Goal: Information Seeking & Learning: Learn about a topic

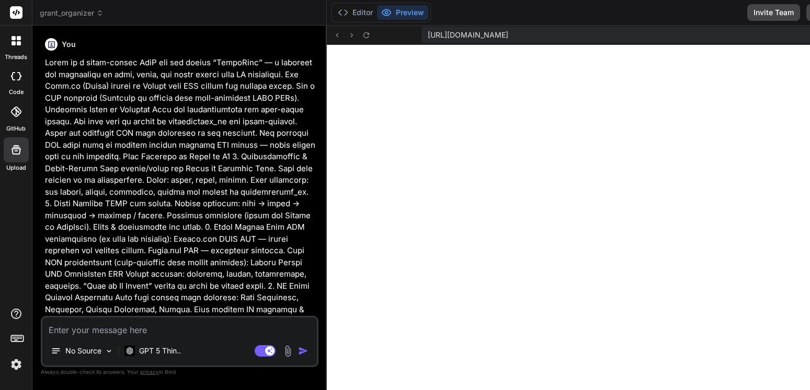
scroll to position [2443, 0]
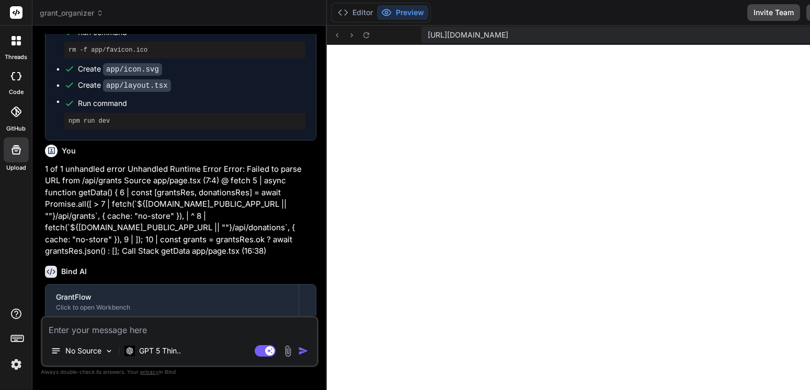
click at [146, 330] on textarea at bounding box center [179, 327] width 274 height 19
click at [147, 330] on textarea at bounding box center [179, 327] width 274 height 19
click at [153, 332] on textarea at bounding box center [179, 327] width 274 height 19
paste textarea "1 of 1 unhandled error Unhandled Runtime Error Error: Invariant: headers() expe…"
type textarea "1 of 1 unhandled error Unhandled Runtime Error Error: Invariant: headers() expe…"
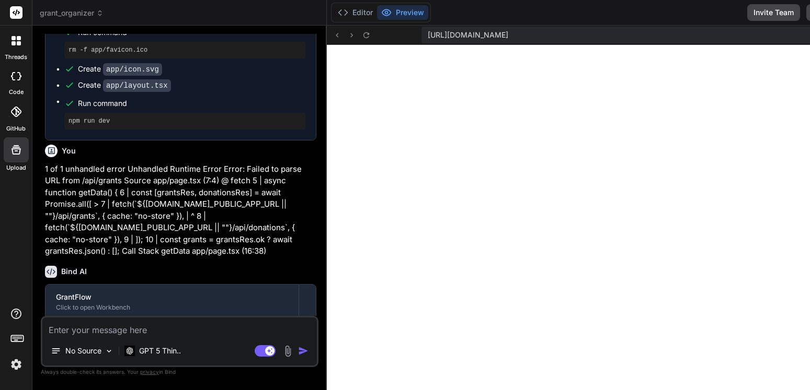
type textarea "x"
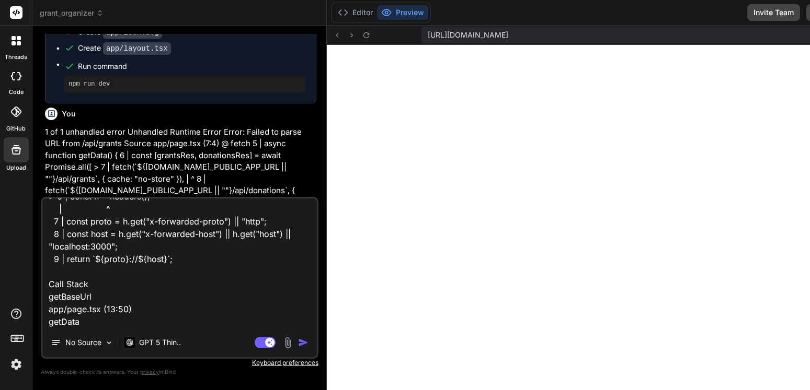
scroll to position [7845, 0]
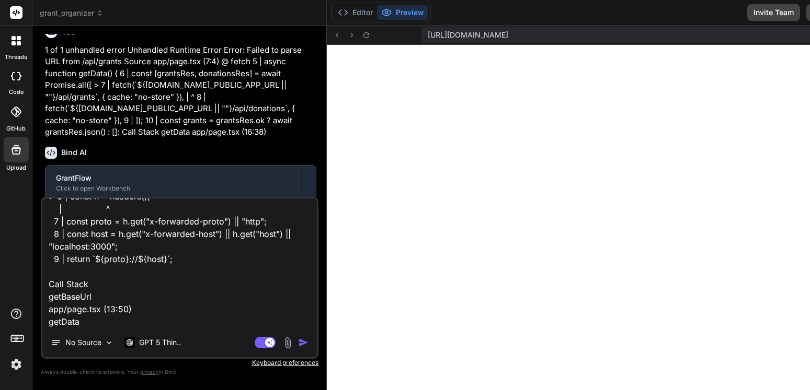
type textarea "1 of 1 unhandled error Unhandled Runtime Error Error: Invariant: headers() expe…"
click at [304, 341] on img "button" at bounding box center [303, 343] width 10 height 10
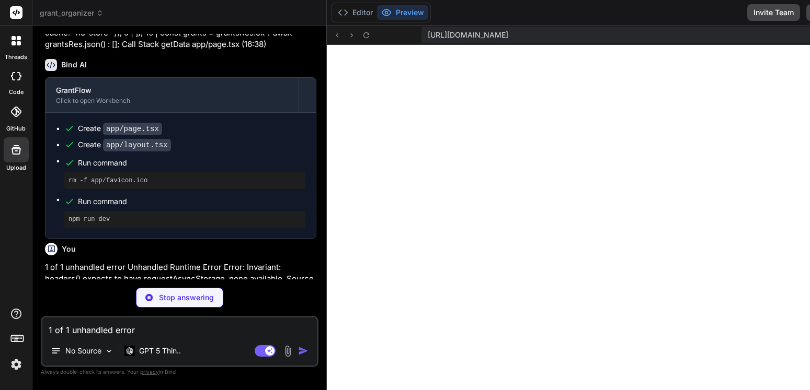
scroll to position [7963, 0]
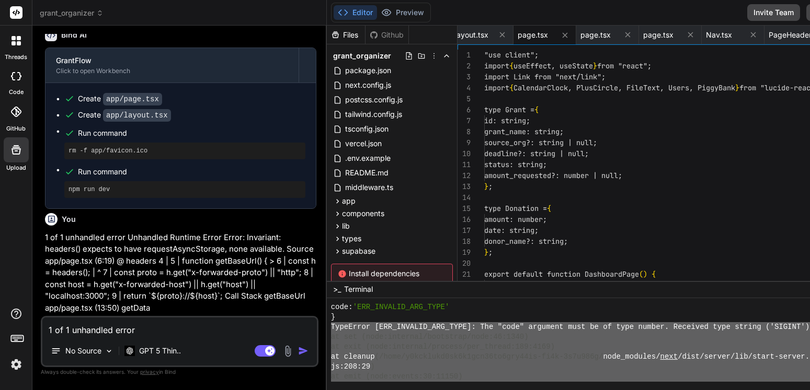
type textarea "x"
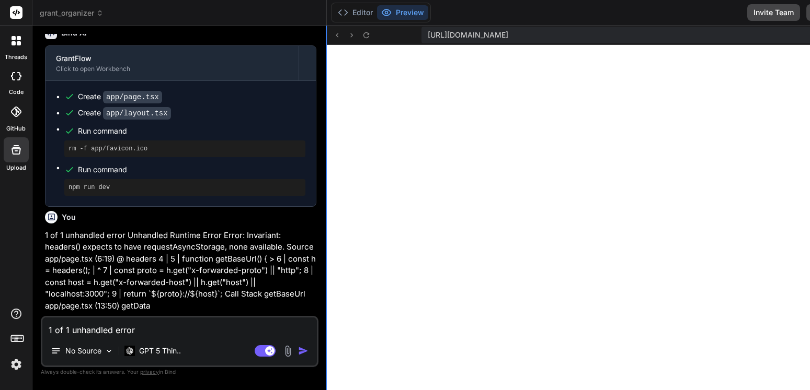
scroll to position [0, 0]
click at [690, 231] on div at bounding box center [625, 217] width 597 height 345
click at [177, 325] on textarea "1 of 1 unhandled error Unhandled Runtime Error Error: Invariant: headers() expe…" at bounding box center [179, 327] width 274 height 19
type textarea "a"
type textarea "x"
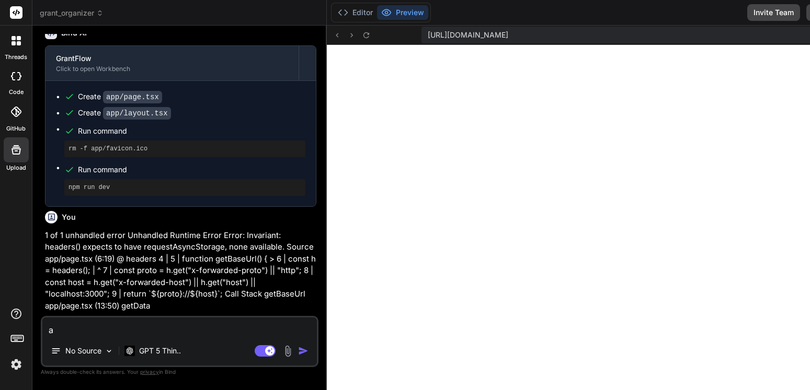
type textarea "al"
type textarea "x"
type textarea "all"
type textarea "x"
type textarea "all"
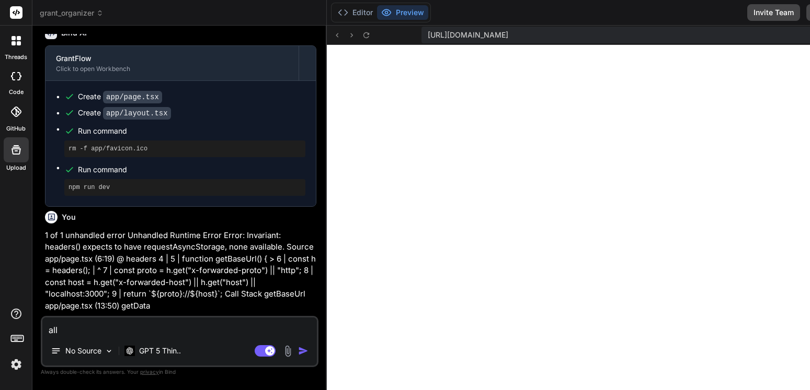
type textarea "x"
type textarea "all e"
type textarea "x"
type textarea "all er"
type textarea "x"
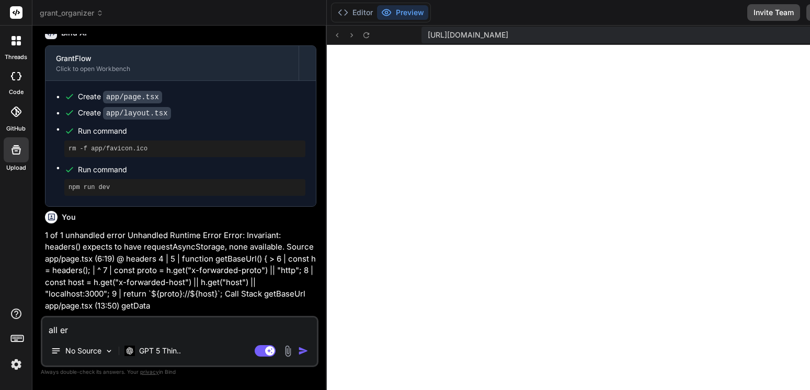
type textarea "all err"
type textarea "x"
type textarea "all erro"
type textarea "x"
type textarea "all error"
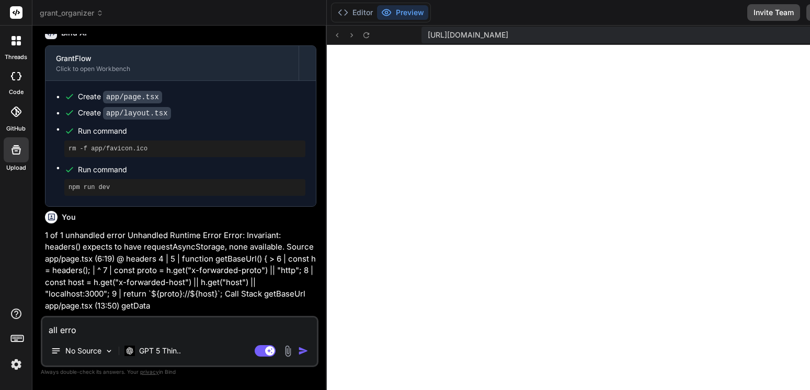
type textarea "x"
type textarea "all errors"
type textarea "x"
type textarea "all errors"
type textarea "x"
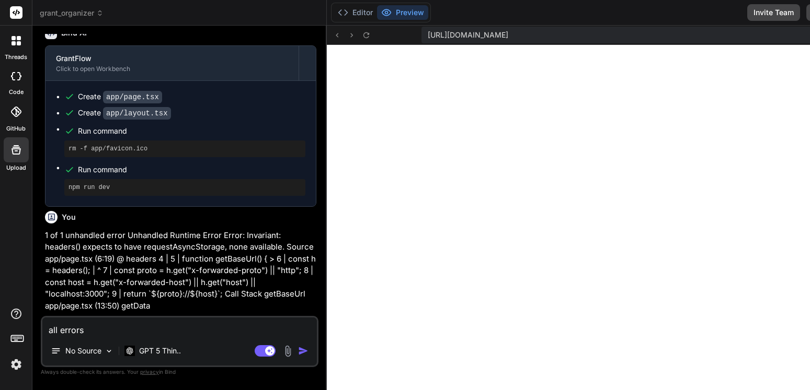
type textarea "all errors l"
type textarea "x"
type textarea "all errors li"
type textarea "x"
type textarea "all errors lik"
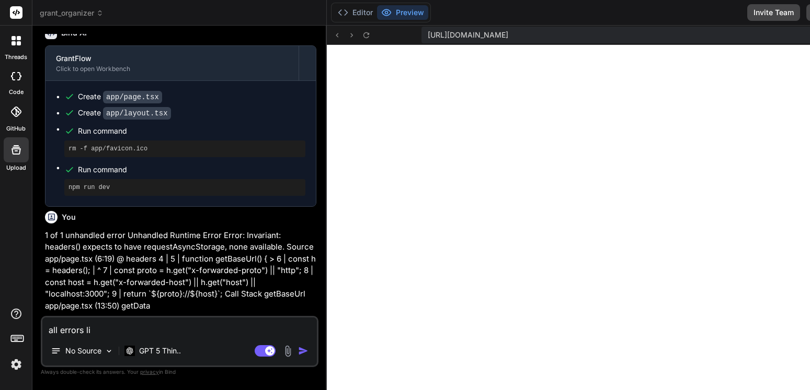
type textarea "x"
type textarea "all errors like"
type textarea "x"
type textarea "all errors like"
type textarea "x"
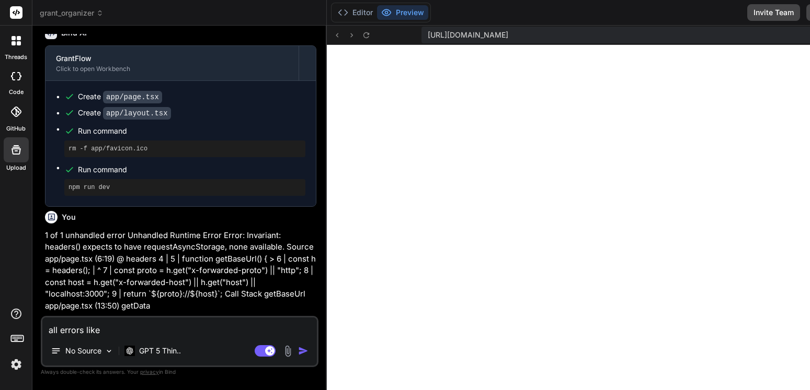
type textarea "all errors like t"
type textarea "x"
type textarea "all errors like th"
type textarea "x"
type textarea "all errors like thi"
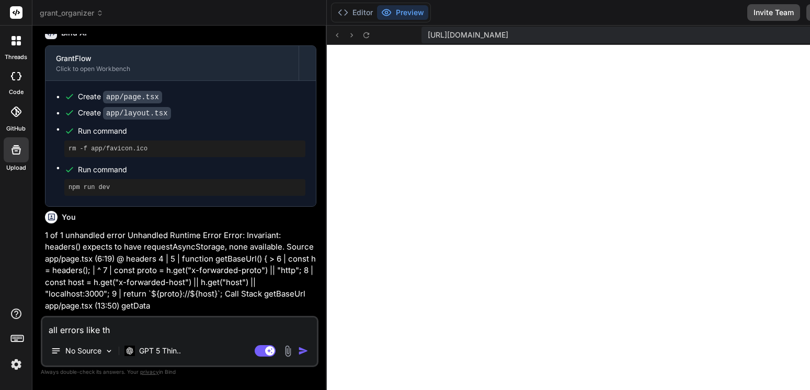
type textarea "x"
type textarea "all errors like this"
type textarea "x"
type textarea "all errors like this"
type textarea "x"
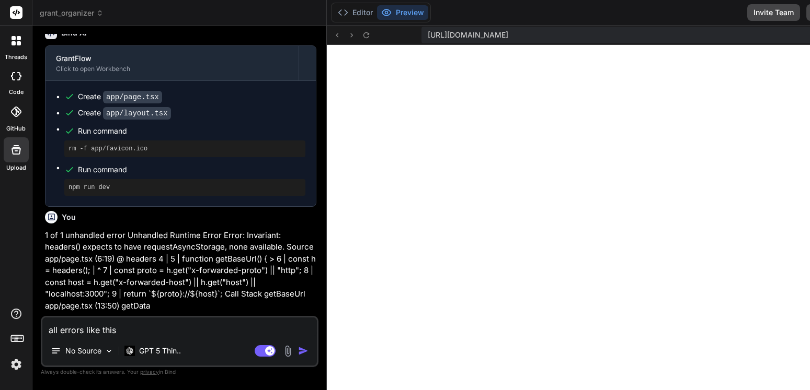
type textarea "all errors like this o"
type textarea "x"
type textarea "all errors like this on"
type textarea "x"
type textarea "all errors like this one"
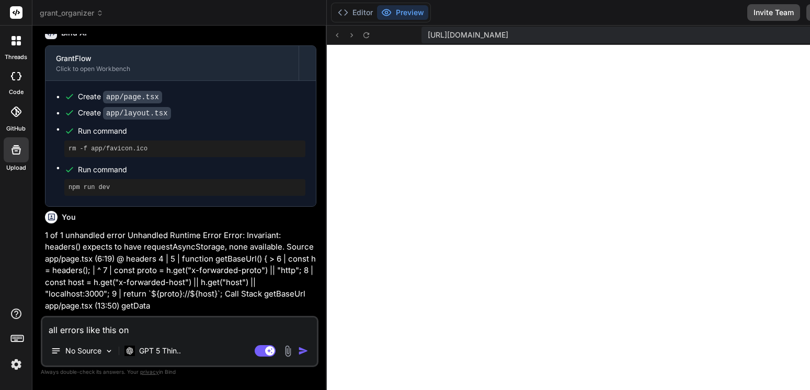
type textarea "x"
type textarea "all errors like this one"
type textarea "x"
type textarea "all errors like this one s"
type textarea "x"
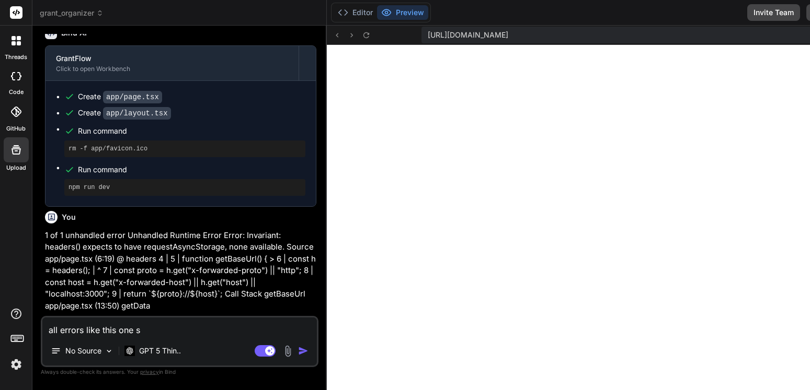
type textarea "all errors like this one sh"
type textarea "x"
type textarea "all errors like this one sho"
type textarea "x"
type textarea "all errors like this one shou"
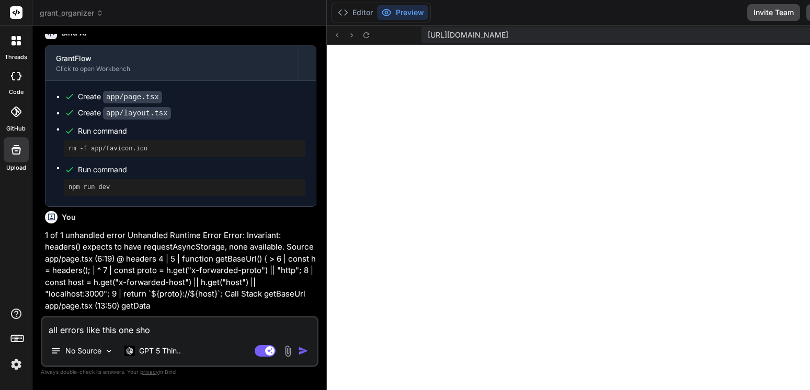
type textarea "x"
type textarea "all errors like this one shoul"
type textarea "x"
type textarea "all errors like this one should"
type textarea "x"
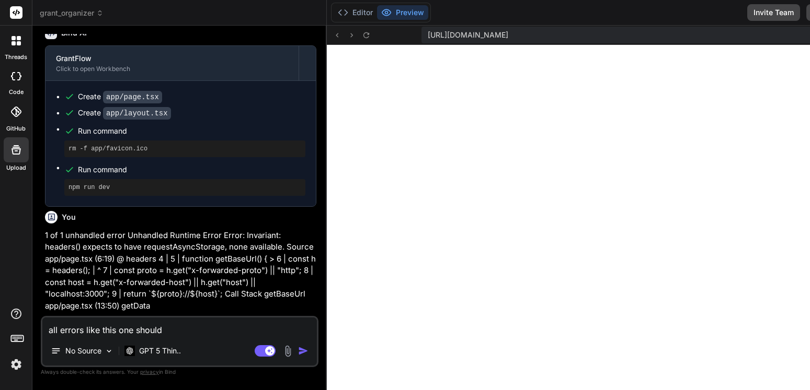
type textarea "all errors like this one should"
type textarea "x"
type textarea "all errors like this one should b"
type textarea "x"
type textarea "all errors like this one should be"
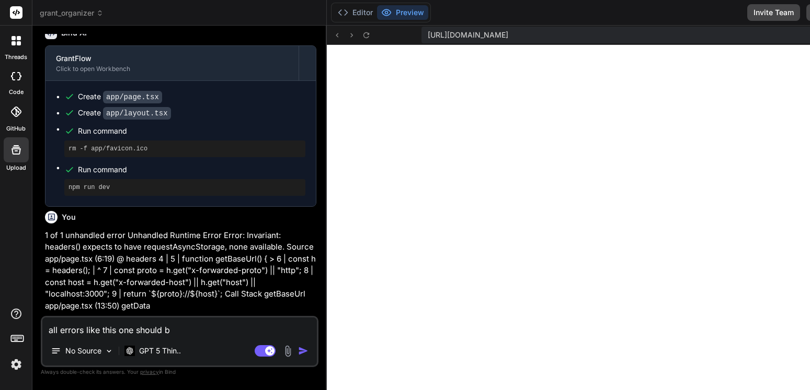
type textarea "x"
type textarea "all errors like this one should be"
type textarea "x"
type textarea "all errors like this one should be h"
type textarea "x"
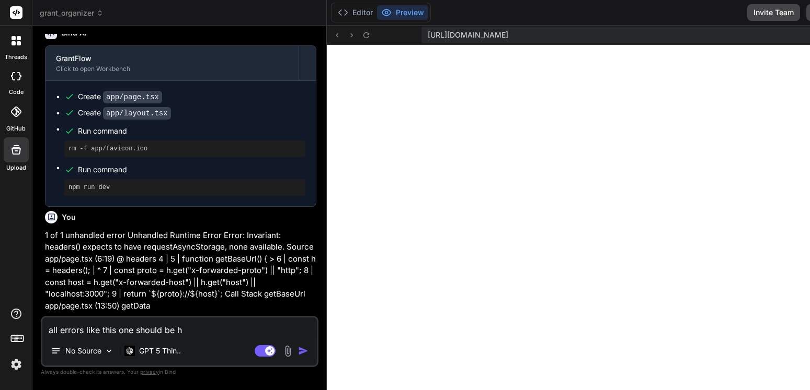
type textarea "all errors like this one should be ha"
type textarea "x"
type textarea "all errors like this one should be han"
type textarea "x"
type textarea "all errors like this one should be hand"
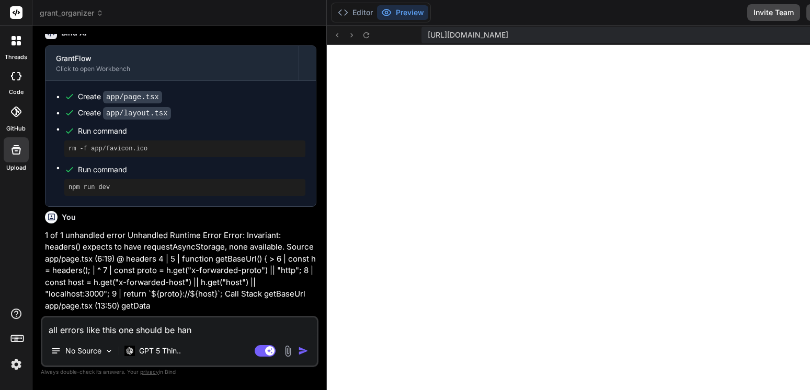
type textarea "x"
type textarea "all errors like this one should be handl"
type textarea "x"
type textarea "all errors like this one should be handle"
type textarea "x"
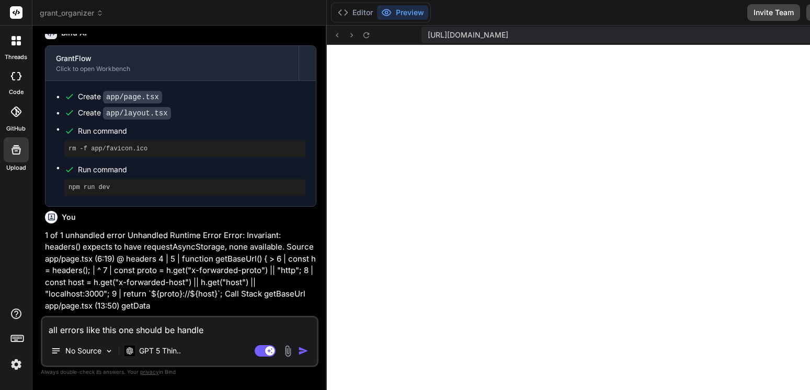
type textarea "all errors like this one should be handled"
type textarea "x"
type textarea "all errors like this one should be handled"
type textarea "x"
type textarea "all errors like this one should be handled g"
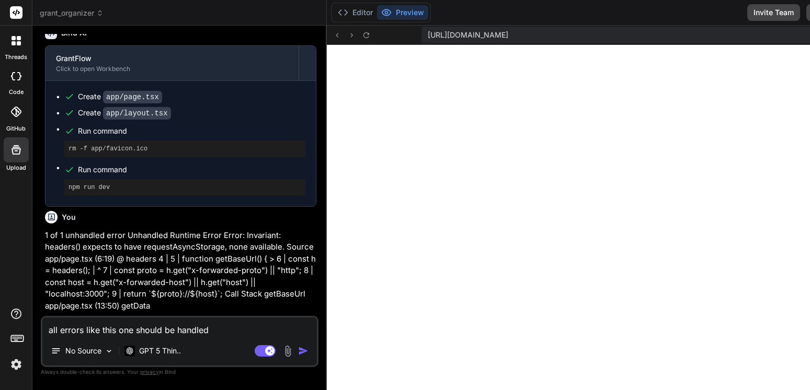
type textarea "x"
type textarea "all errors like this one should be handled gr"
type textarea "x"
type textarea "all errors like this one should be handled gra"
type textarea "x"
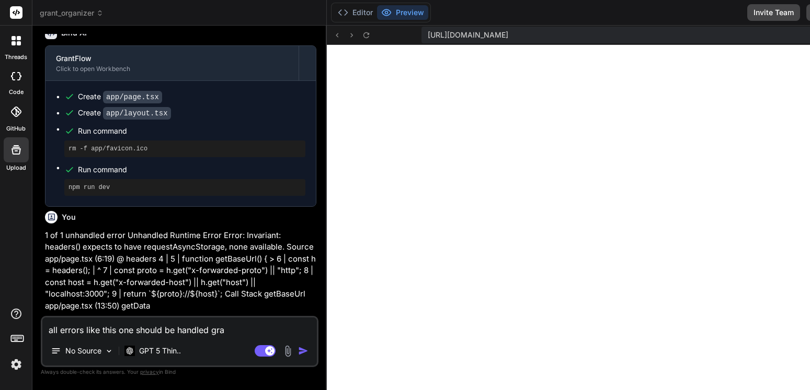
type textarea "all errors like this one should be handled grac"
type textarea "x"
type textarea "all errors like this one should be handled grace"
type textarea "x"
type textarea "all errors like this one should be handled gracef"
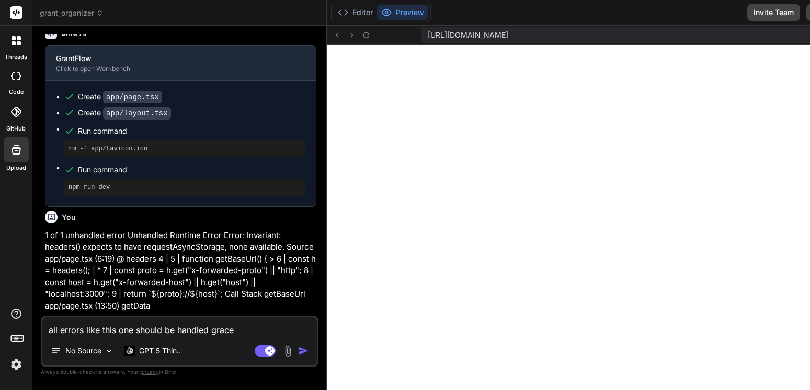
type textarea "x"
type textarea "all errors like this one should be handled gracefu"
type textarea "x"
type textarea "all errors like this one should be handled graceful"
type textarea "x"
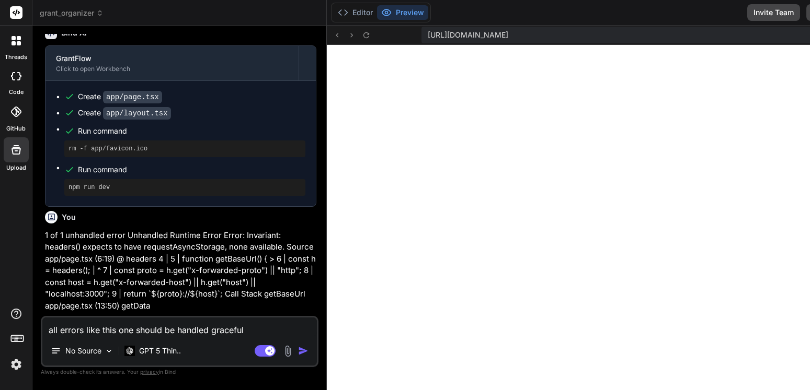
type textarea "all errors like this one should be handled gracefull"
type textarea "x"
type textarea "all errors like this one should be handled gracefully"
type textarea "x"
type textarea "all errors like this one should be handled gracefully"
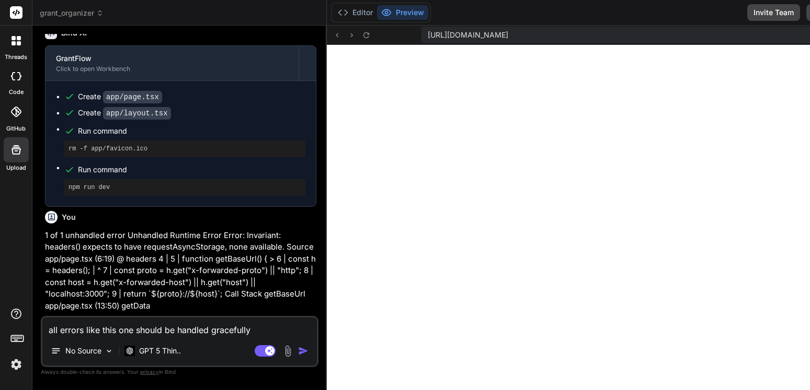
type textarea "x"
type textarea "all errors like this one should be handled gracefully u"
type textarea "x"
type textarea "all errors like this one should be handled gracefully un"
type textarea "x"
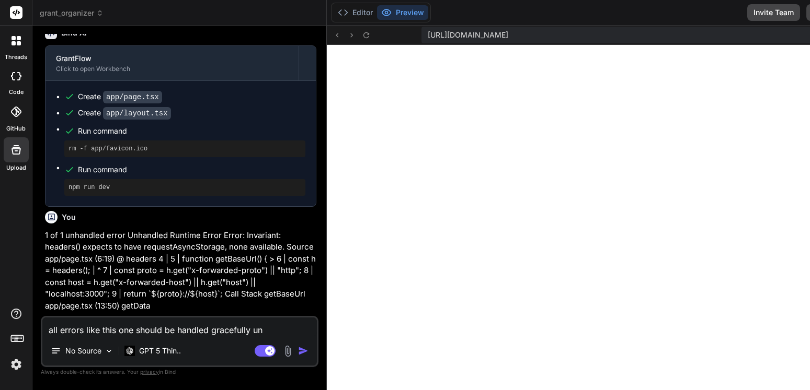
type textarea "all errors like this one should be handled gracefully unt"
type textarea "x"
type textarea "all errors like this one should be handled gracefully unti"
type textarea "x"
type textarea "all errors like this one should be handled gracefully until"
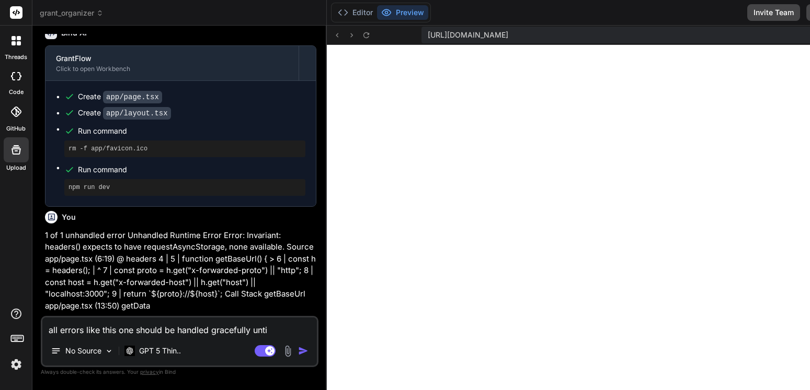
type textarea "x"
type textarea "all errors like this one should be handled gracefully until"
type textarea "x"
type textarea "all errors like this one should be handled gracefully until k"
type textarea "x"
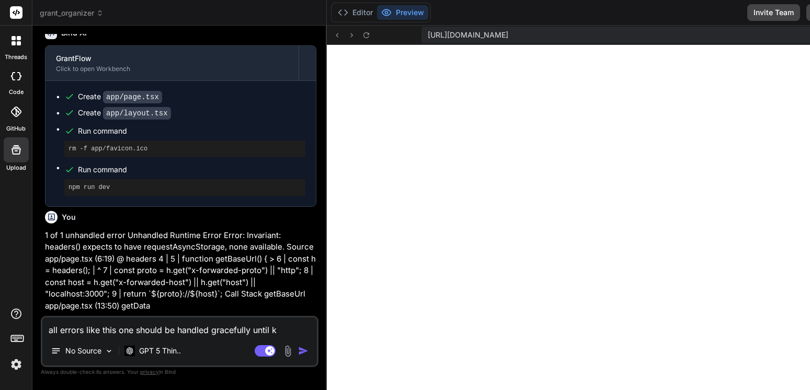
type textarea "all errors like this one should be handled gracefully until ke"
type textarea "x"
type textarea "all errors like this one should be handled gracefully until key"
type textarea "x"
type textarea "all errors like this one should be handled gracefully until keys"
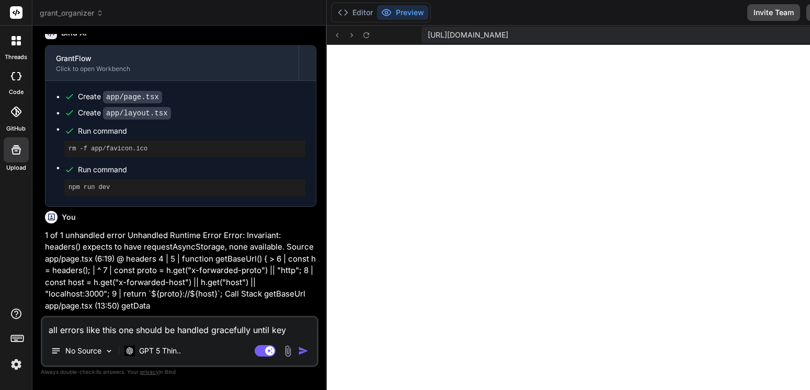
type textarea "x"
type textarea "all errors like this one should be handled gracefully until keys"
type textarea "x"
type textarea "all errors like this one should be handled gracefully until keys a"
type textarea "x"
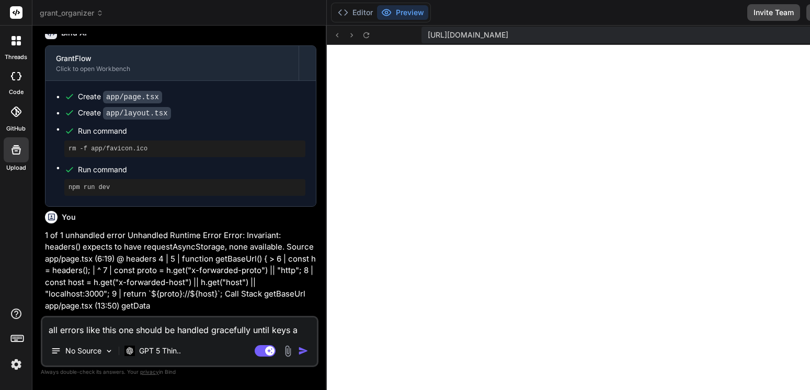
type textarea "all errors like this one should be handled gracefully until keys ar"
type textarea "x"
type textarea "all errors like this one should be handled gracefully until keys are"
type textarea "x"
type textarea "all errors like this one should be handled gracefully until keys are"
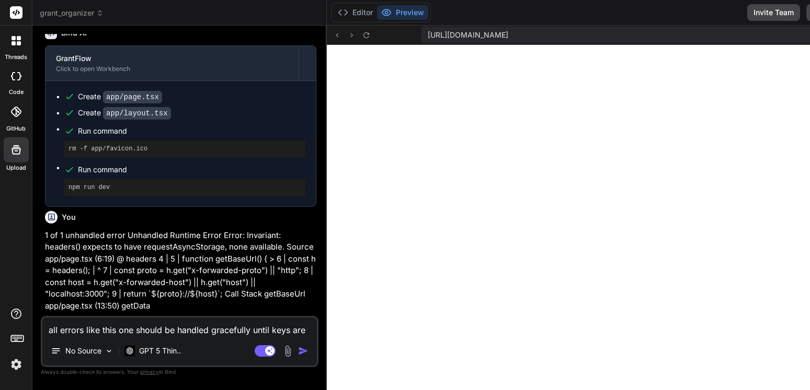
type textarea "x"
type textarea "all errors like this one should be handled gracefully until keys are i"
type textarea "x"
type textarea "all errors like this one should be handled gracefully until keys are in"
type textarea "x"
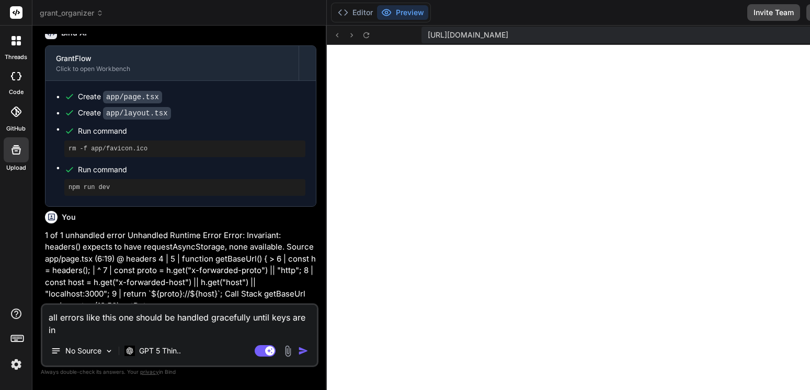
type textarea "all errors like this one should be handled gracefully until keys are inp"
type textarea "x"
type textarea "all errors like this one should be handled gracefully until keys are inpu"
type textarea "x"
type textarea "all errors like this one should be handled gracefully until keys are input"
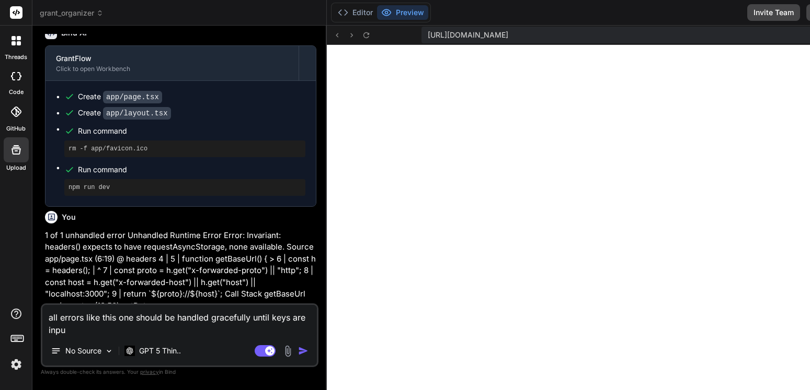
type textarea "x"
type textarea "all errors like this one should be handled gracefully until keys are input"
type textarea "x"
type textarea "all errors like this one should be handled gracefully until keys are input b"
type textarea "x"
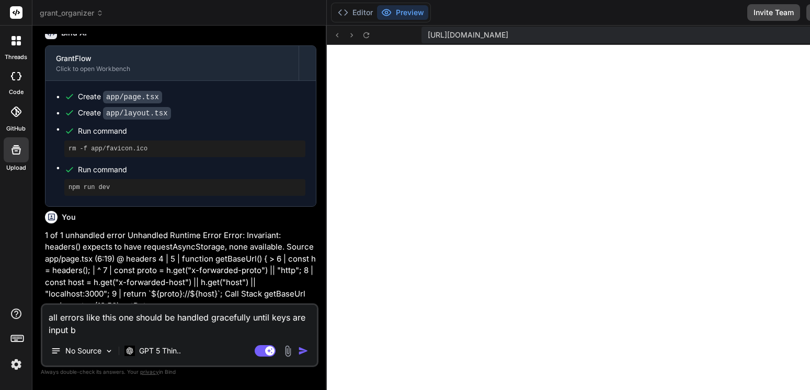
type textarea "all errors like this one should be handled gracefully until keys are input by"
type textarea "x"
type textarea "all errors like this one should be handled gracefully until keys are input by"
type textarea "x"
type textarea "all errors like this one should be handled gracefully until keys are input by m"
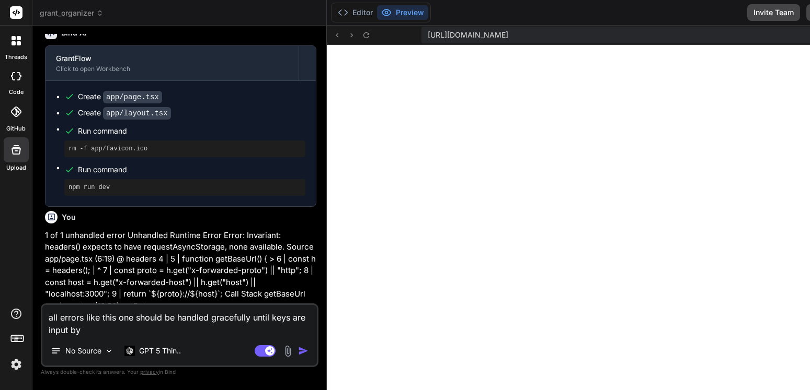
type textarea "x"
type textarea "all errors like this one should be handled gracefully until keys are input by my"
type textarea "x"
type textarea "all errors like this one should be handled gracefully until keys are input by m…"
type textarea "x"
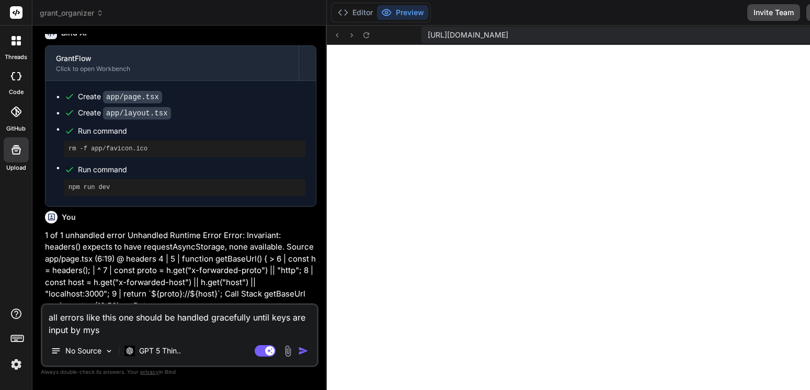
type textarea "all errors like this one should be handled gracefully until keys are input by m…"
type textarea "x"
type textarea "all errors like this one should be handled gracefully until keys are input by m…"
type textarea "x"
type textarea "all errors like this one should be handled gracefully until keys are input by m…"
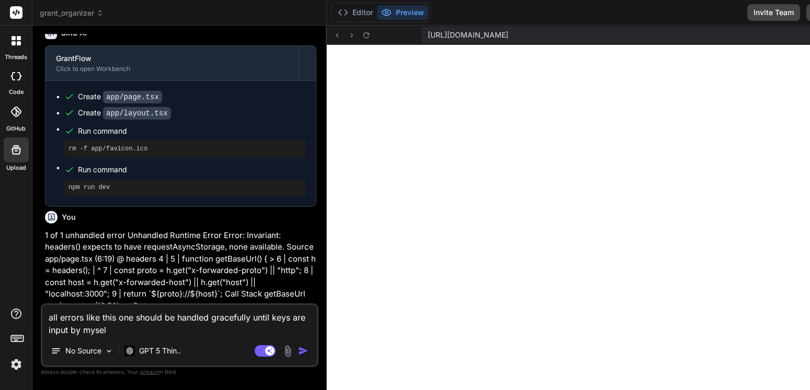
type textarea "x"
type textarea "all errors like this one should be handled gracefully until keys are input by m…"
type textarea "x"
type textarea "all errors like this one should be handled gracefully until keys are input by m…"
type textarea "x"
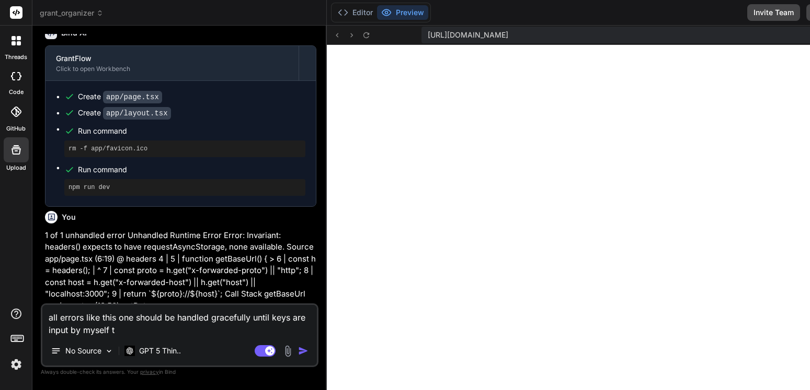
type textarea "all errors like this one should be handled gracefully until keys are input by m…"
type textarea "x"
type textarea "all errors like this one should be handled gracefully until keys are input by m…"
type textarea "x"
type textarea "all errors like this one should be handled gracefully until keys are input by m…"
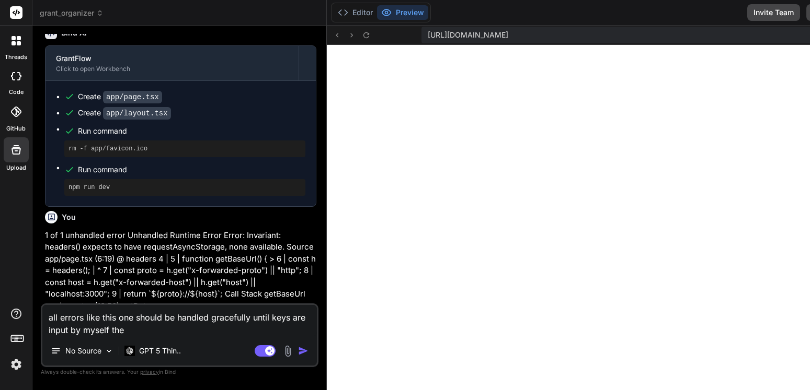
type textarea "x"
type textarea "all errors like this one should be handled gracefully until keys are input by m…"
type textarea "x"
type textarea "all errors like this one should be handled gracefully until keys are input by m…"
type textarea "x"
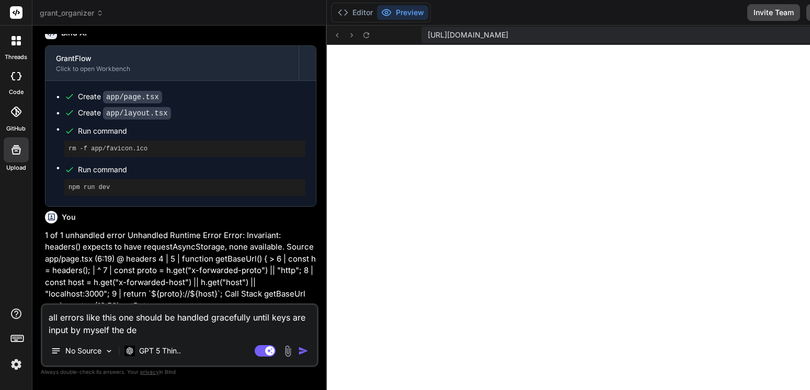
type textarea "all errors like this one should be handled gracefully until keys are input by m…"
type textarea "x"
type textarea "all errors like this one should be handled gracefully until keys are input by m…"
type textarea "x"
type textarea "all errors like this one should be handled gracefully until keys are input by m…"
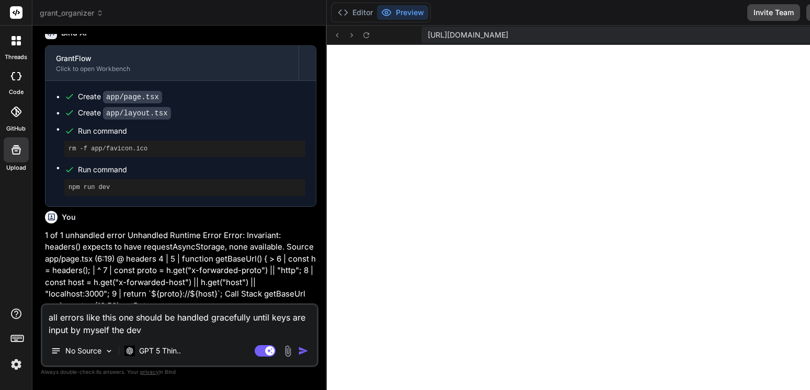
type textarea "x"
type textarea "all errors like this one should be handled gracefully until keys are input by m…"
type textarea "x"
type textarea "all errors like this one should be handled gracefully until keys are input by m…"
type textarea "x"
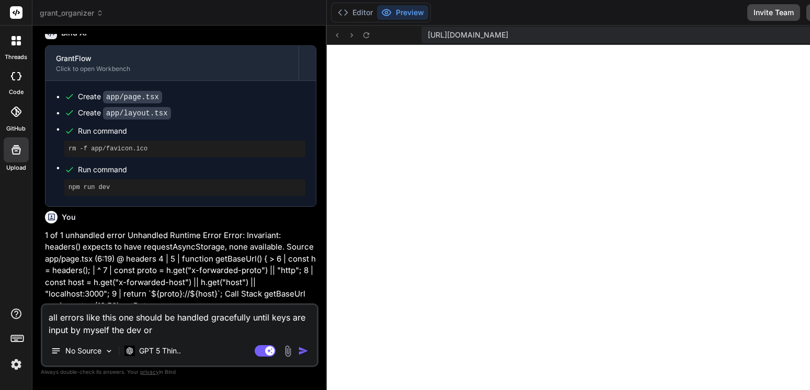
type textarea "all errors like this one should be handled gracefully until keys are input by m…"
type textarea "x"
type textarea "all errors like this one should be handled gracefully until keys are input by m…"
type textarea "x"
click at [310, 326] on textarea "all errors like this one should be handled gracefully until keys are input by m…" at bounding box center [179, 320] width 274 height 31
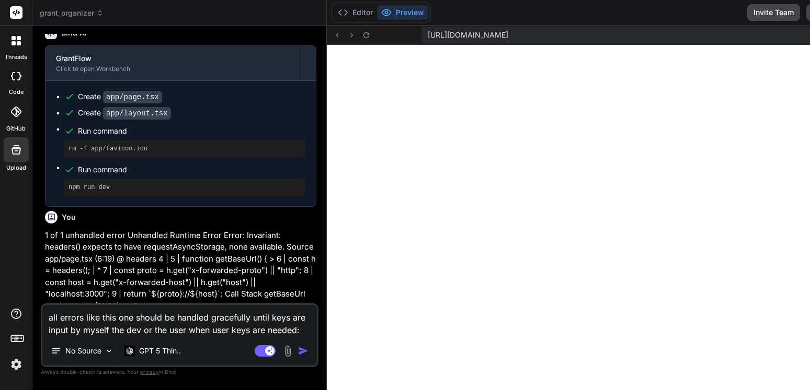
click at [310, 326] on textarea "all errors like this one should be handled gracefully until keys are input by m…" at bounding box center [179, 320] width 274 height 31
click at [303, 332] on textarea "all errors like this one should be handled gracefully until keys are input by m…" at bounding box center [179, 320] width 274 height 31
paste textarea "1 of 1 unhandled error Unhandled Runtime Error TypeError: grants.map is not a f…"
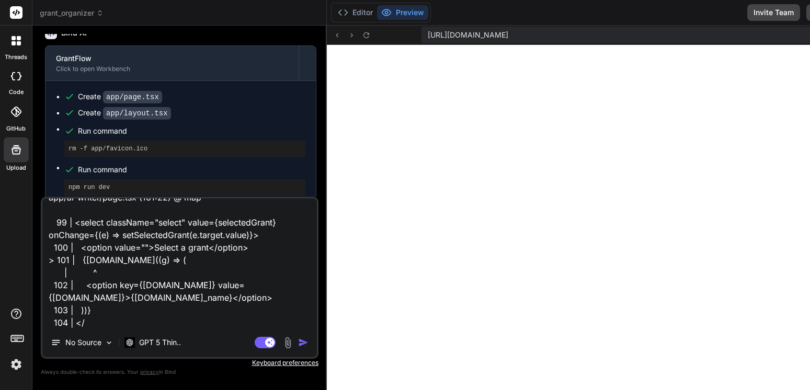
click at [304, 339] on img "button" at bounding box center [303, 343] width 10 height 10
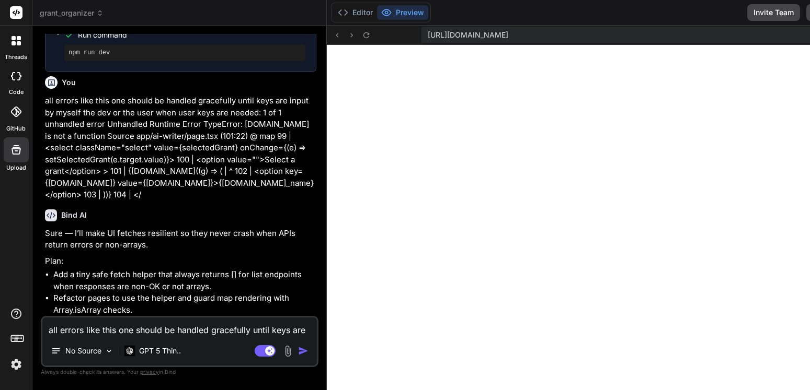
scroll to position [8339, 0]
click at [124, 331] on textarea "all errors like this one should be handled gracefully until keys are input by m…" at bounding box center [179, 327] width 274 height 19
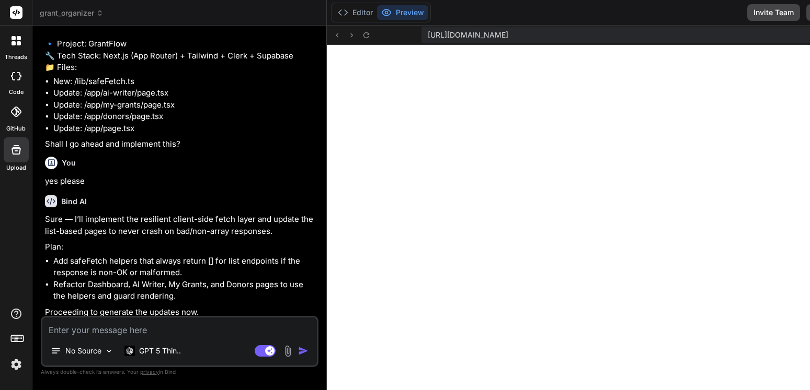
scroll to position [0, 1542]
click at [673, 261] on div at bounding box center [625, 217] width 597 height 345
click at [762, 262] on div at bounding box center [625, 217] width 597 height 345
click at [175, 333] on textarea at bounding box center [179, 327] width 274 height 19
click at [222, 330] on textarea "more errors needing graceful handling:" at bounding box center [179, 327] width 274 height 19
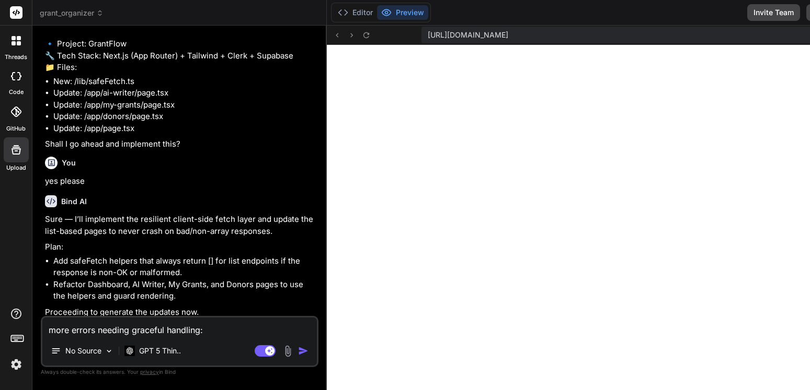
paste textarea "Unhandled Runtime Error TypeError: donors.map is not a function Source componen…"
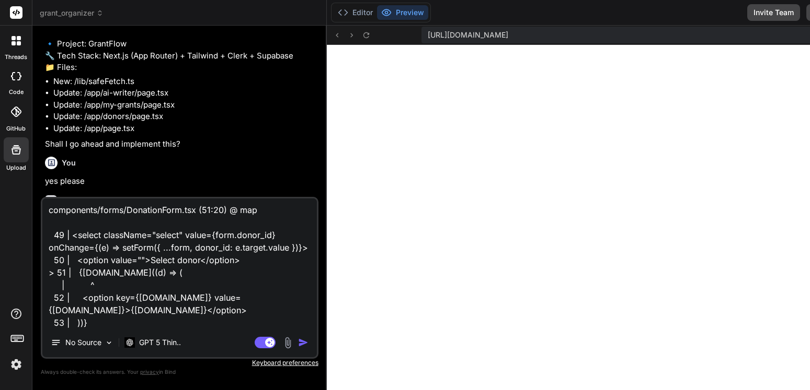
click at [305, 340] on img "button" at bounding box center [303, 343] width 10 height 10
click at [305, 340] on div "more errors needing graceful handling: Unhandled Runtime Error TypeError: donor…" at bounding box center [180, 278] width 278 height 162
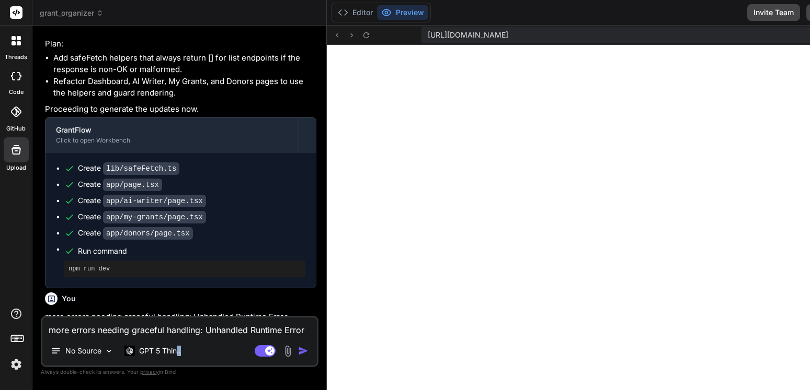
scroll to position [8954, 0]
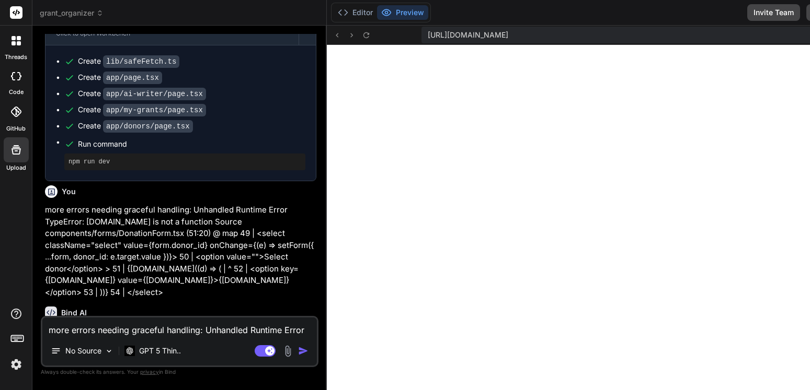
click at [182, 326] on textarea "more errors needing graceful handling: Unhandled Runtime Error TypeError: donor…" at bounding box center [179, 327] width 274 height 19
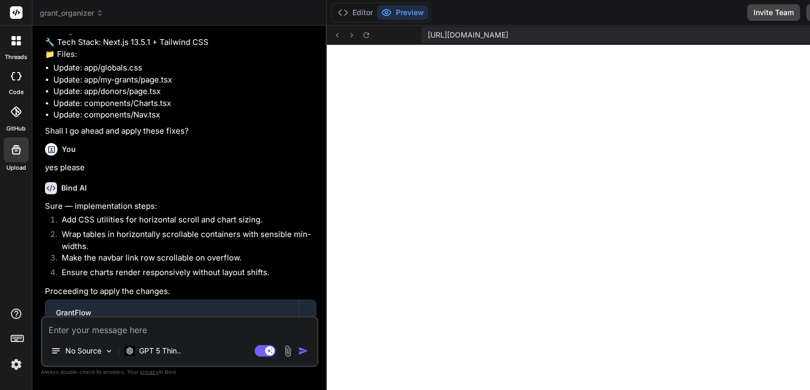
scroll to position [9593, 0]
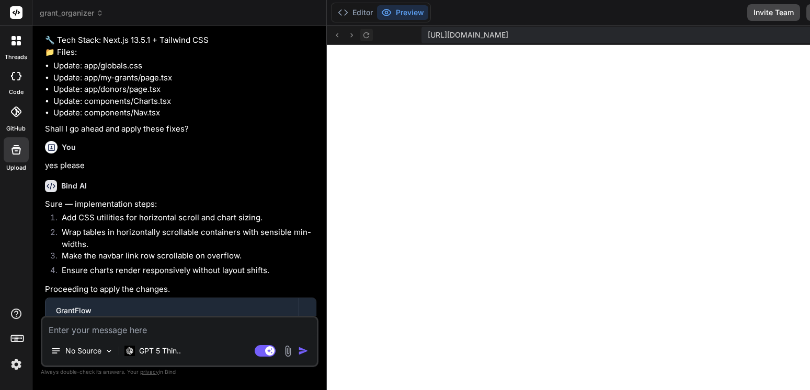
click at [371, 39] on icon at bounding box center [366, 35] width 9 height 9
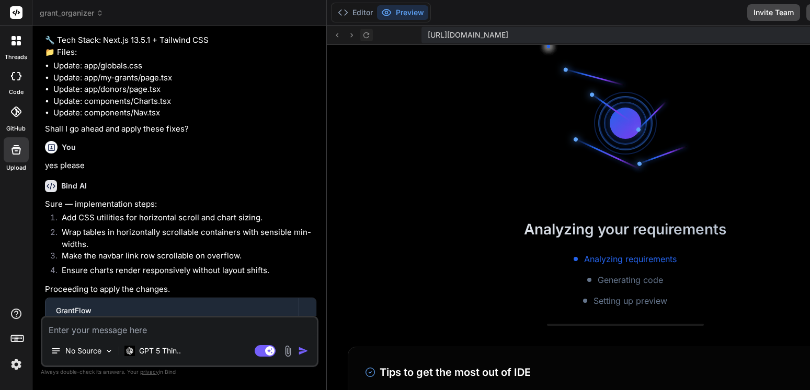
click at [371, 39] on icon at bounding box center [366, 35] width 9 height 9
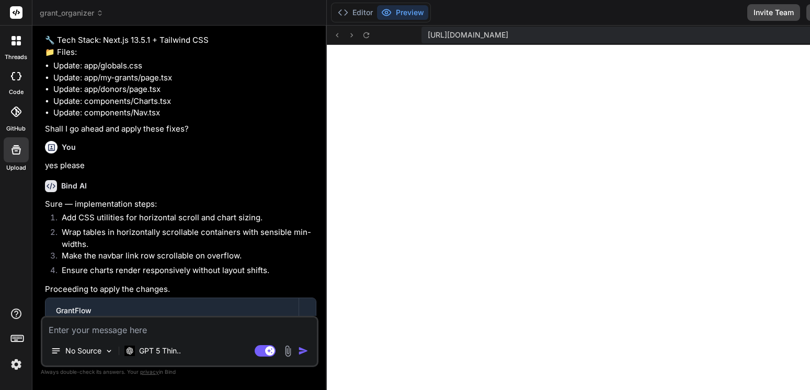
click at [145, 329] on textarea at bounding box center [179, 327] width 274 height 19
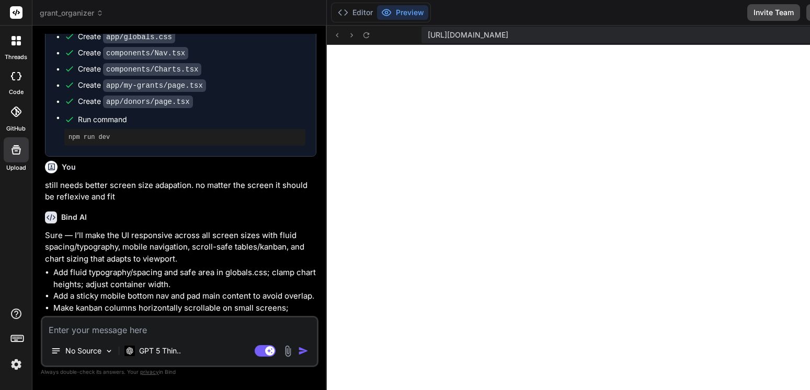
scroll to position [9975, 0]
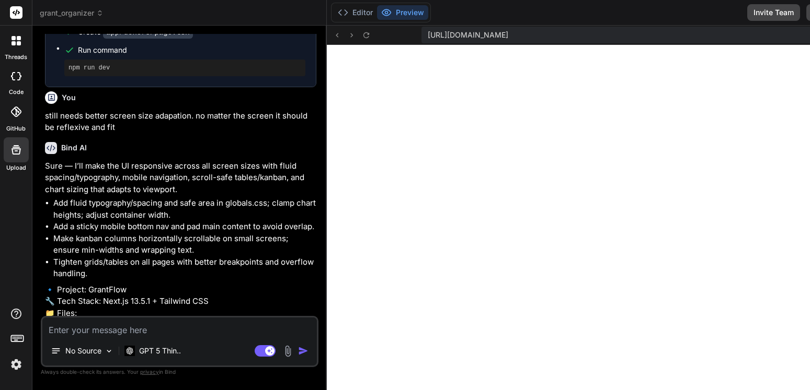
click at [184, 327] on textarea at bounding box center [179, 327] width 274 height 19
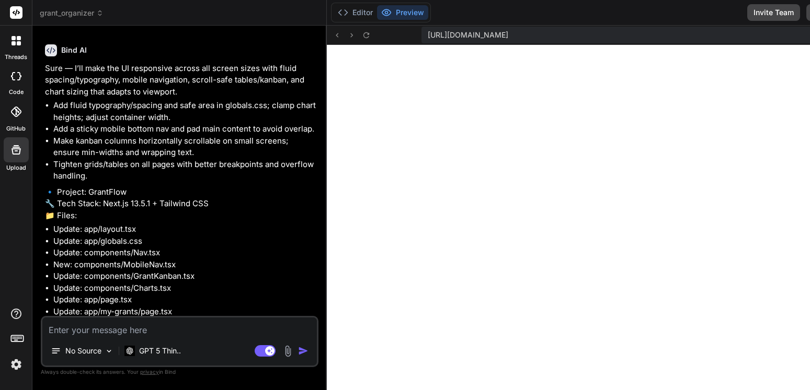
scroll to position [10280, 0]
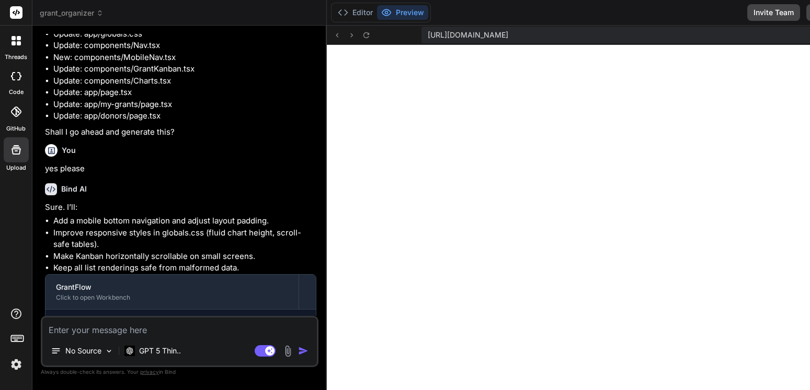
click at [185, 330] on textarea at bounding box center [179, 327] width 274 height 19
click at [94, 332] on textarea at bounding box center [179, 327] width 274 height 19
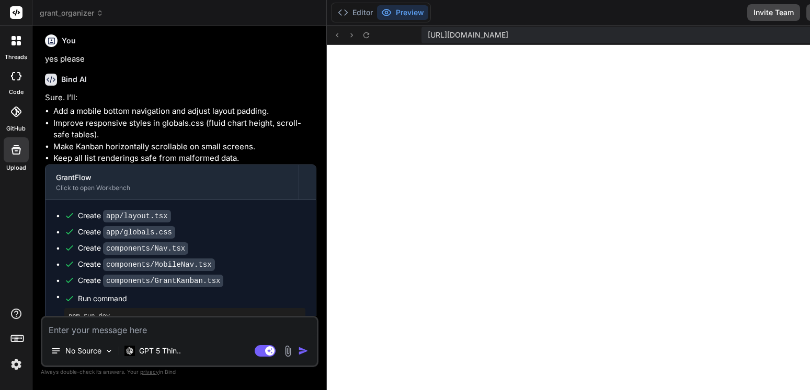
scroll to position [10594, 0]
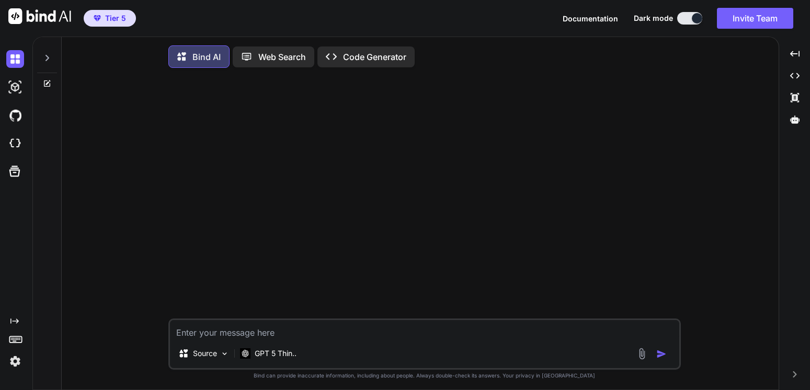
click at [49, 57] on icon at bounding box center [47, 58] width 8 height 8
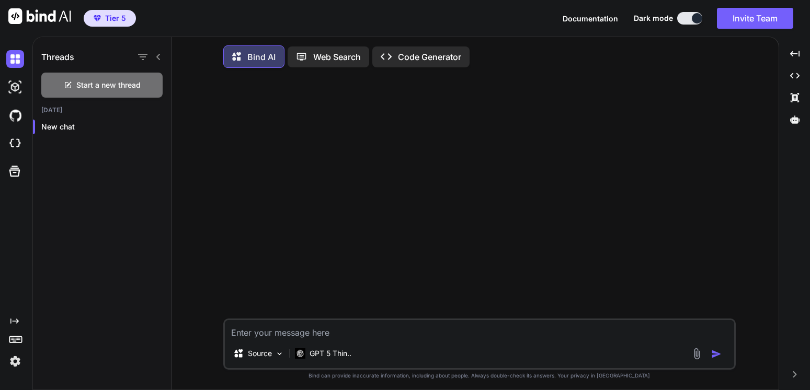
click at [408, 57] on p "Code Generator" at bounding box center [429, 57] width 63 height 13
type textarea "x"
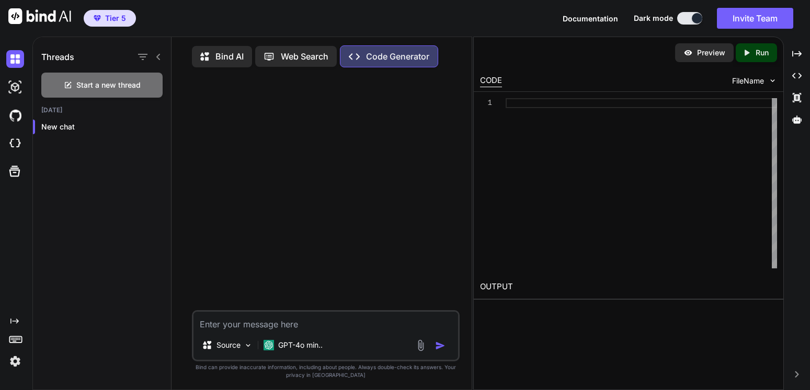
click at [233, 56] on p "Bind AI" at bounding box center [229, 56] width 28 height 13
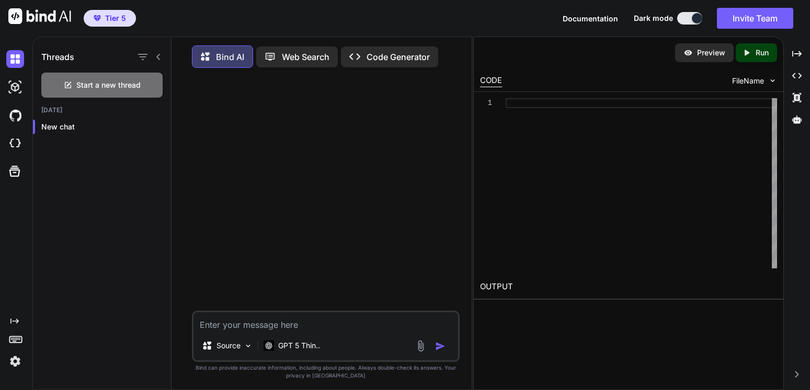
click at [113, 17] on span "Tier 5" at bounding box center [115, 18] width 21 height 10
click at [110, 18] on span "Tier 5" at bounding box center [115, 18] width 21 height 10
click at [17, 88] on img at bounding box center [15, 87] width 18 height 18
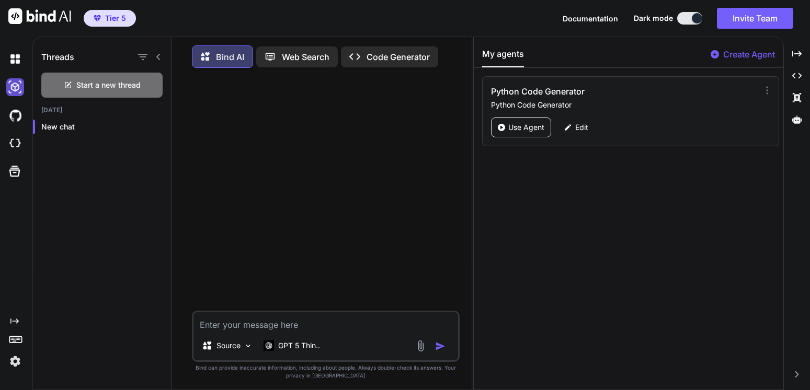
click at [17, 88] on img at bounding box center [15, 87] width 18 height 18
click at [16, 115] on img at bounding box center [15, 116] width 18 height 18
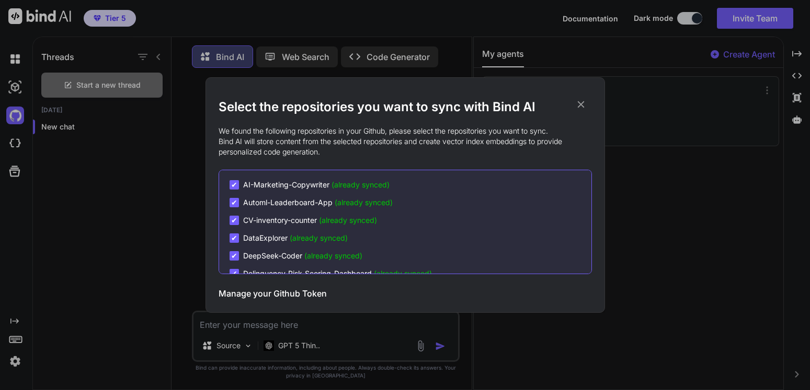
click at [581, 103] on icon at bounding box center [580, 104] width 11 height 11
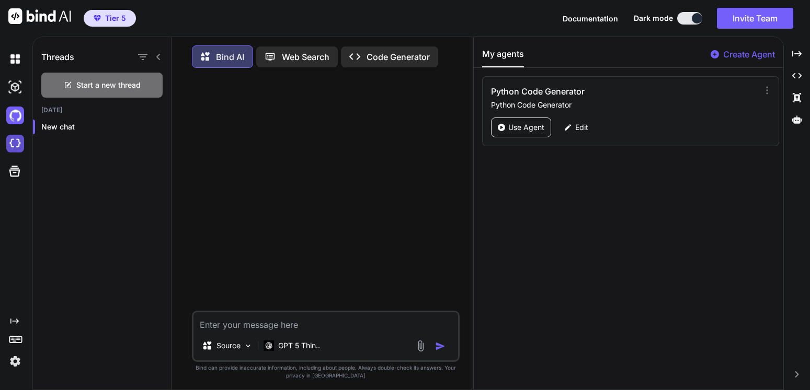
click at [14, 145] on img at bounding box center [15, 144] width 18 height 18
click at [304, 61] on p "Web Search" at bounding box center [306, 57] width 48 height 13
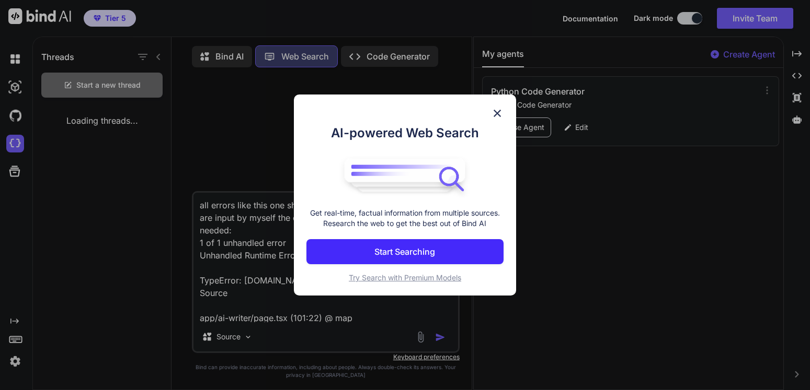
scroll to position [126, 0]
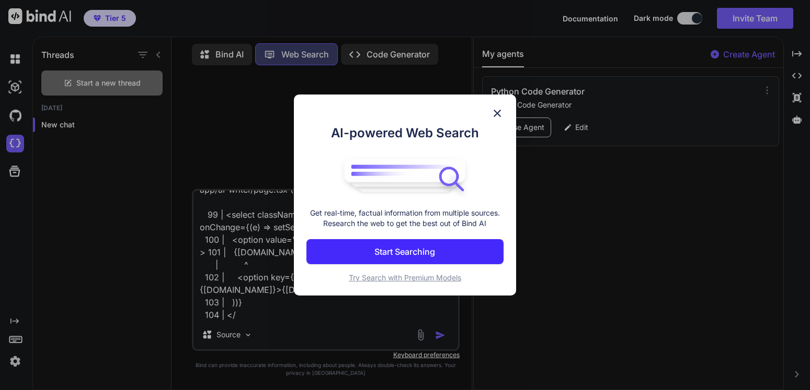
click at [494, 112] on img at bounding box center [497, 113] width 13 height 13
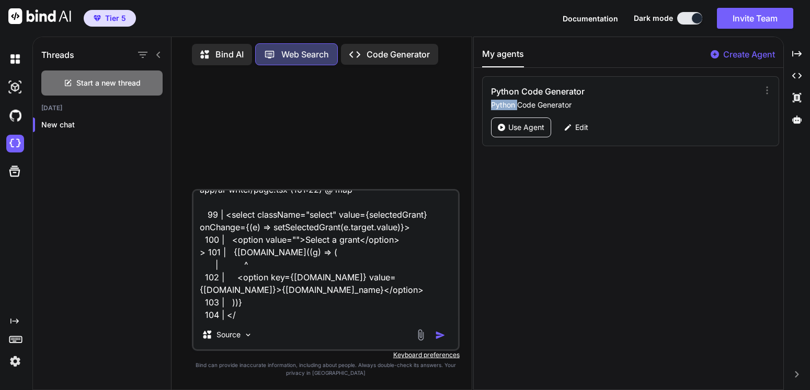
click at [494, 112] on div "Python Code Generator Python Code Generator Use Agent Edit" at bounding box center [630, 111] width 297 height 70
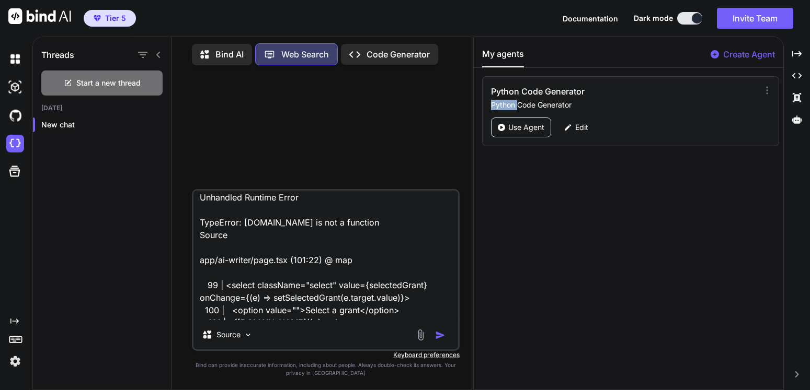
scroll to position [0, 0]
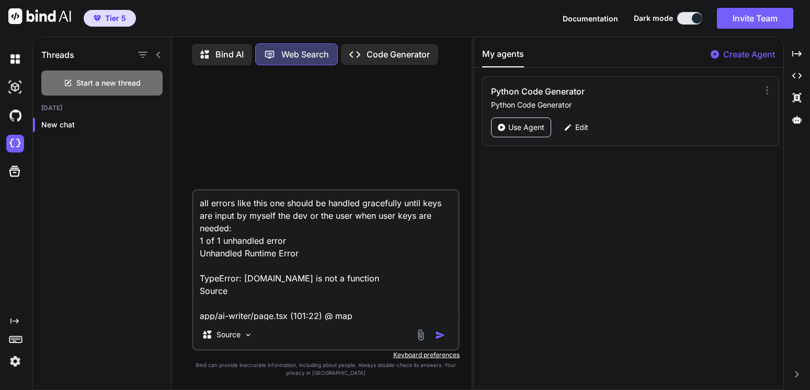
click at [235, 48] on p "Bind AI" at bounding box center [229, 54] width 28 height 13
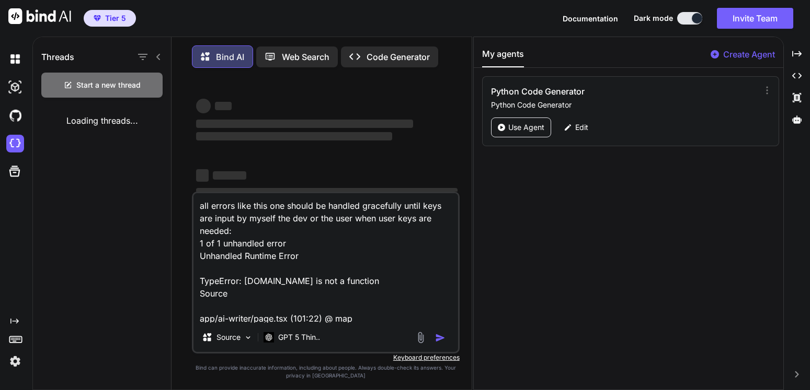
scroll to position [126, 0]
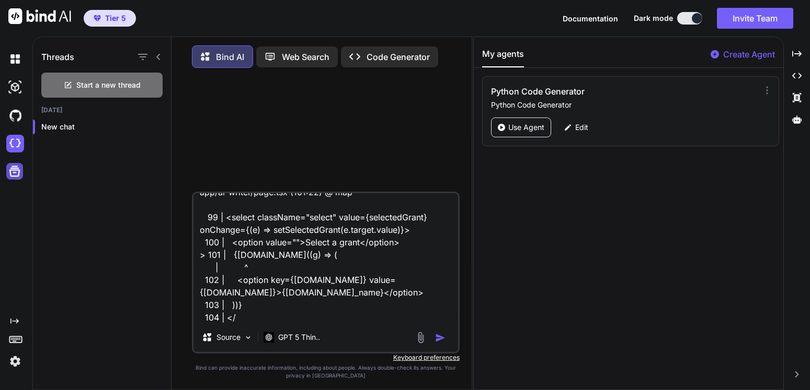
click at [14, 176] on icon at bounding box center [14, 171] width 15 height 15
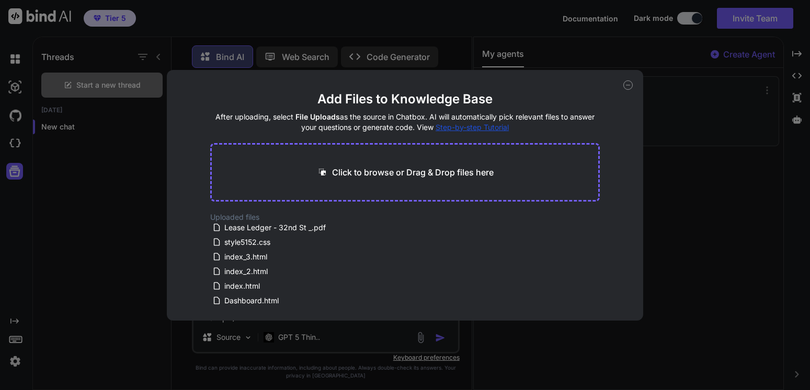
scroll to position [0, 0]
click at [629, 82] on icon at bounding box center [627, 84] width 9 height 9
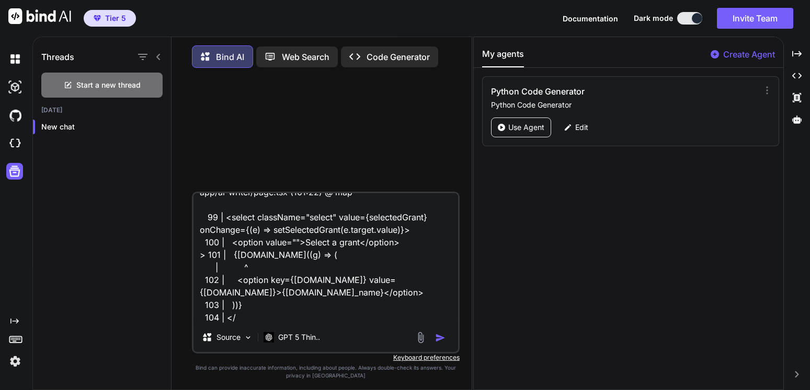
click at [279, 272] on textarea "all errors like this one should be handled gracefully until keys are input by m…" at bounding box center [325, 258] width 264 height 130
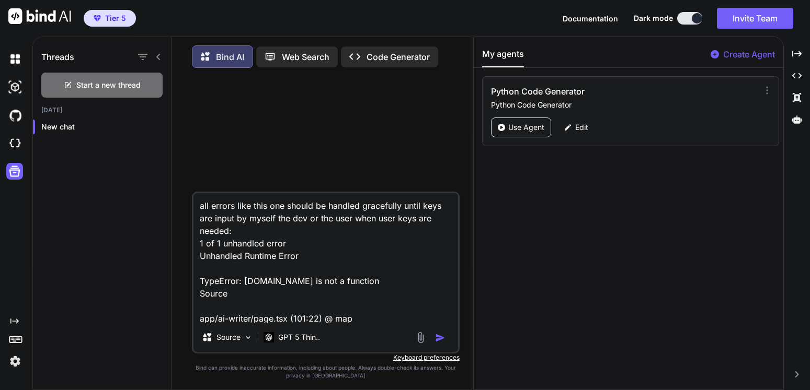
drag, startPoint x: 258, startPoint y: 328, endPoint x: 169, endPoint y: 120, distance: 225.5
click at [193, 193] on textarea "all errors like this one should be handled gracefully until keys are input by m…" at bounding box center [325, 258] width 264 height 130
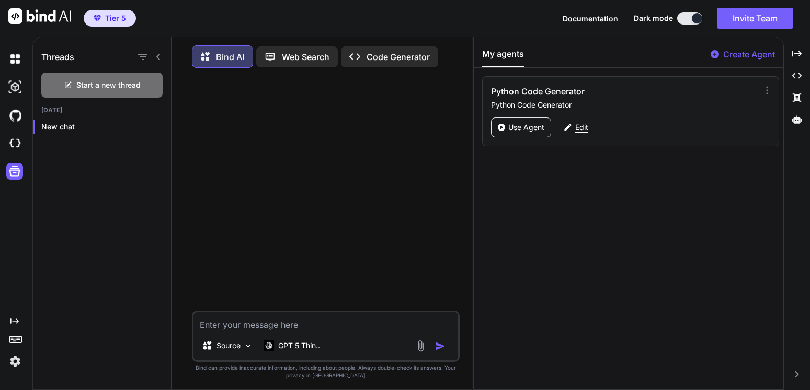
click at [584, 131] on p "Edit" at bounding box center [581, 127] width 13 height 10
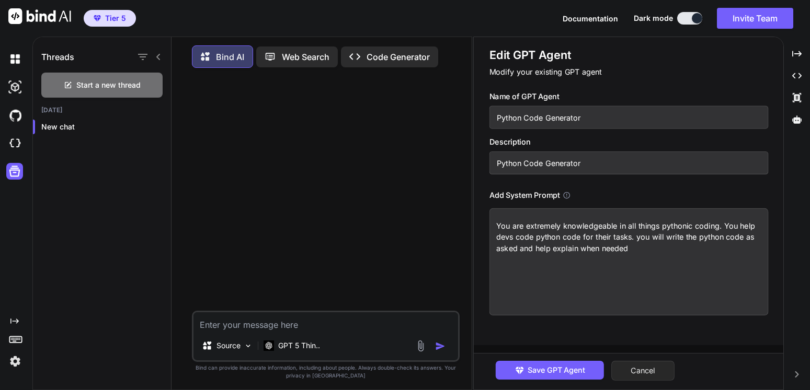
click at [649, 375] on button "Cancel" at bounding box center [642, 371] width 63 height 20
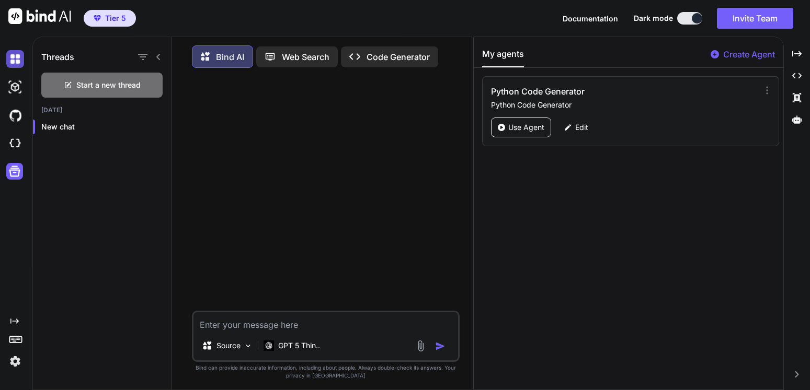
click at [19, 60] on img at bounding box center [15, 59] width 18 height 18
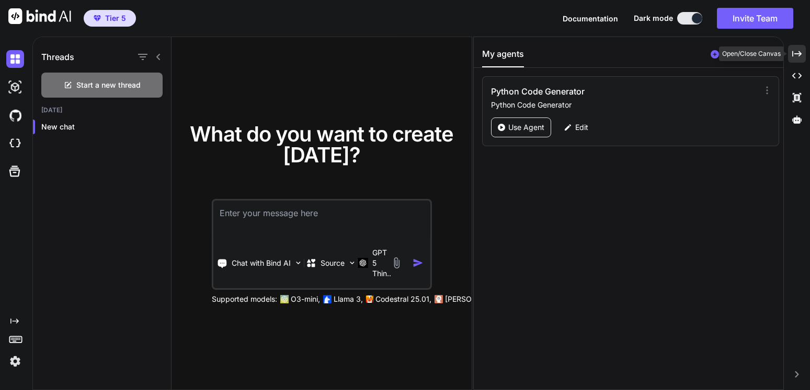
click at [800, 54] on icon at bounding box center [796, 54] width 9 height 6
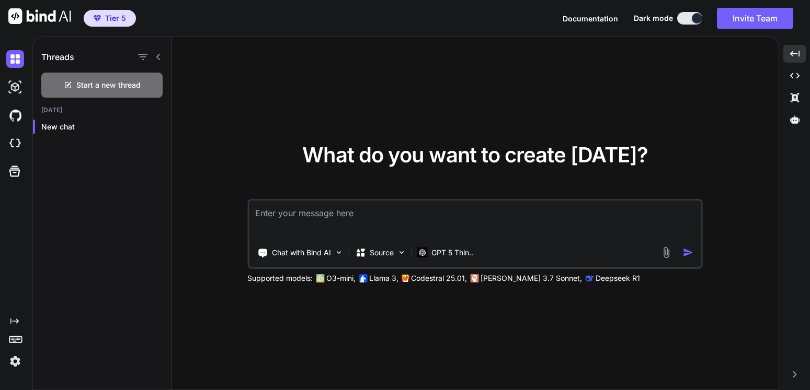
click at [352, 217] on textarea at bounding box center [475, 220] width 452 height 39
click at [340, 257] on div "Chat with Bind AI" at bounding box center [300, 252] width 94 height 21
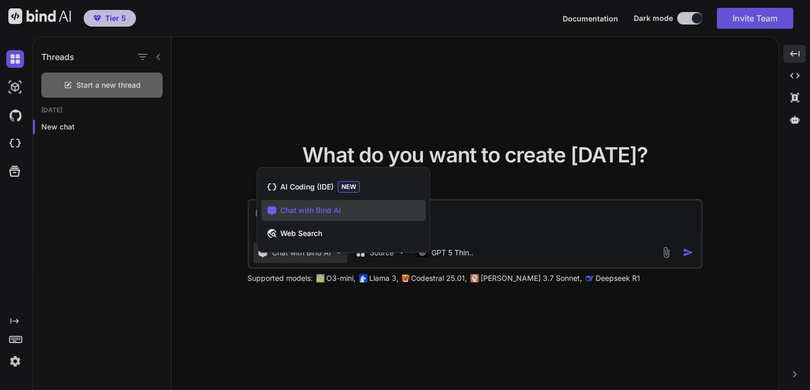
click at [340, 327] on div at bounding box center [405, 195] width 810 height 390
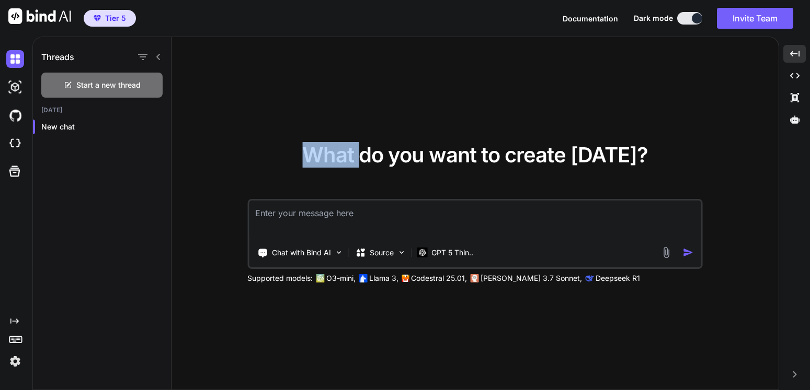
click at [340, 327] on div "What do you want to create today? Chat with Bind AI Source GPT 5 Thin.. Support…" at bounding box center [474, 214] width 607 height 354
click at [448, 250] on p "GPT 5 Thin.." at bounding box center [452, 253] width 42 height 10
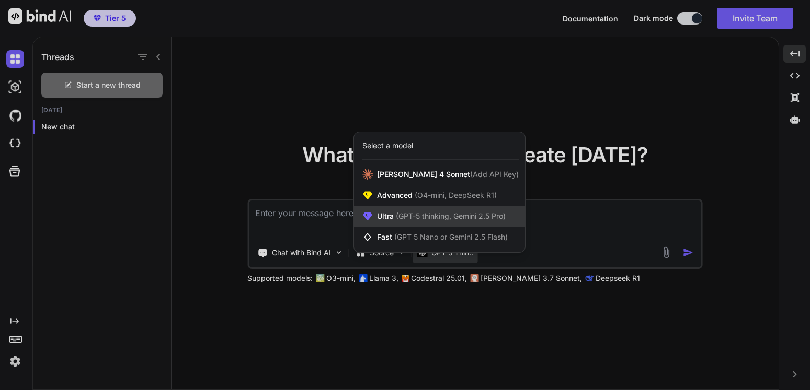
click at [426, 218] on span "(GPT-5 thinking, Gemini 2.5 Pro)" at bounding box center [450, 216] width 112 height 9
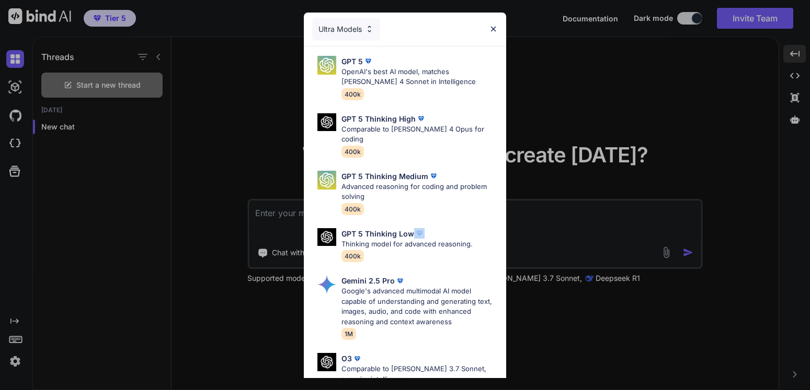
click at [426, 228] on div "GPT 5 Thinking Low" at bounding box center [406, 233] width 131 height 11
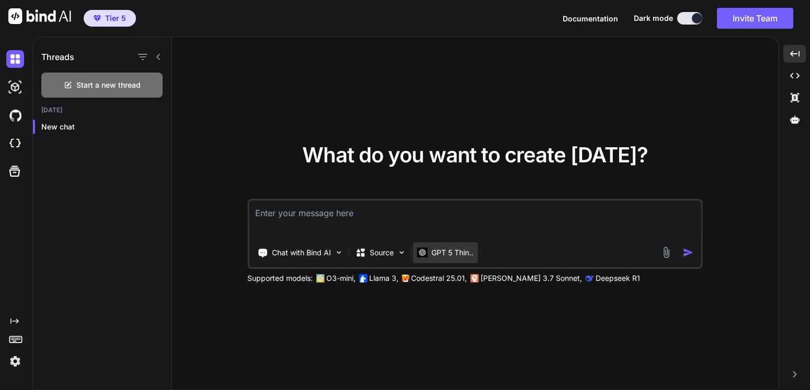
click at [442, 258] on div "GPT 5 Thin.." at bounding box center [444, 252] width 65 height 21
click at [436, 258] on div "GPT 5 Thin.." at bounding box center [444, 252] width 65 height 21
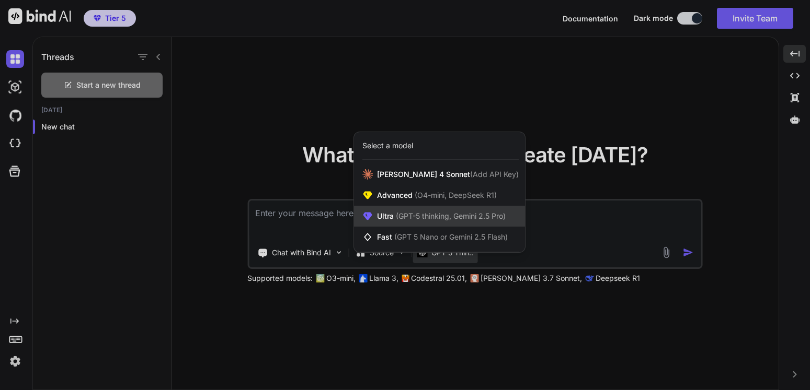
click at [418, 216] on span "(GPT-5 thinking, Gemini 2.5 Pro)" at bounding box center [450, 216] width 112 height 9
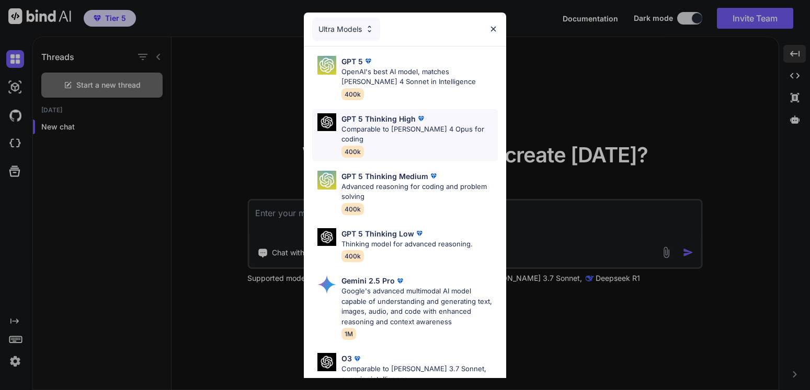
click at [392, 118] on p "GPT 5 Thinking High" at bounding box center [378, 118] width 74 height 11
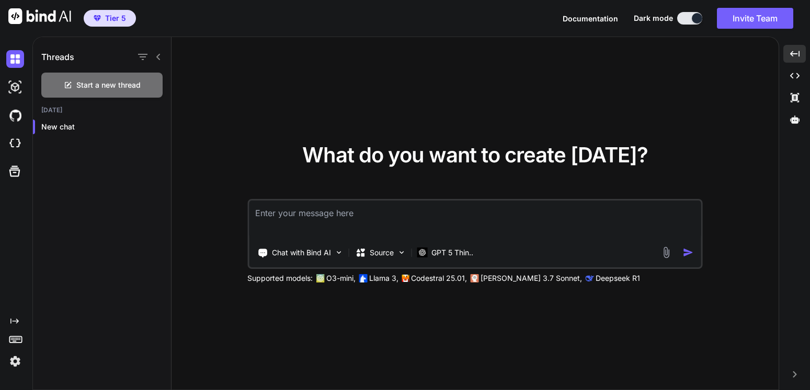
click at [313, 217] on textarea at bounding box center [475, 220] width 452 height 39
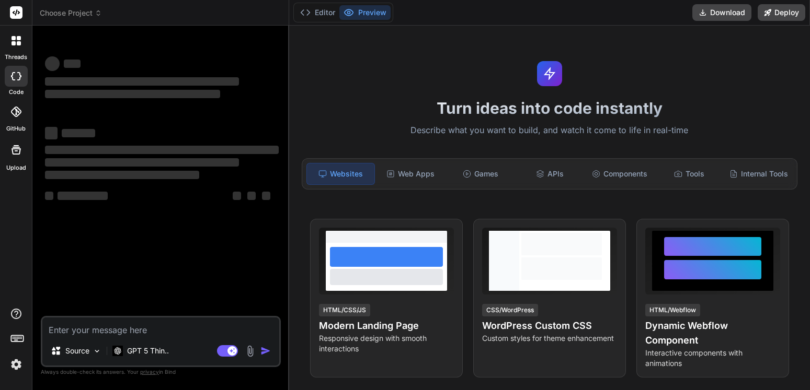
type textarea "x"
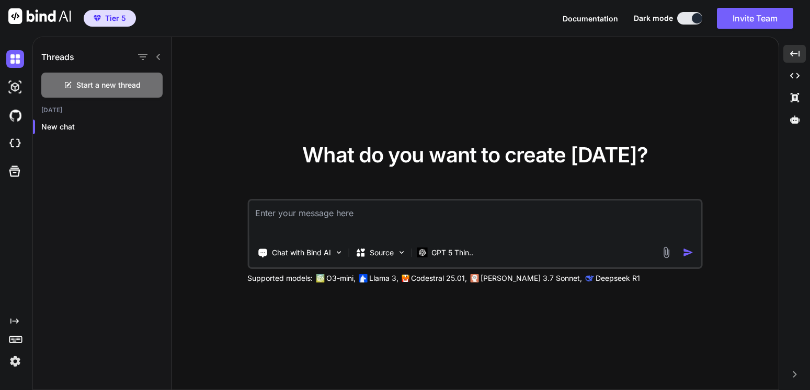
click at [310, 215] on textarea at bounding box center [475, 220] width 452 height 39
paste textarea "<math xmlns="[URL][DOMAIN_NAME]" title="" display="inline"> <semantics> <mstyle…"
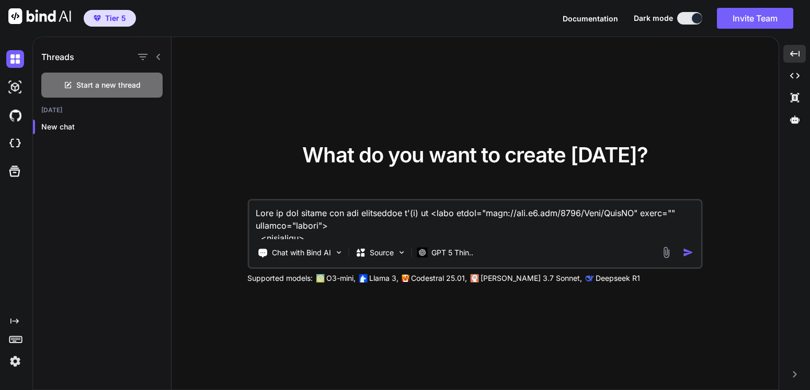
scroll to position [1556, 0]
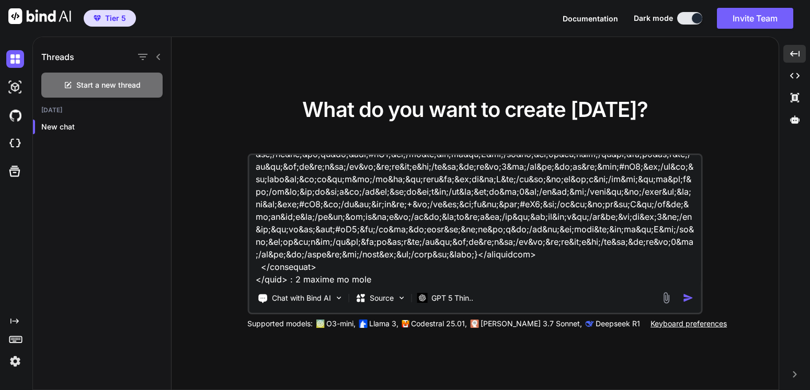
type textarea "Fill in the blanks for the derivative g'(x) if <math xmlns="[URL][DOMAIN_NAME]"…"
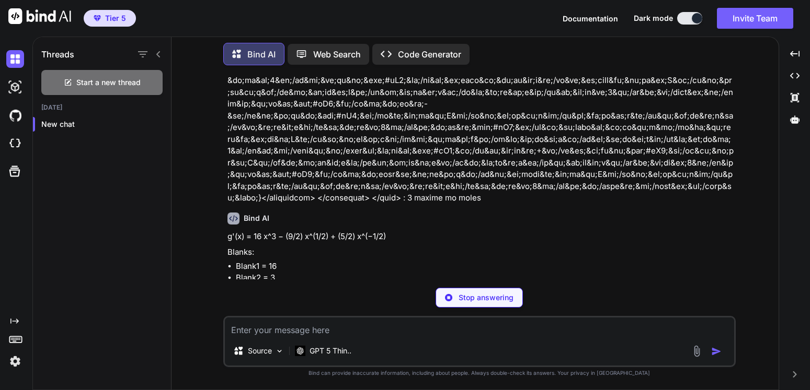
scroll to position [317, 0]
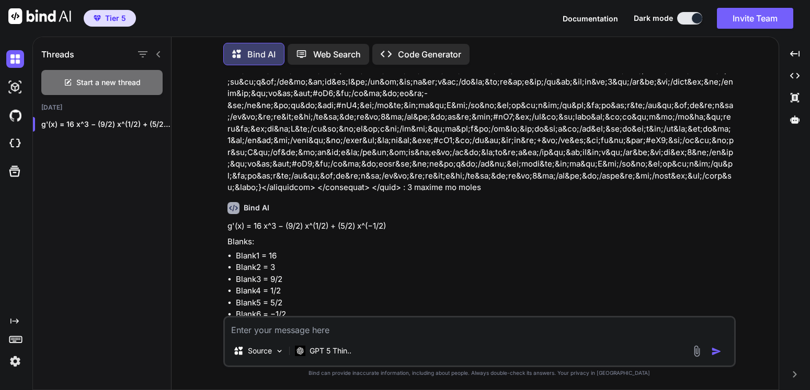
click at [349, 330] on textarea at bounding box center [479, 327] width 509 height 19
click at [350, 331] on textarea at bounding box center [479, 327] width 509 height 19
paste textarea "Fill in the blanks for the derivative, , if"
paste textarea "<math xmlns="[URL][DOMAIN_NAME]" title="" display="inline"> <semantics> <mstyle…"
type textarea "Fill in the blanks for the derivative, , if <math xmlns="[URL][DOMAIN_NAME]" ti…"
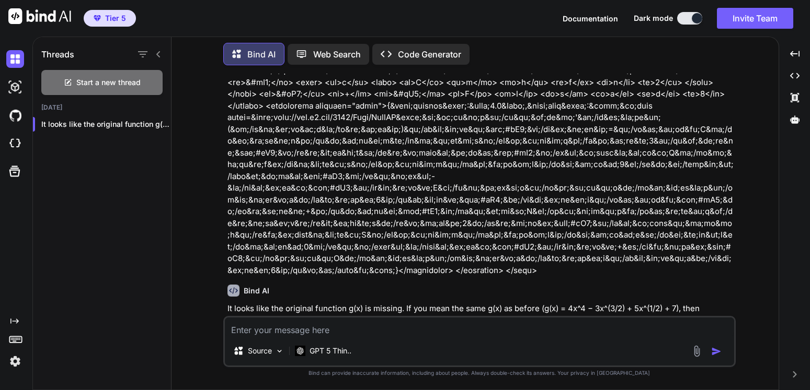
scroll to position [790, 0]
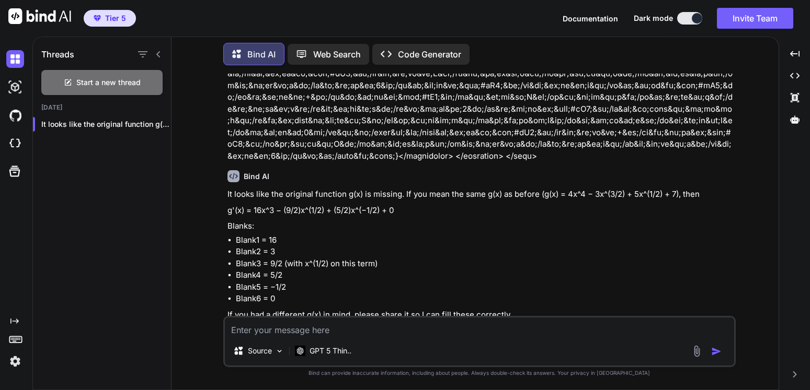
click at [303, 330] on textarea at bounding box center [479, 327] width 509 height 19
click at [299, 332] on textarea at bounding box center [479, 327] width 509 height 19
paste textarea "<math xmlns="[URL][DOMAIN_NAME]" title="" display="inline"> <semantics> <mstyle…"
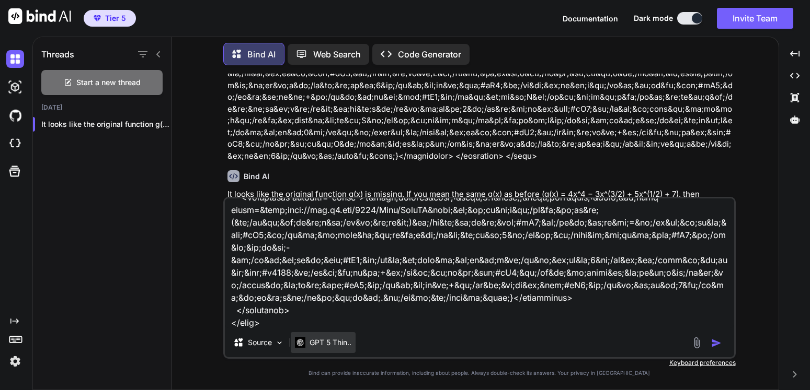
type textarea "<math xmlns="[URL][DOMAIN_NAME]" title="" display="inline"> <semantics> <mstyle…"
click at [330, 339] on p "GPT 5 Thin.." at bounding box center [330, 343] width 42 height 10
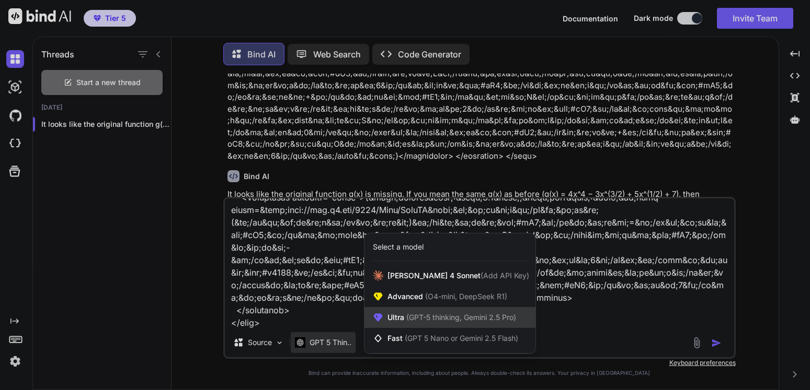
click at [398, 315] on span "Ultra (GPT-5 thinking, Gemini 2.5 Pro)" at bounding box center [451, 318] width 129 height 10
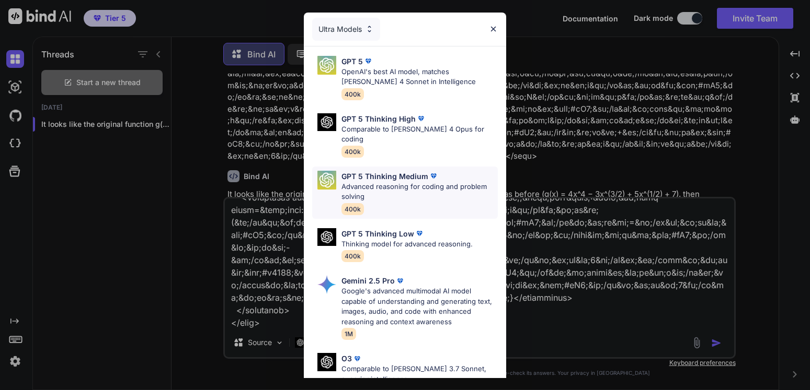
click at [413, 171] on p "GPT 5 Thinking Medium" at bounding box center [384, 176] width 87 height 11
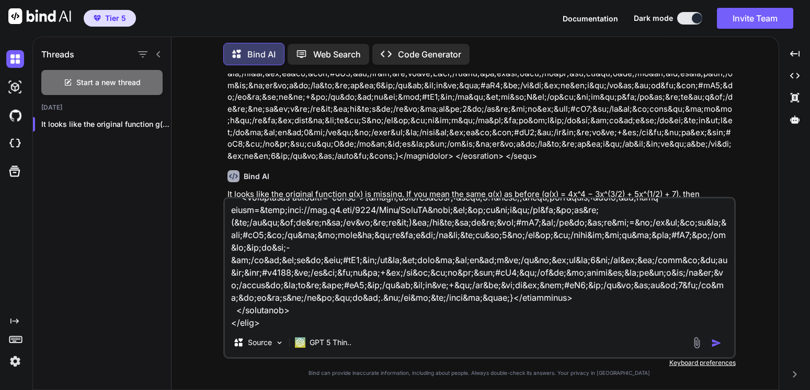
click at [719, 340] on img "button" at bounding box center [716, 343] width 10 height 10
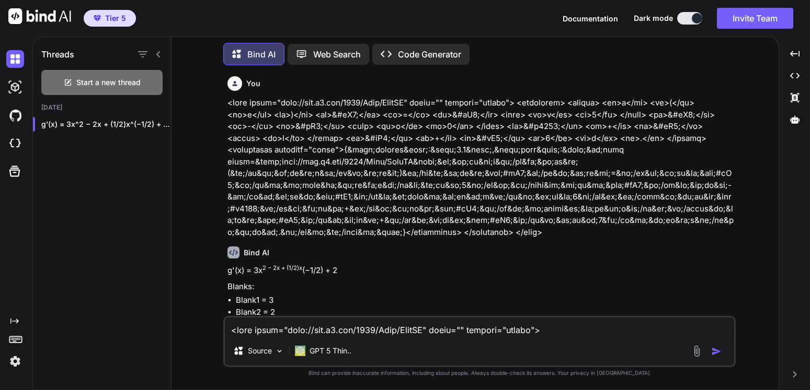
scroll to position [1102, 0]
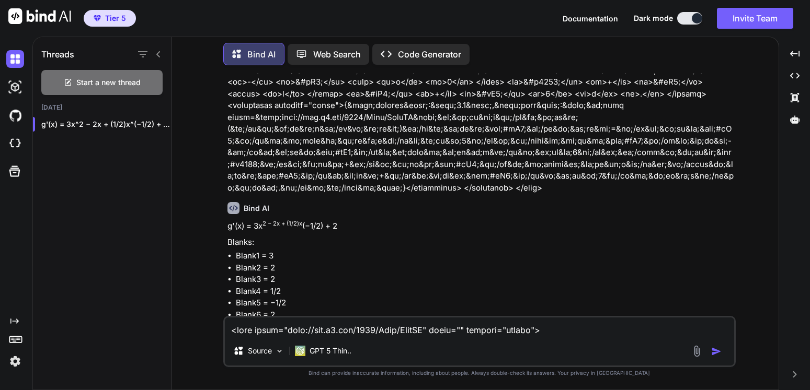
click at [277, 332] on textarea at bounding box center [479, 327] width 509 height 19
paste textarea "Use the product rule to fill in the blanks for"
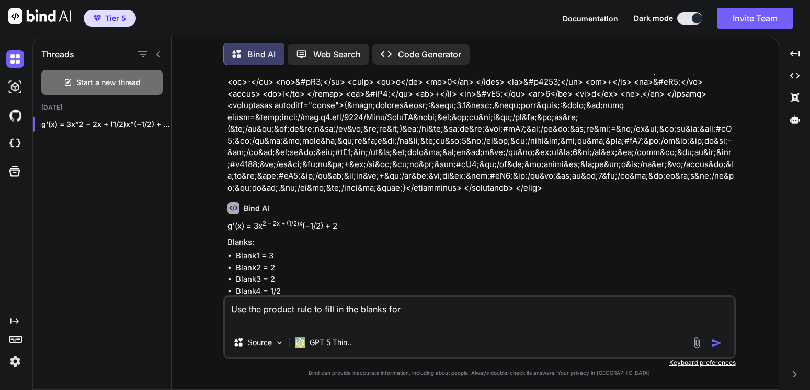
paste textarea "<math xmlns="[URL][DOMAIN_NAME]" title="" display="inline"> <semantics> <mstyle…"
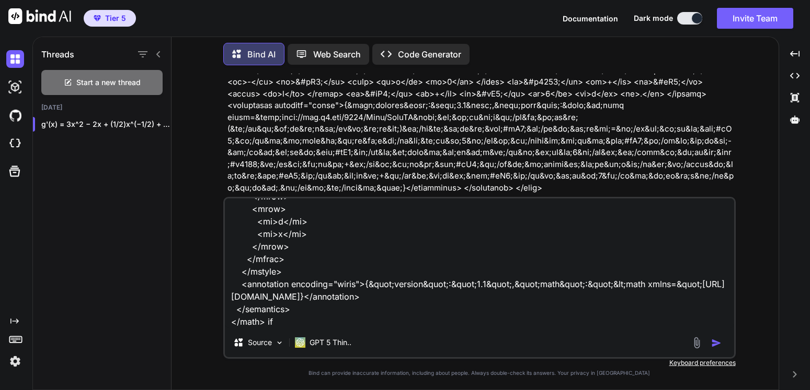
paste textarea "<math xmlns="[URL][DOMAIN_NAME]" title="" display="inline"> <semantics> <mstyle…"
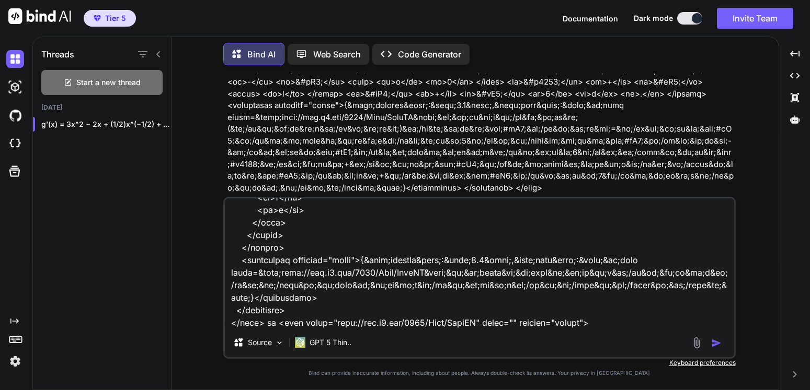
scroll to position [565, 0]
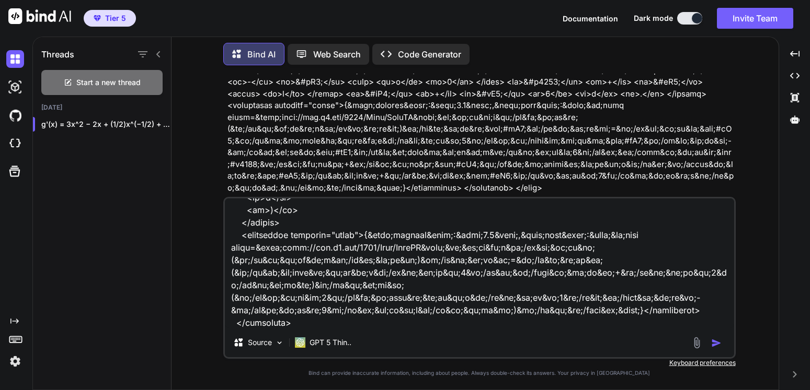
paste textarea "<math xmlns="[URL][DOMAIN_NAME]" title="" display="inline"> <semantics> <mstyle…"
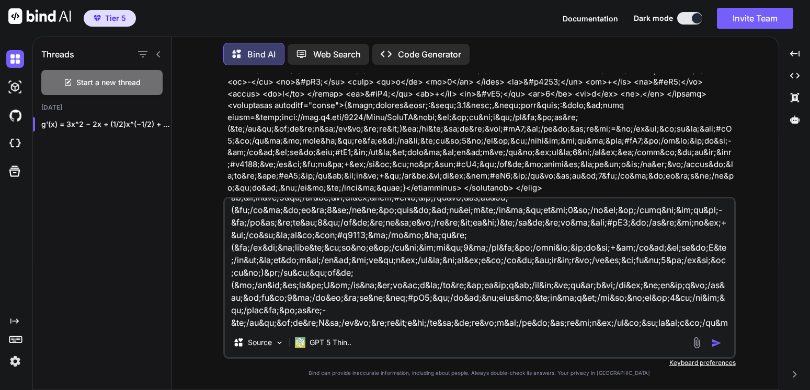
type textarea "Use the product rule to fill in the blanks for <math xmlns="[URL][DOMAIN_NAME]"…"
click at [720, 344] on img "button" at bounding box center [716, 343] width 10 height 10
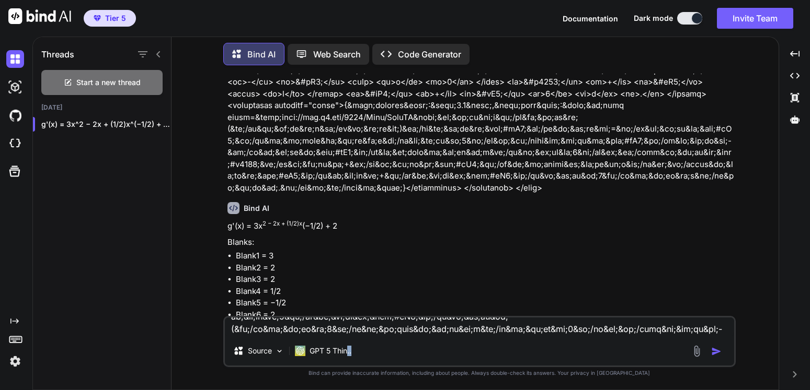
click at [720, 344] on div "Source GPT 5 Thin.." at bounding box center [479, 353] width 509 height 25
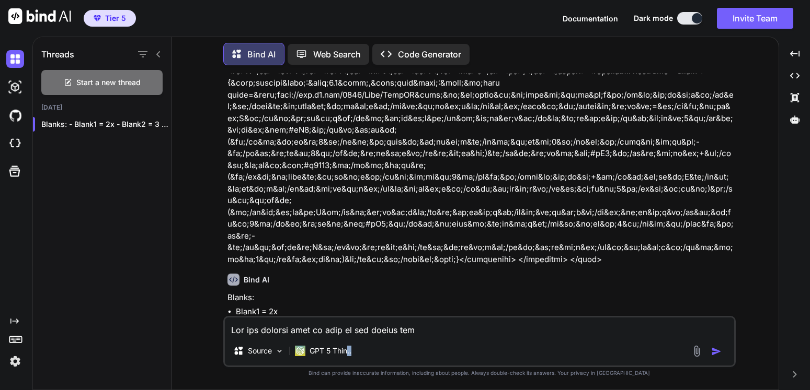
scroll to position [1661, 0]
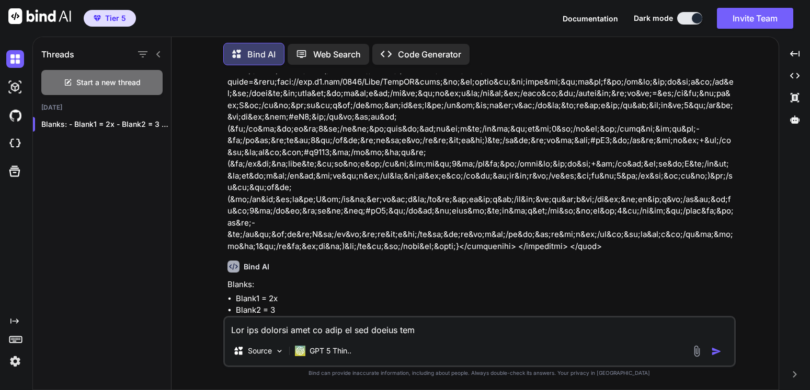
click at [265, 331] on textarea at bounding box center [479, 327] width 509 height 19
paste textarea "<math xmlns="[URL][DOMAIN_NAME]" title="" display="inline"> <semantics> <mstyle…"
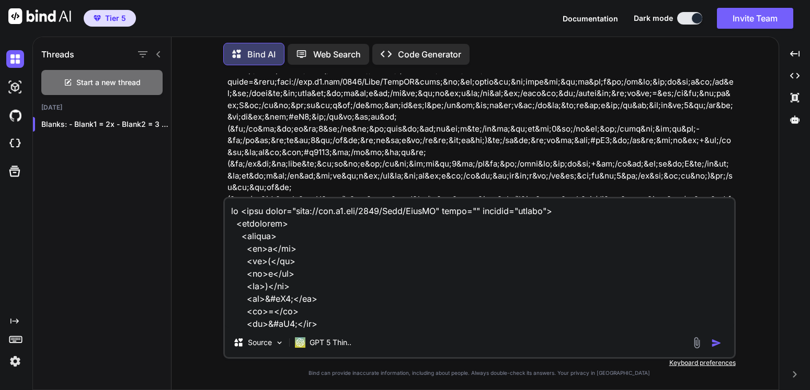
scroll to position [252, 0]
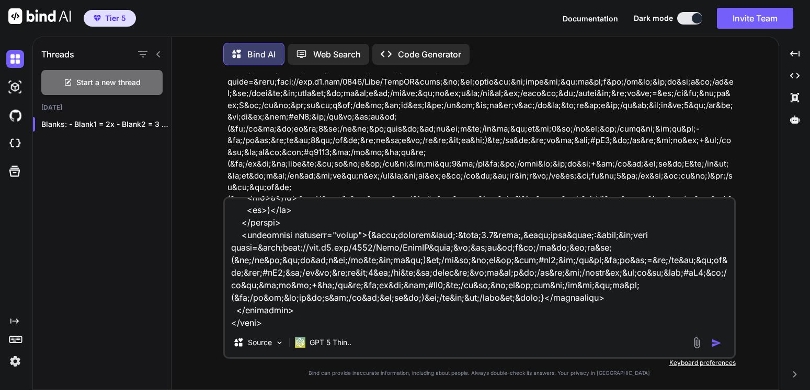
paste textarea ", what is g''(x)?"
type textarea "if <math xmlns="[URL][DOMAIN_NAME]" title="" display="inline"> <semantics> <mst…"
click at [714, 344] on img "button" at bounding box center [716, 343] width 10 height 10
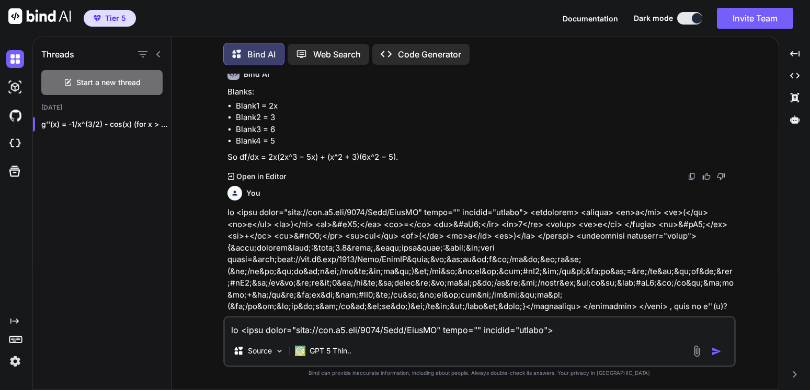
scroll to position [1837, 0]
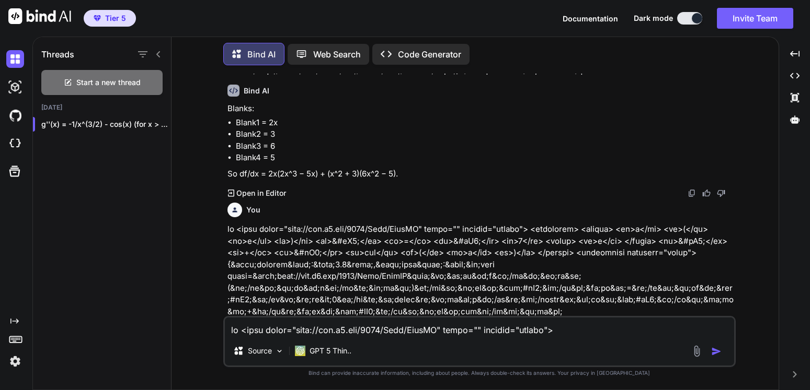
click at [272, 326] on textarea at bounding box center [479, 327] width 509 height 19
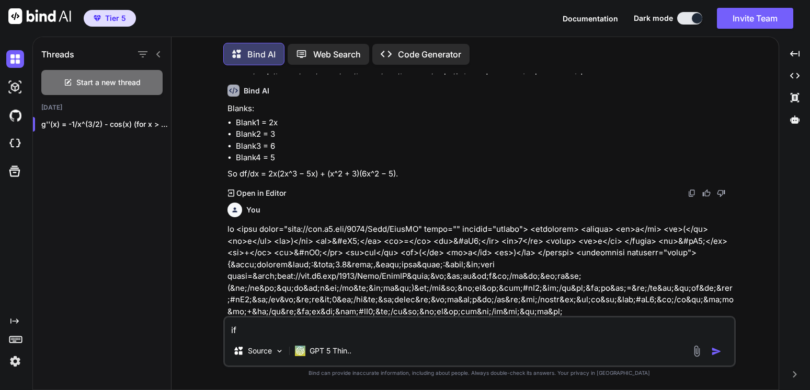
paste textarea "<math xmlns="[URL][DOMAIN_NAME]" title="" display="inline"> <semantics> <mstyle…"
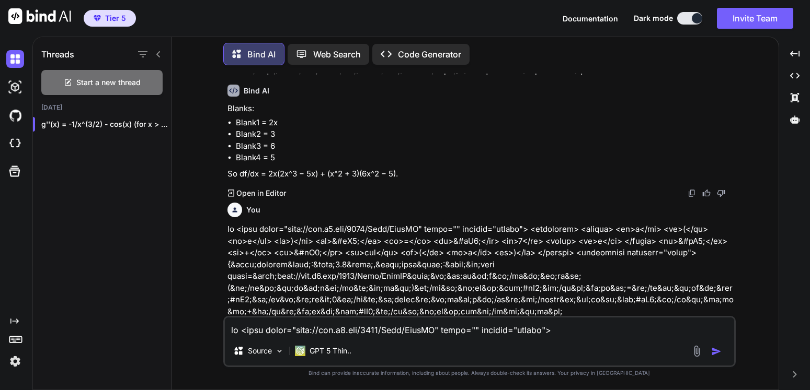
scroll to position [365, 0]
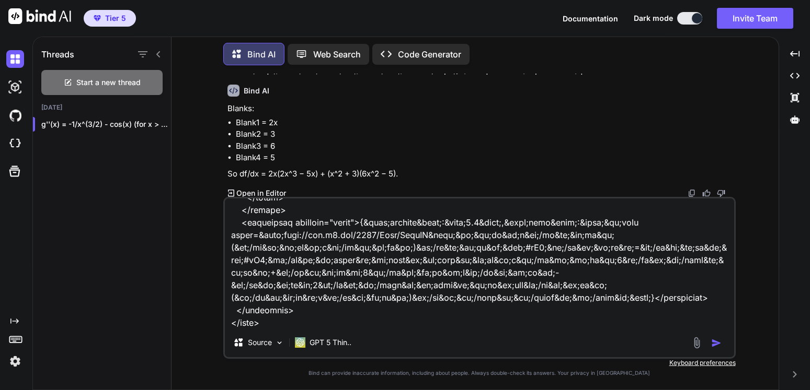
paste textarea ", fill in the blanks for f'(x)."
paste textarea "<math xmlns="[URL][DOMAIN_NAME]" title="" display="inline"> <semantics> <mstyle…"
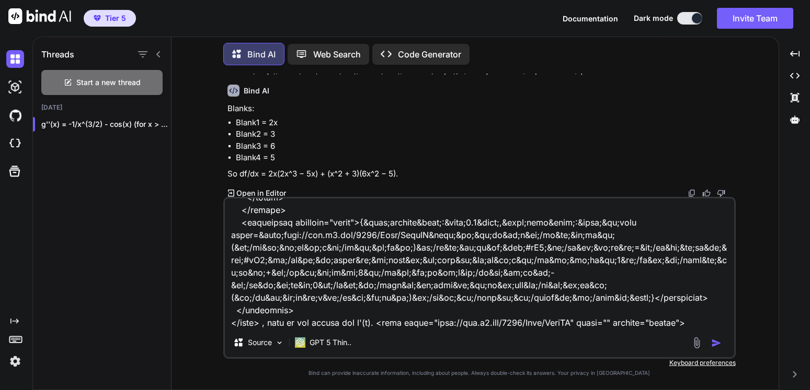
scroll to position [1657, 0]
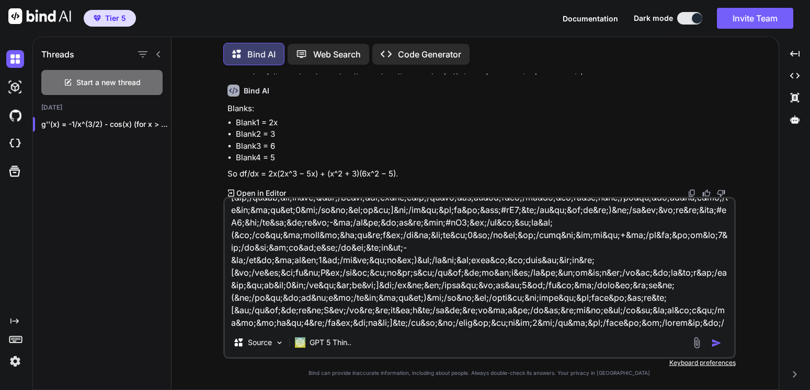
type textarea "if <math xmlns="[URL][DOMAIN_NAME]" title="" display="inline"> <semantics> <mst…"
click at [715, 340] on img "button" at bounding box center [716, 343] width 10 height 10
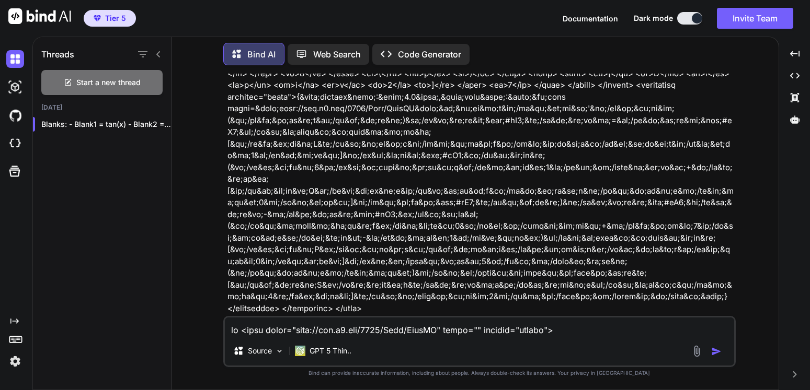
scroll to position [2384, 0]
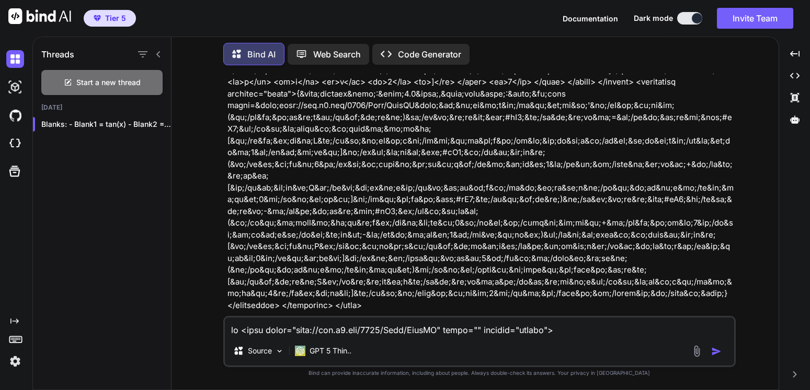
click at [266, 334] on textarea at bounding box center [479, 327] width 509 height 19
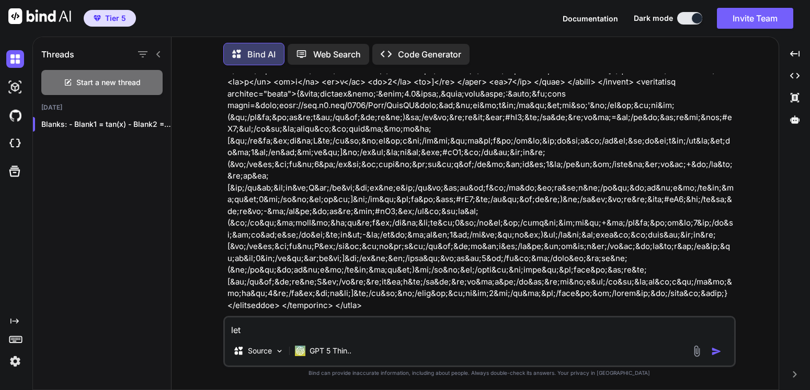
paste textarea "<math xmlns="[URL][DOMAIN_NAME]" title="" display="inline"> <semantics> <mstyle…"
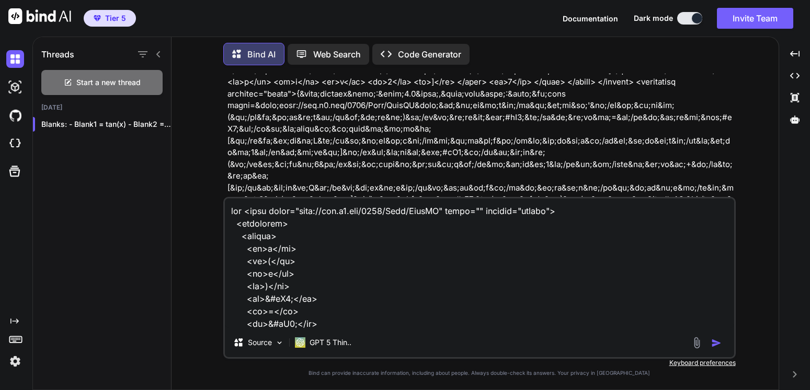
scroll to position [365, 0]
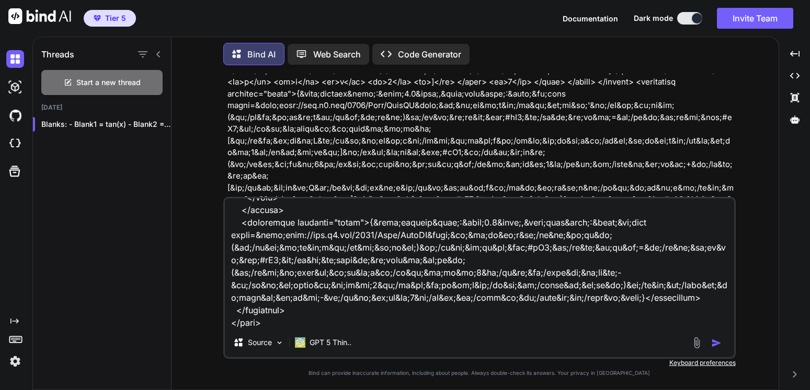
paste textarea ". Fill in the blanks for g'(x)."
paste textarea "<math xmlns="[URL][DOMAIN_NAME]" title="" display="inline"> <semantics> <mstyle…"
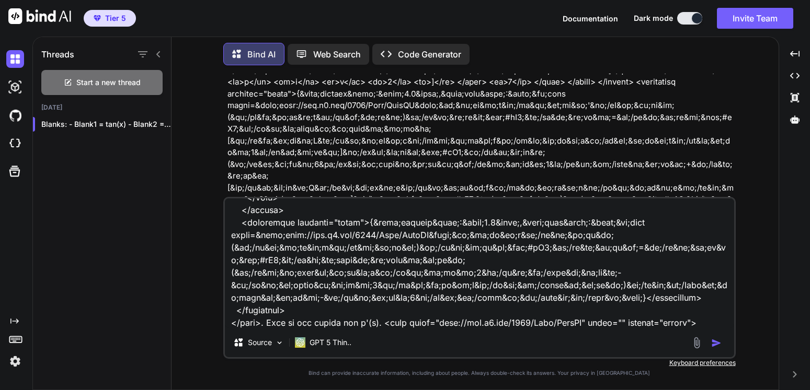
scroll to position [1882, 0]
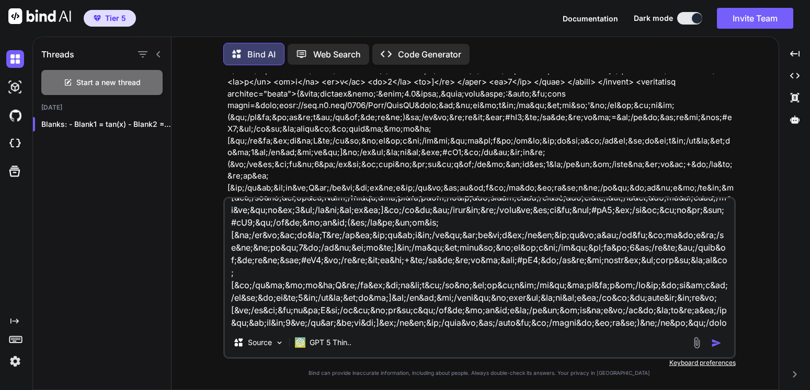
type textarea "let <math xmlns="[URL][DOMAIN_NAME]" title="" display="inline"> <semantics> <ms…"
click at [710, 345] on div at bounding box center [707, 343] width 35 height 12
click at [712, 344] on img "button" at bounding box center [716, 343] width 10 height 10
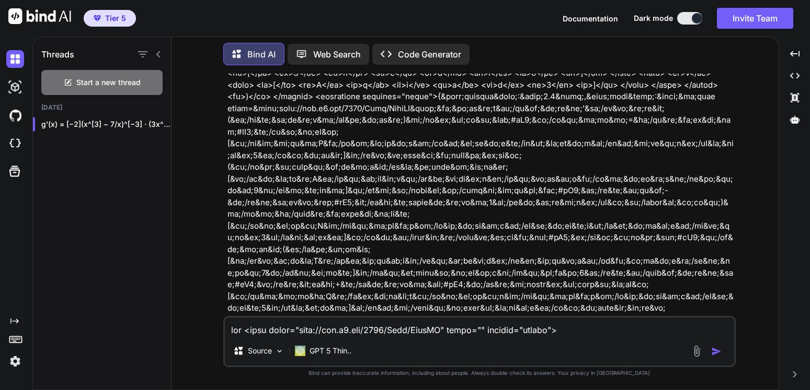
scroll to position [3014, 0]
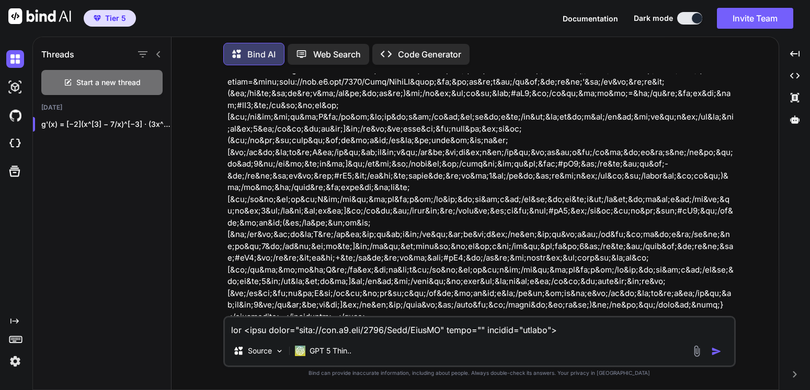
click at [274, 323] on textarea at bounding box center [479, 327] width 509 height 19
click at [274, 324] on textarea at bounding box center [479, 327] width 509 height 19
click at [272, 330] on textarea at bounding box center [479, 327] width 509 height 19
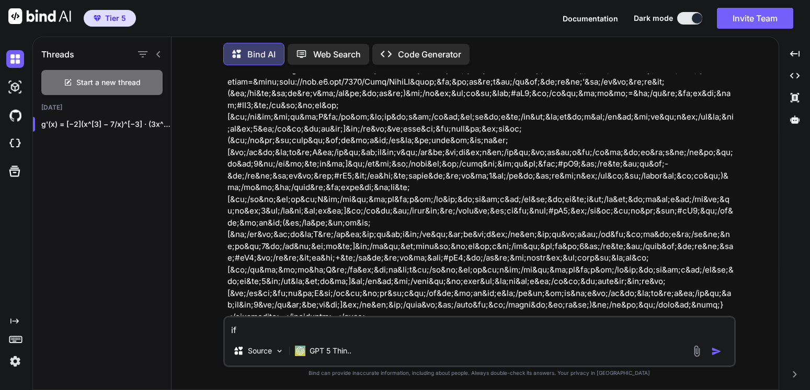
paste textarea "<math xmlns="[URL][DOMAIN_NAME]" title="" display="inline"> <semantics> <mstyle…"
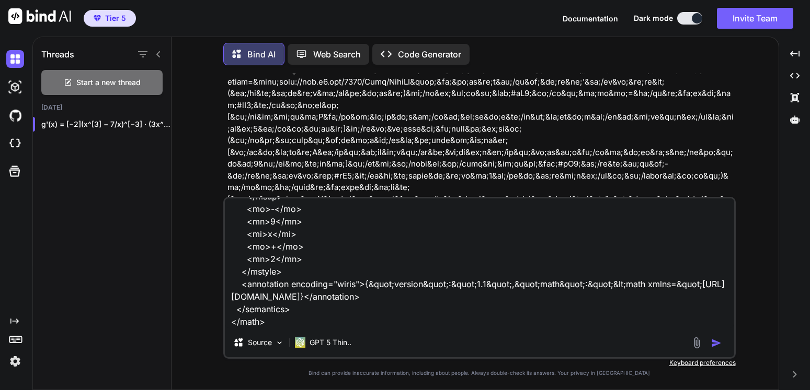
paste textarea "If , is f(x) increasing or decreasing at x=4?"
click at [274, 325] on textarea "if <math xmlns="[URL][DOMAIN_NAME]" title="" display="inline"> <semantics> <mst…" at bounding box center [479, 264] width 509 height 130
type textarea "if <math xmlns="[URL][DOMAIN_NAME]" title="" display="inline"> <semantics> <mst…"
click at [713, 341] on img "button" at bounding box center [716, 343] width 10 height 10
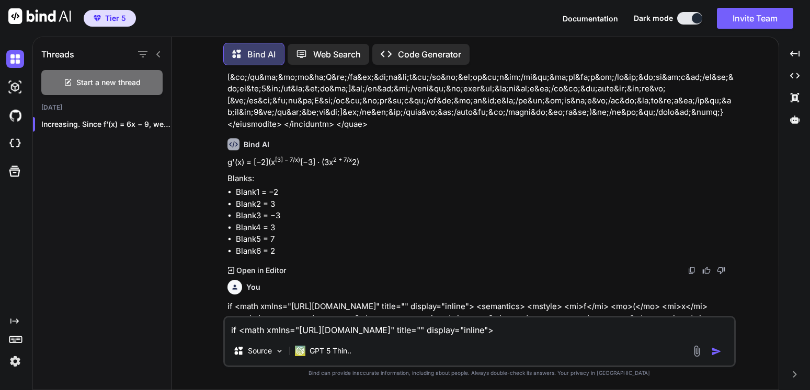
scroll to position [3190, 0]
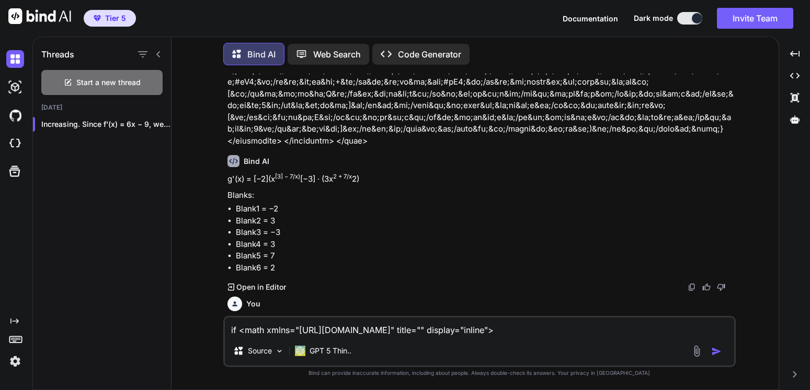
click at [304, 331] on textarea "if <math xmlns="[URL][DOMAIN_NAME]" title="" display="inline"> <semantics> <mst…" at bounding box center [479, 327] width 509 height 19
paste textarea "If f(x) changes from concave up to concave down or concave down to concave up a…"
type textarea "If f(x) changes from concave up to concave down or concave down to concave up a…"
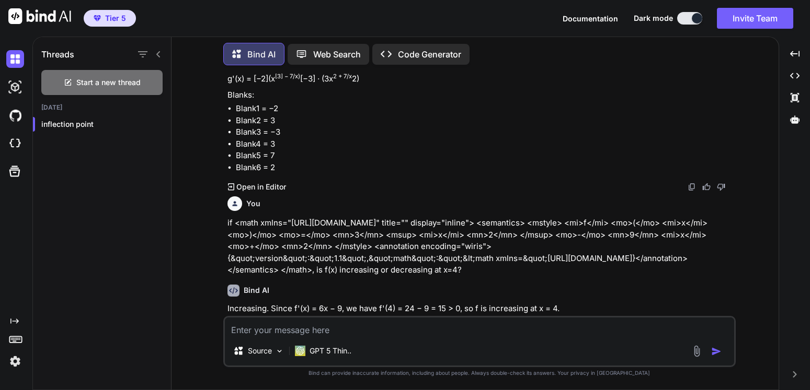
scroll to position [3284, 0]
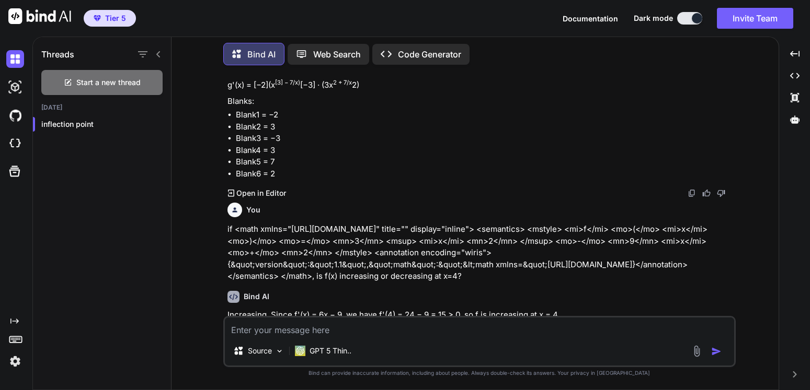
paste textarea "If f''(x) > 0, then f(x) is ____________."
type textarea "If f''(x) > 0, then f(x) is ____________. concave up or concave down???"
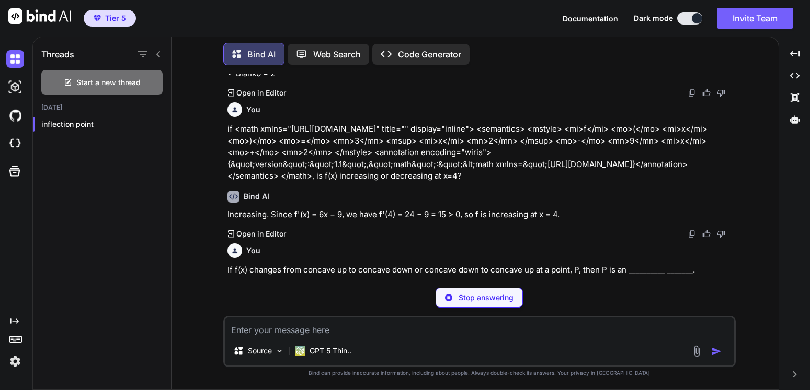
scroll to position [3378, 0]
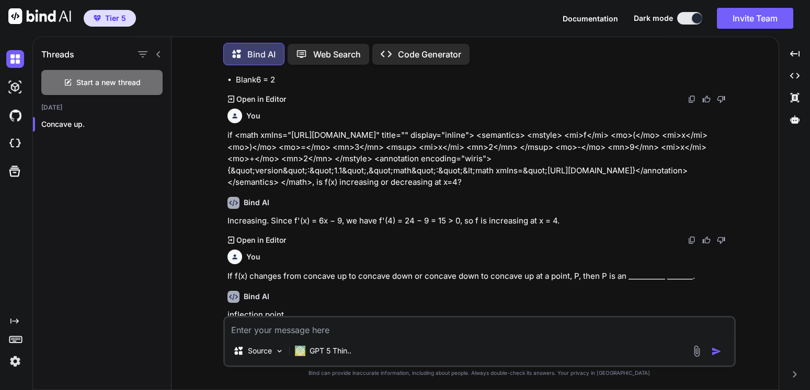
click at [307, 331] on textarea at bounding box center [479, 327] width 509 height 19
click at [318, 331] on textarea at bounding box center [479, 327] width 509 height 19
click at [694, 351] on img at bounding box center [696, 351] width 12 height 12
click at [661, 327] on textarea at bounding box center [479, 327] width 509 height 19
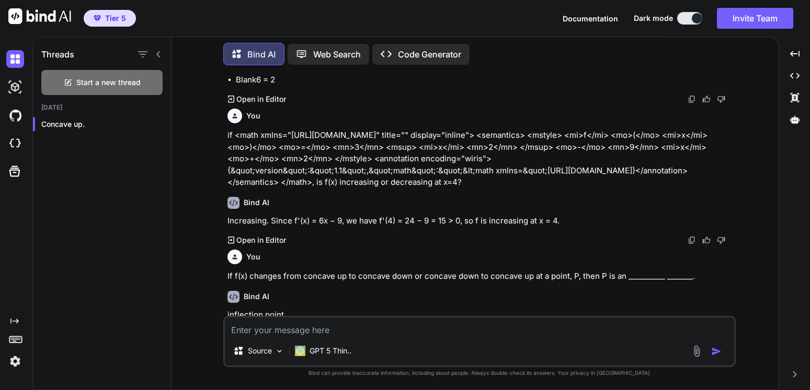
click at [696, 352] on img at bounding box center [696, 351] width 12 height 12
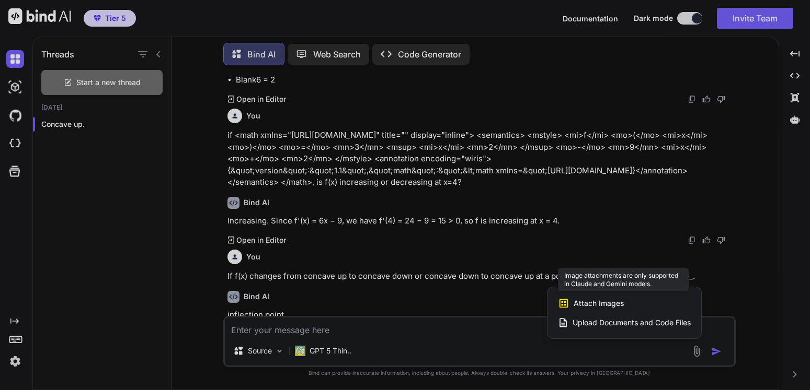
click at [614, 308] on span "Attach Images" at bounding box center [598, 303] width 50 height 10
click at [584, 305] on span "Attach Images" at bounding box center [598, 303] width 50 height 10
click at [355, 335] on div at bounding box center [405, 195] width 810 height 390
drag, startPoint x: 355, startPoint y: 335, endPoint x: 350, endPoint y: 339, distance: 6.7
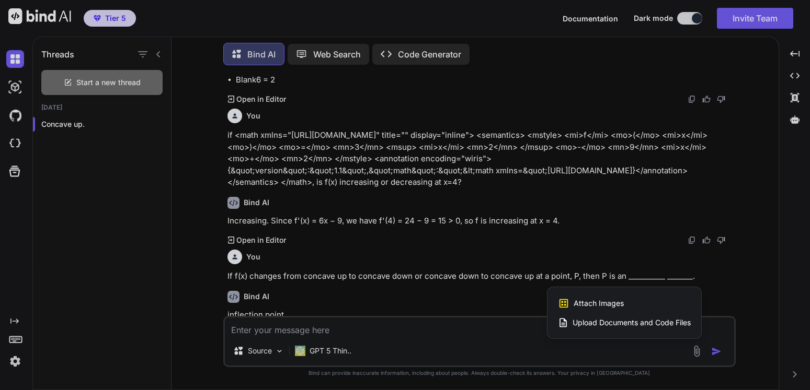
click at [356, 335] on textarea at bounding box center [479, 327] width 509 height 19
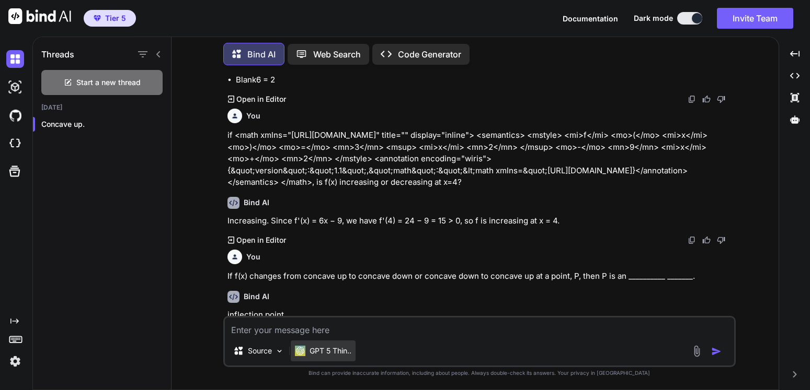
click at [340, 348] on p "GPT 5 Thin.." at bounding box center [330, 351] width 42 height 10
click at [342, 350] on p "GPT 5 Thin.." at bounding box center [330, 351] width 42 height 10
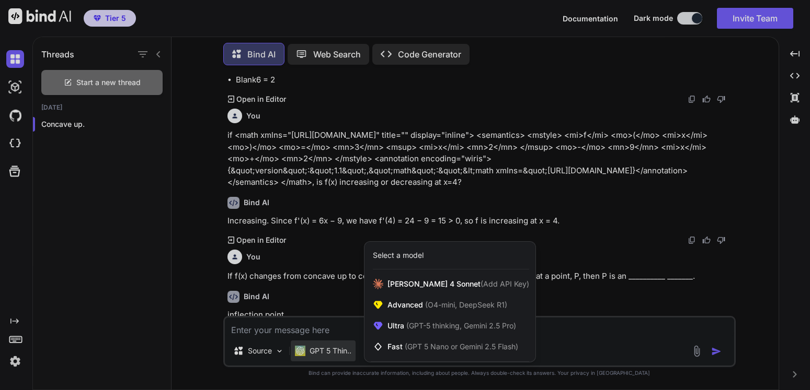
click at [342, 350] on div at bounding box center [405, 195] width 810 height 390
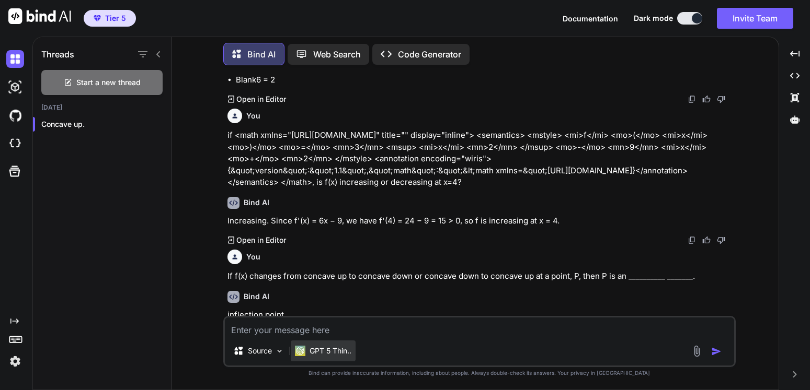
click at [342, 350] on p "GPT 5 Thin.." at bounding box center [330, 351] width 42 height 10
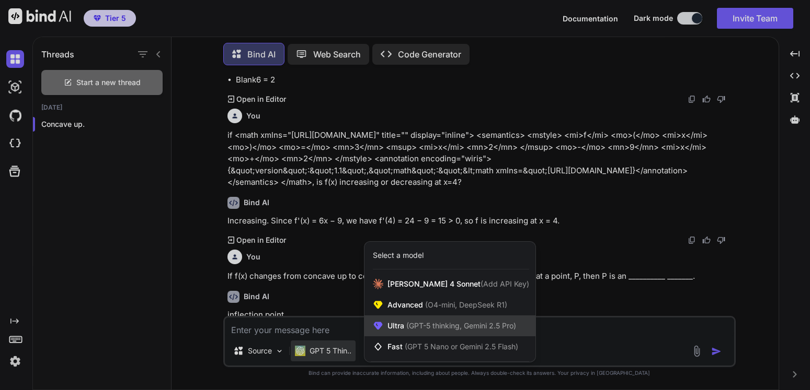
click at [422, 323] on span "(GPT-5 thinking, Gemini 2.5 Pro)" at bounding box center [460, 325] width 112 height 9
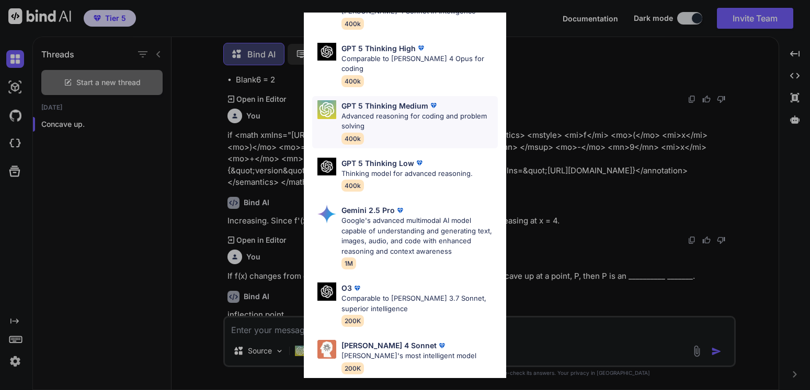
scroll to position [117, 0]
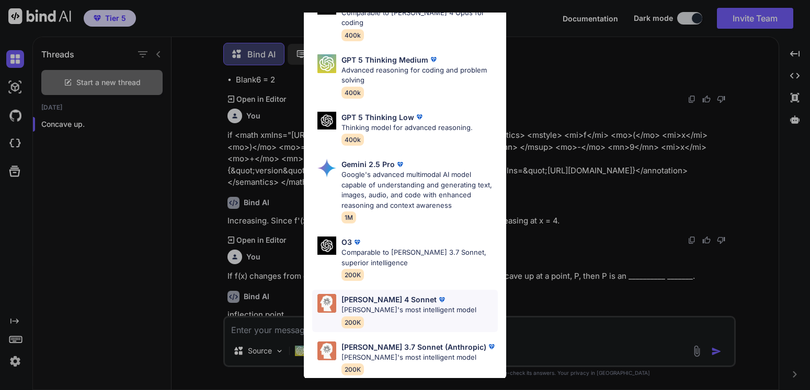
click at [396, 305] on p "[PERSON_NAME]'s most intelligent model" at bounding box center [408, 310] width 135 height 10
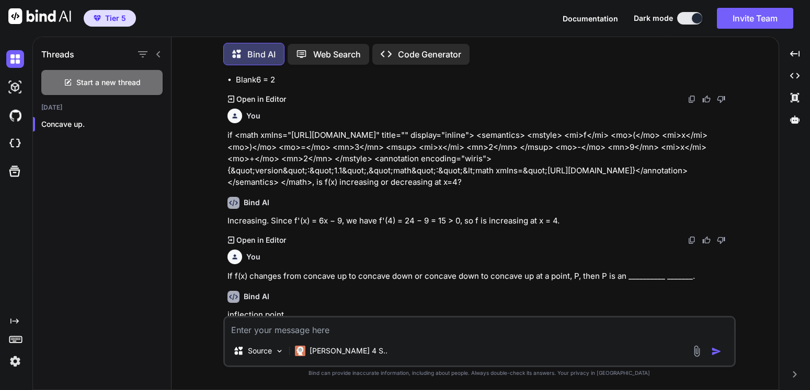
click at [698, 350] on img at bounding box center [696, 351] width 12 height 12
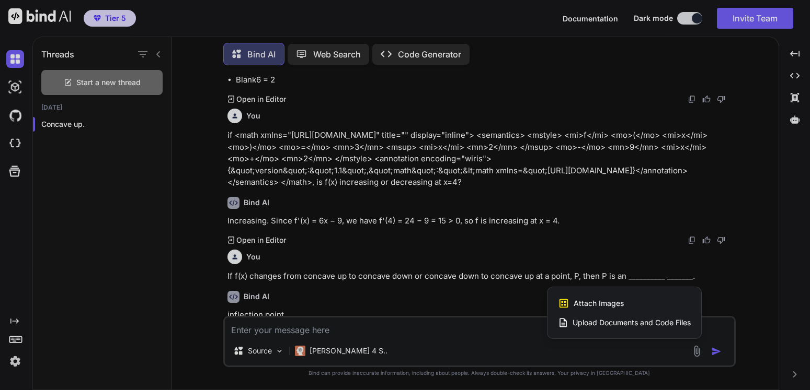
click at [615, 306] on span "Attach Images" at bounding box center [598, 303] width 50 height 10
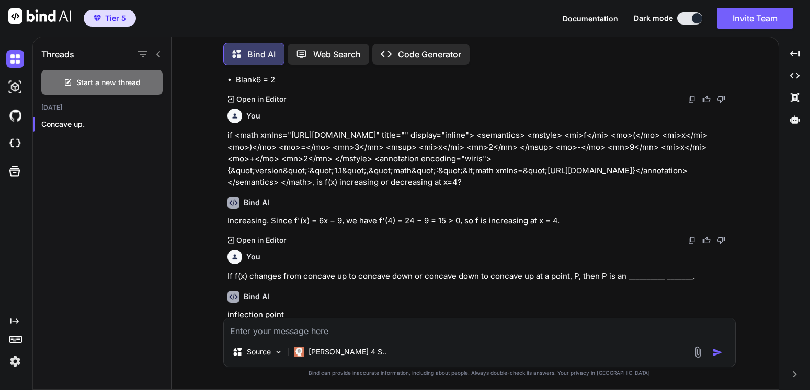
scroll to position [3376, 0]
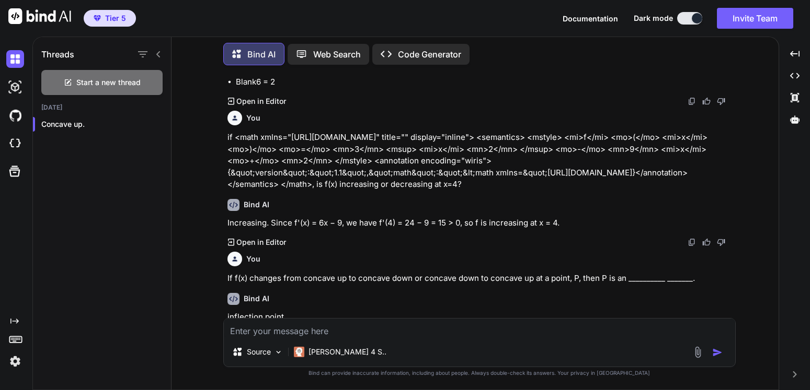
type input "C:\fakepath\calculus 1.png"
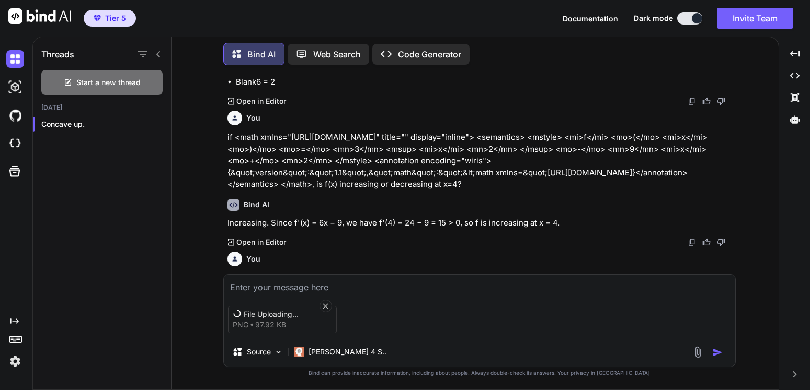
click at [281, 275] on textarea at bounding box center [479, 284] width 511 height 19
paste textarea "Above is a graph of f(x). Based on this graph, where is f '(x) = 0?"
type textarea "Above is a graph of f(x). Based on this graph, where is f '(x) = 0?"
click at [715, 351] on img "button" at bounding box center [717, 353] width 10 height 10
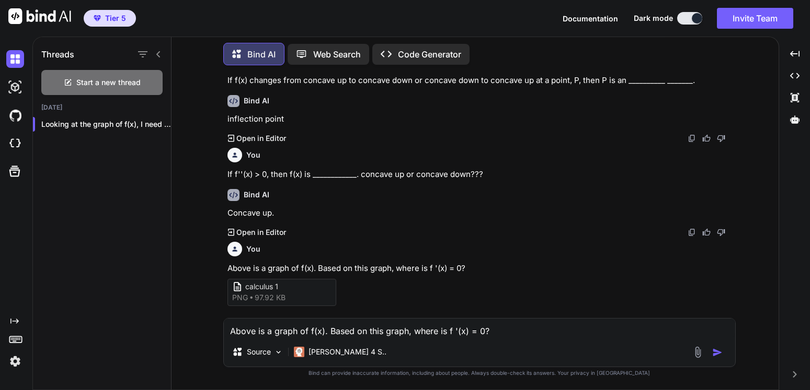
scroll to position [3554, 0]
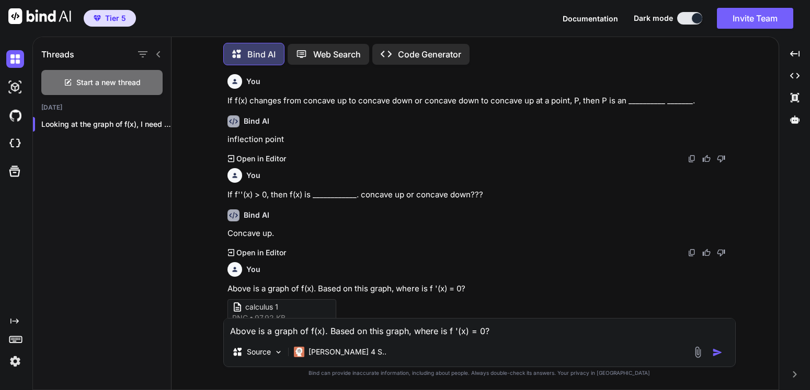
click at [699, 349] on img at bounding box center [697, 352] width 12 height 12
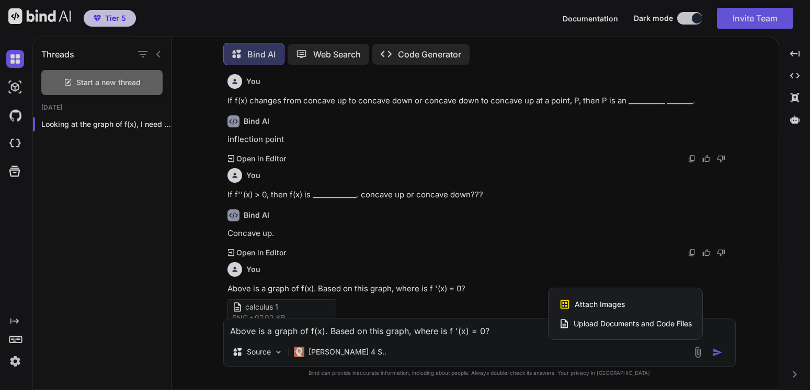
click at [621, 304] on span "Attach Images" at bounding box center [599, 304] width 50 height 10
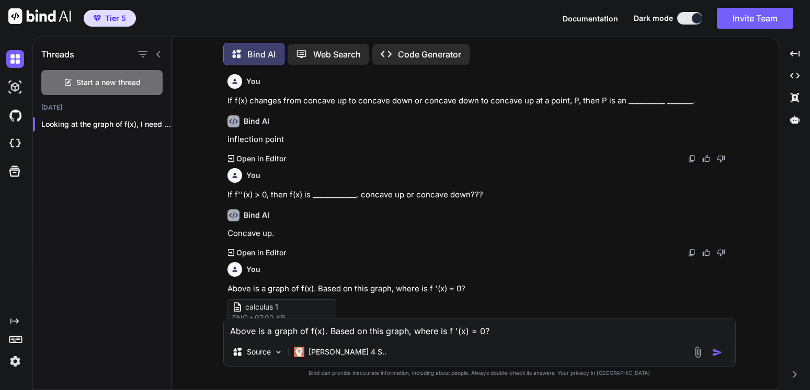
type input "C:\fakepath\calculus 2.png"
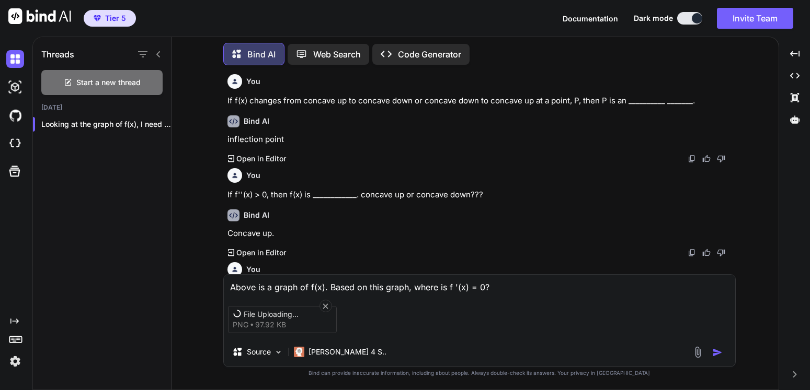
click at [319, 279] on textarea "Above is a graph of f(x). Based on this graph, where is f '(x) = 0?" at bounding box center [479, 284] width 511 height 19
paste textarea "Above is a graph of f(x). Based on this graph, on the interval [-3, 1], where i…"
paste textarea "(0.4, 1)"
paste textarea "(-2.4, -3)"
paste textarea "(-1, 1)"
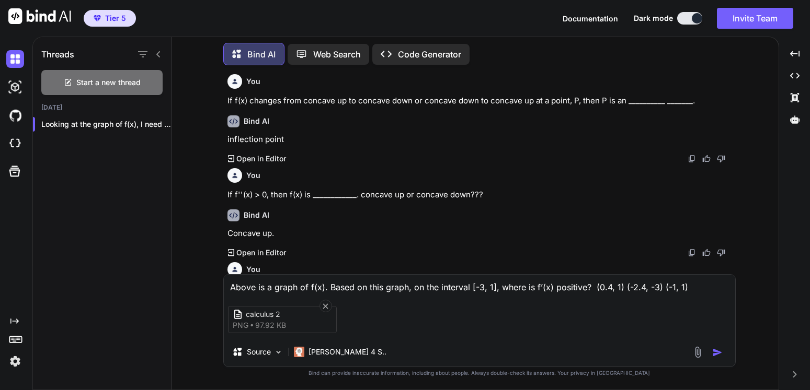
paste textarea "(-3, -1)"
type textarea "Above is a graph of f(x). Based on this graph, on the interval [-3, 1], where i…"
click at [717, 353] on img "button" at bounding box center [717, 353] width 10 height 10
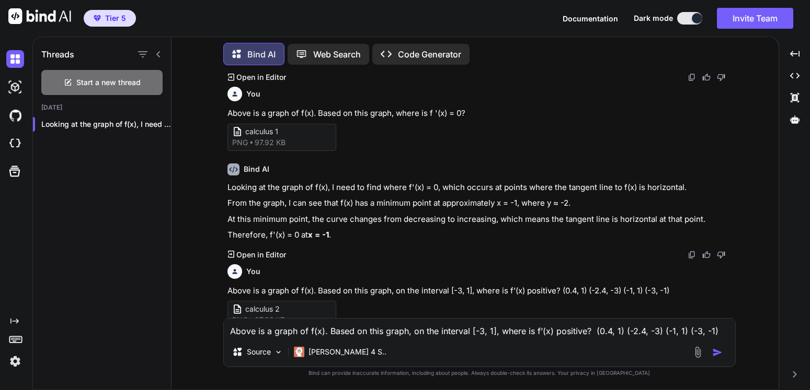
scroll to position [3784, 0]
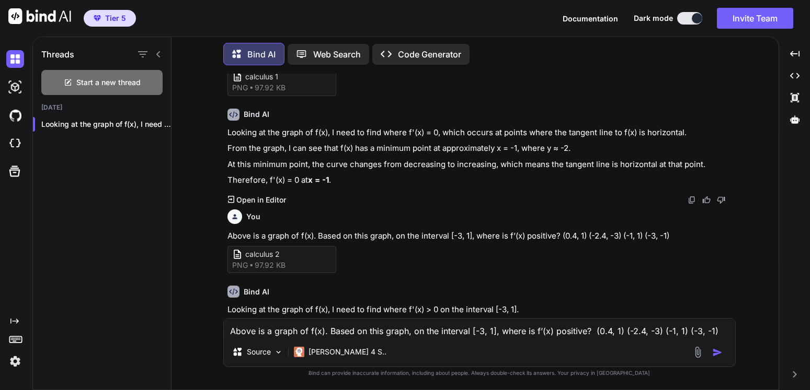
click at [270, 326] on textarea "Above is a graph of f(x). Based on this graph, on the interval [-3, 1], where i…" at bounding box center [479, 328] width 511 height 19
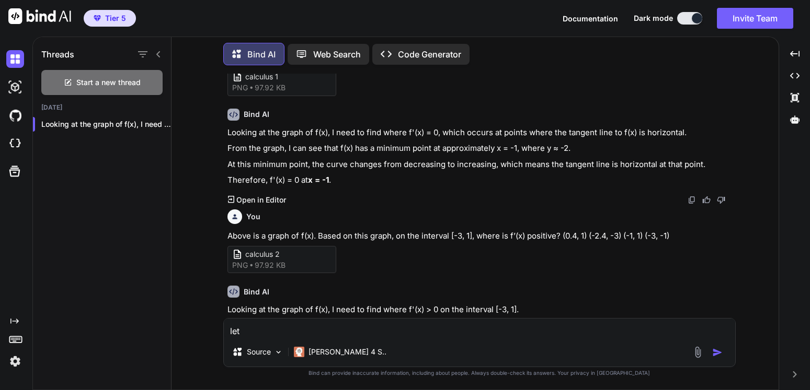
paste textarea "<math xmlns="[URL][DOMAIN_NAME]" title="" display="inline"> <semantics> <mstyle…"
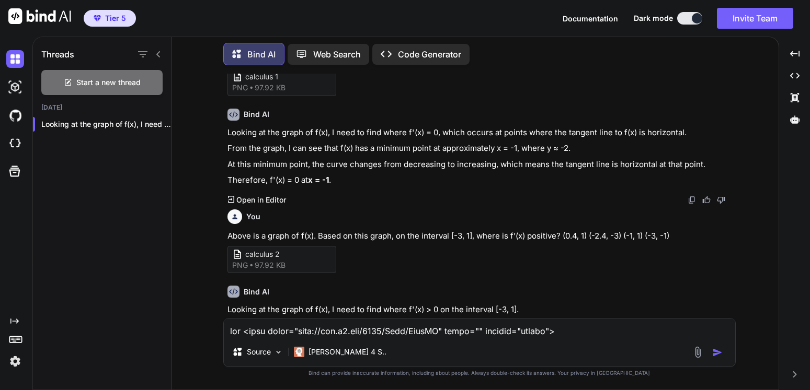
scroll to position [315, 0]
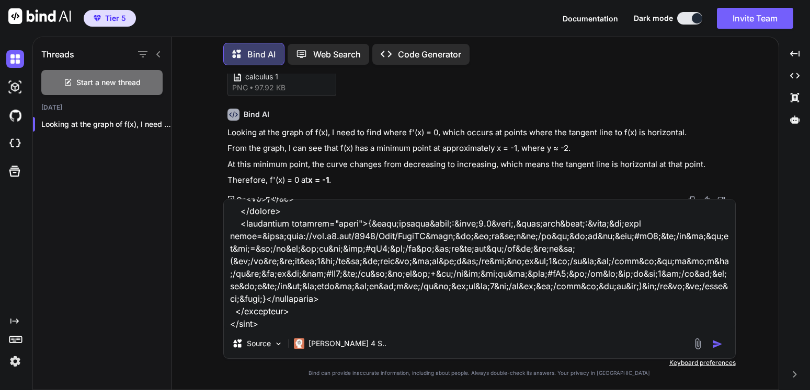
paste textarea "Let . Fill in the blanks for"
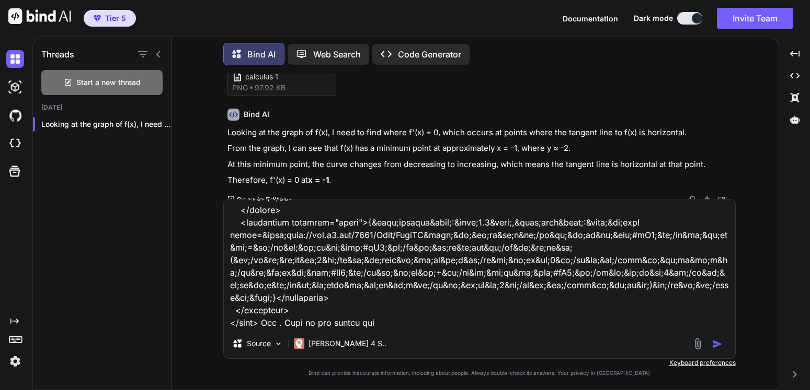
drag, startPoint x: 285, startPoint y: 314, endPoint x: 268, endPoint y: 316, distance: 17.4
click at [268, 316] on textarea at bounding box center [479, 265] width 511 height 130
click at [397, 317] on textarea at bounding box center [479, 265] width 511 height 130
click at [401, 311] on textarea at bounding box center [479, 265] width 511 height 130
paste textarea "<math xmlns="[URL][DOMAIN_NAME]" title="" display="inline"> <semantics> <mstyle…"
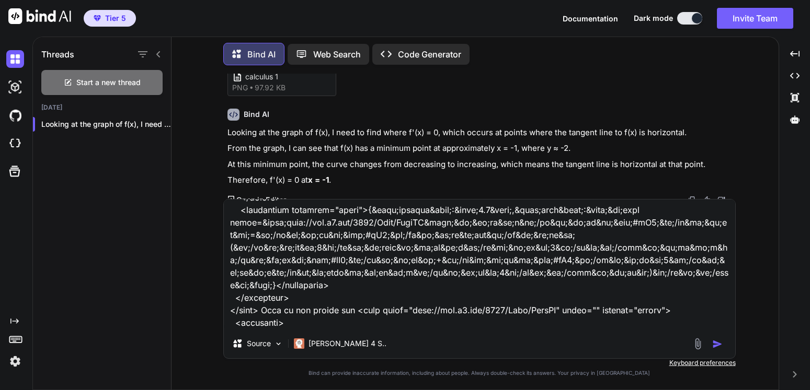
scroll to position [553, 0]
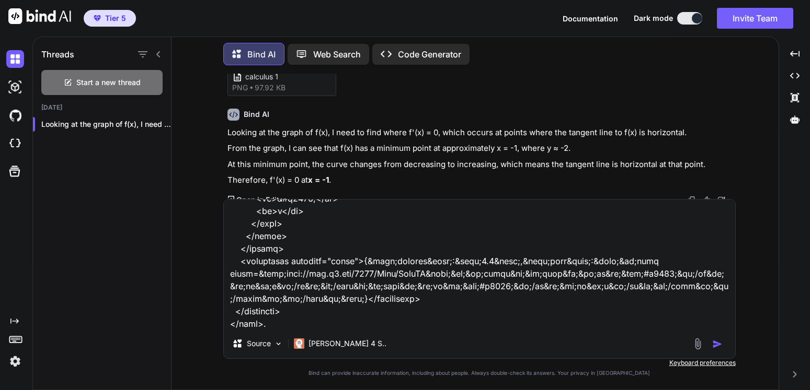
paste textarea "<math xmlns="[URL][DOMAIN_NAME]" title="" display="inline"> <semantics> <mstyle…"
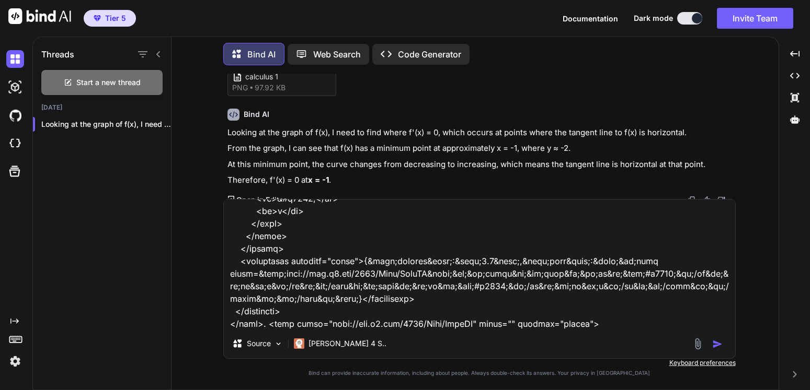
scroll to position [1970, 0]
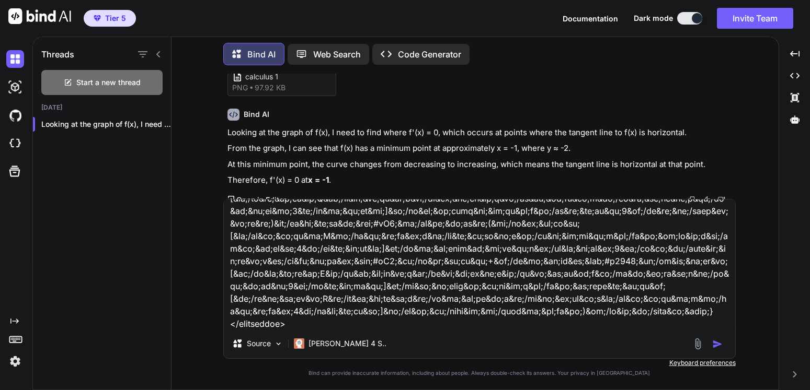
type textarea "let <math xmlns="[URL][DOMAIN_NAME]" title="" display="inline"> <semantics> <ms…"
click at [721, 344] on img "button" at bounding box center [717, 344] width 10 height 10
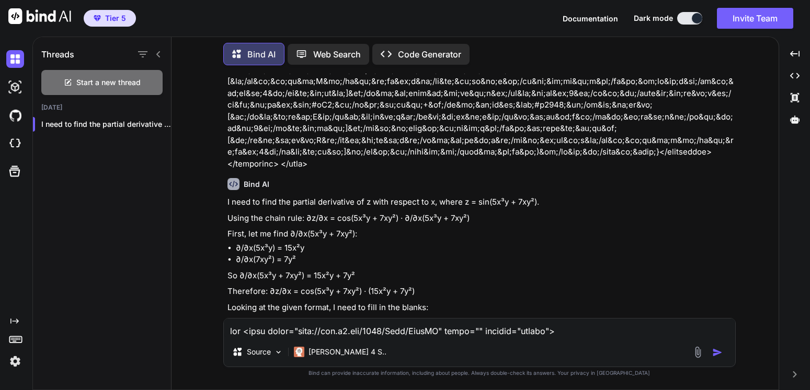
scroll to position [4617, 0]
click at [286, 328] on textarea at bounding box center [479, 328] width 511 height 19
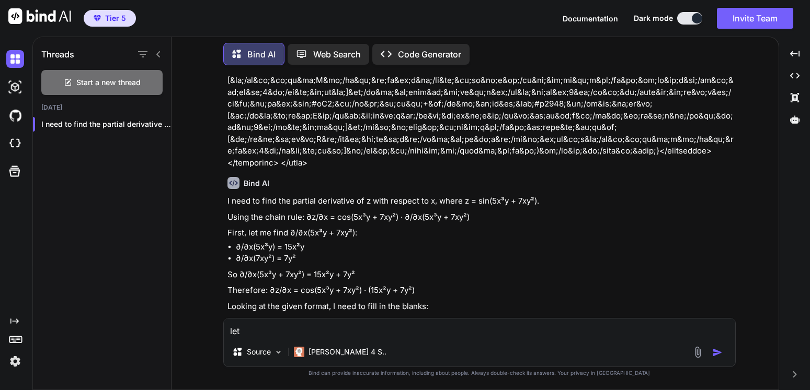
paste textarea "<math xmlns="[URL][DOMAIN_NAME]" title="" display="inline"> <semantics> <mstyle…"
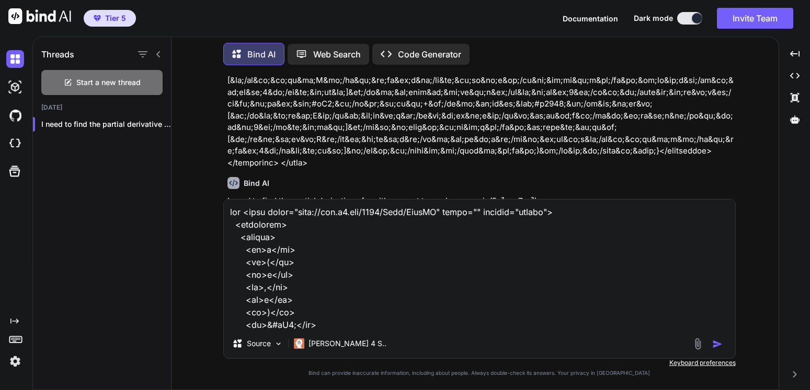
scroll to position [340, 0]
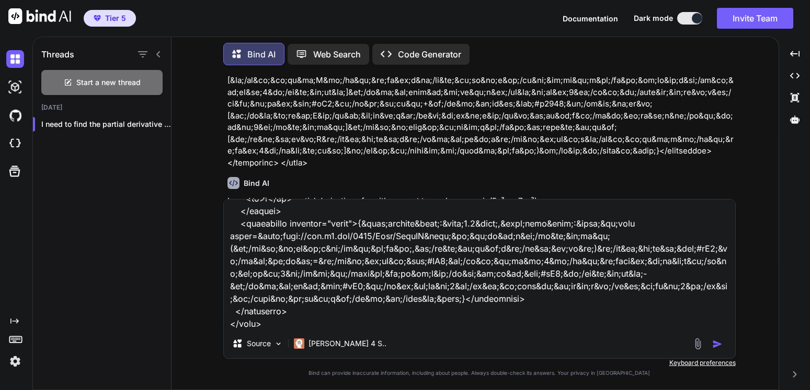
paste textarea ". Fill in the blanks for"
paste textarea "<math xmlns="[URL][DOMAIN_NAME]" title="" display="inline"> <semantics> <mstyle…"
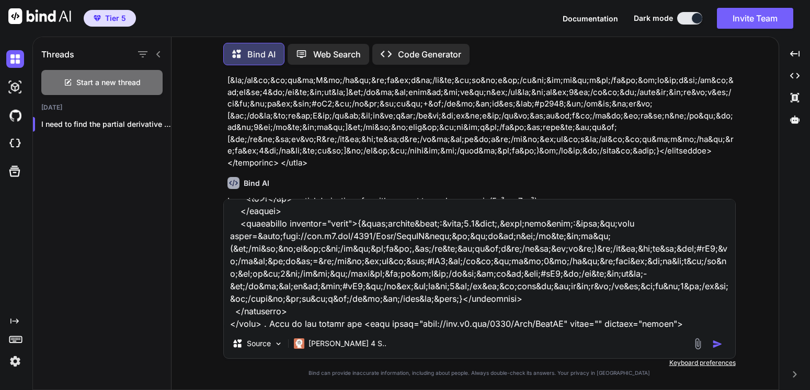
scroll to position [565, 0]
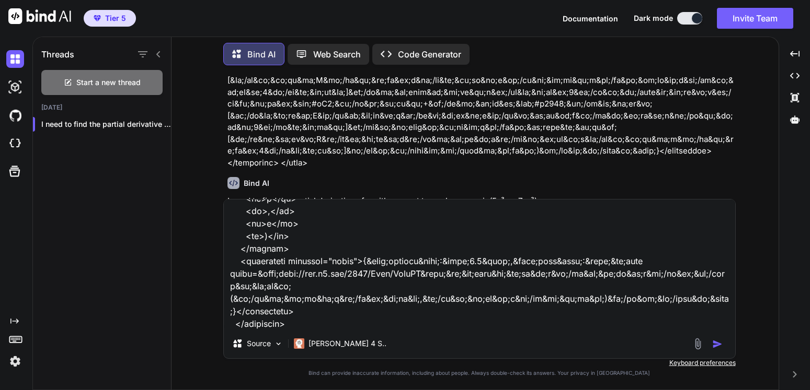
paste textarea "<math xmlns="[URL][DOMAIN_NAME]" title="" display="inline"> <semantics> <mstyle…"
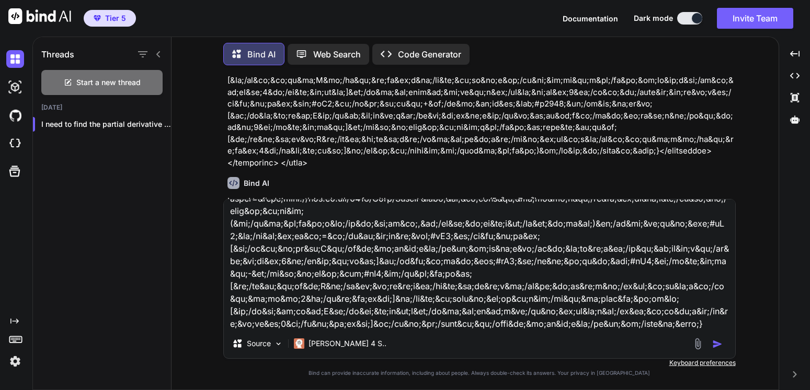
type textarea "let <math xmlns="[URL][DOMAIN_NAME]" title="" display="inline"> <semantics> <ms…"
click at [722, 344] on img "button" at bounding box center [717, 344] width 10 height 10
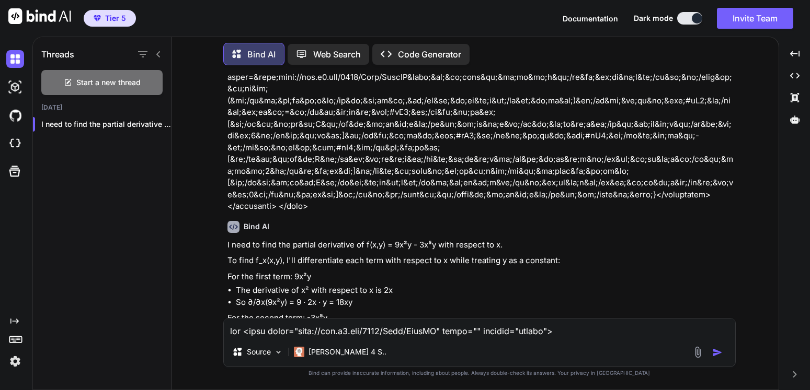
scroll to position [5288, 0]
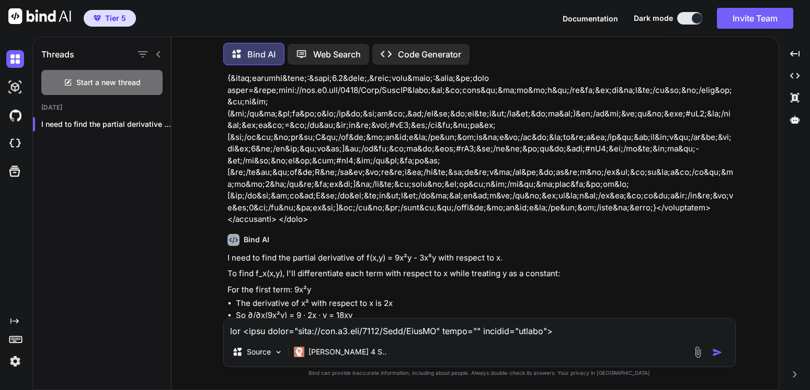
click at [272, 319] on textarea at bounding box center [479, 328] width 511 height 19
click at [273, 319] on textarea at bounding box center [479, 328] width 511 height 19
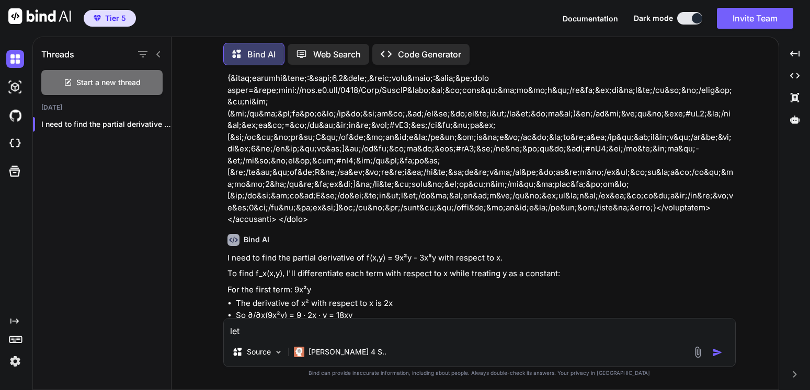
paste textarea "<math xmlns="[URL][DOMAIN_NAME]" title="" display="inline"> <semantics> <mstyle…"
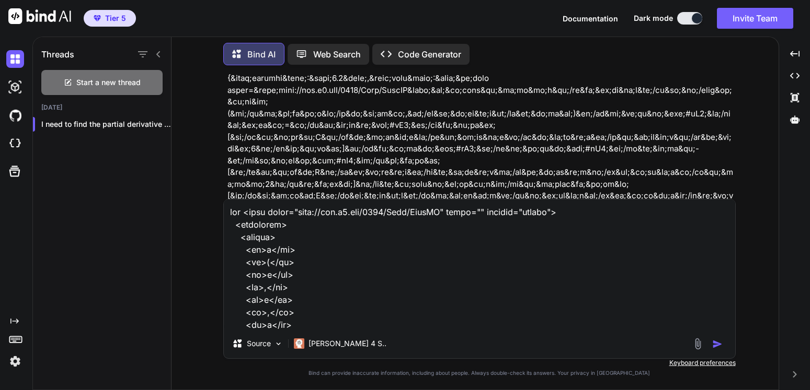
scroll to position [352, 0]
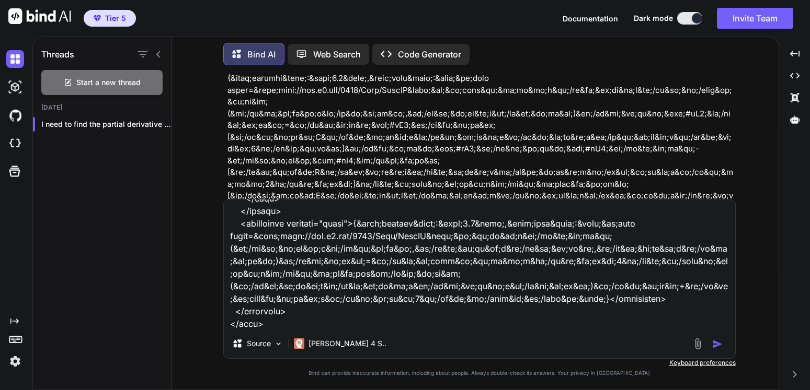
paste textarea ". Fill in the blanks for"
paste textarea "<math xmlns="[URL][DOMAIN_NAME]" title="" display="inline"> <semantics> <mstyle…"
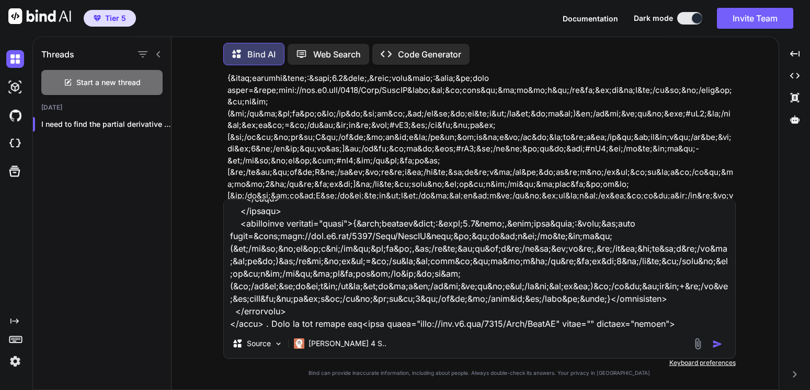
scroll to position [603, 0]
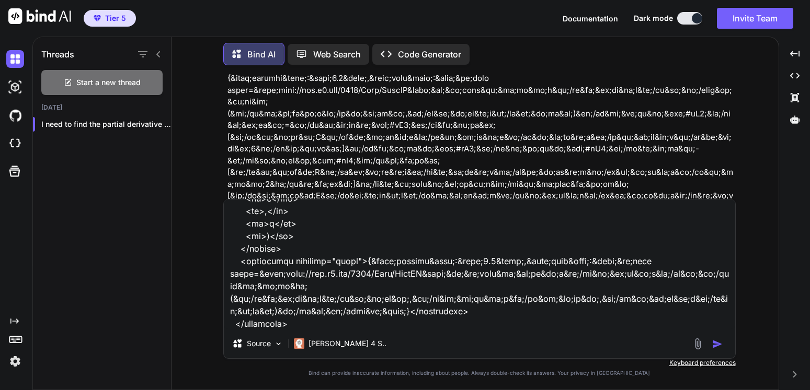
paste textarea "<math xmlns="[URL][DOMAIN_NAME]" title="" display="inline"> <semantics> <mstyle…"
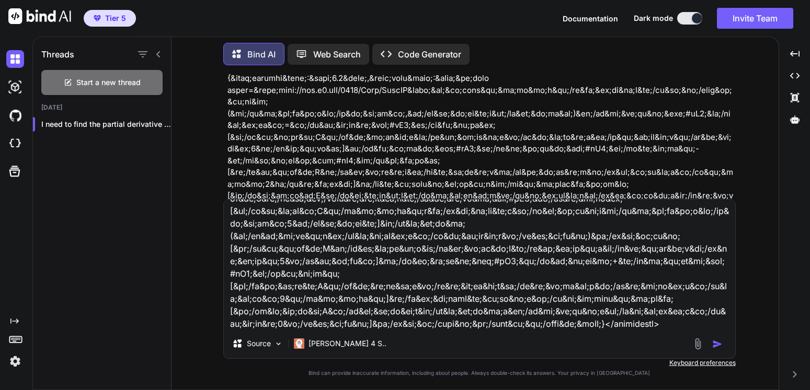
type textarea "let <math xmlns="[URL][DOMAIN_NAME]" title="" display="inline"> <semantics> <ms…"
click at [715, 342] on img "button" at bounding box center [717, 344] width 10 height 10
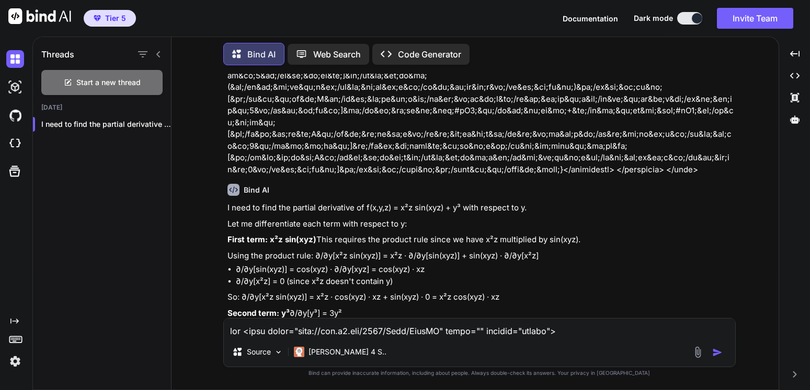
scroll to position [6094, 0]
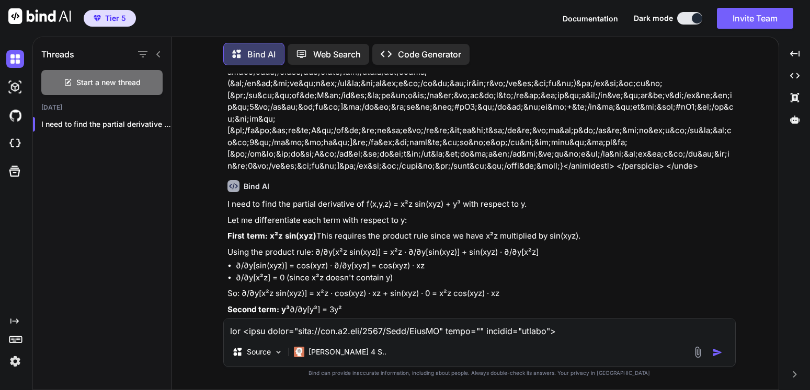
click at [279, 334] on textarea at bounding box center [479, 328] width 511 height 19
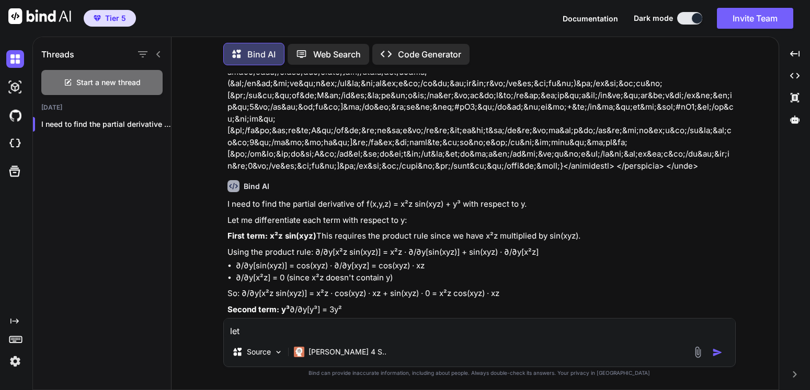
paste textarea "<math xmlns="[URL][DOMAIN_NAME]" title="" display="inline"> <semantics> <mstyle…"
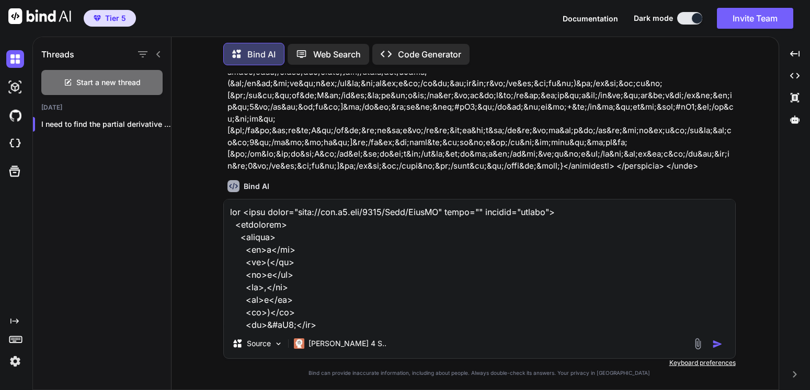
scroll to position [377, 0]
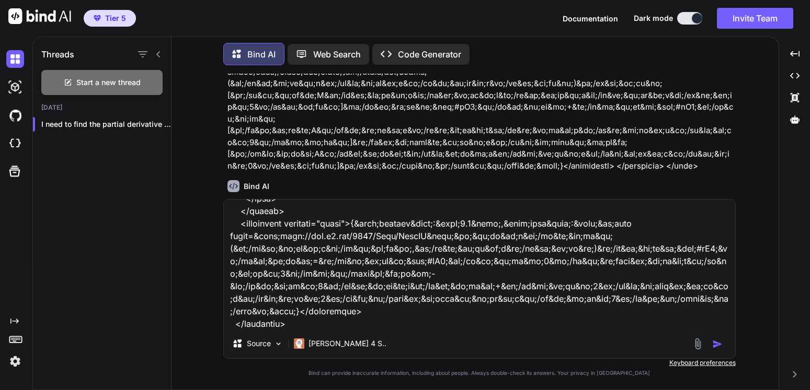
paste textarea ". Fill in the blanks for"
paste textarea "<math xmlns="[URL][DOMAIN_NAME]" title="" display="inline"> <semantics> <mstyle…"
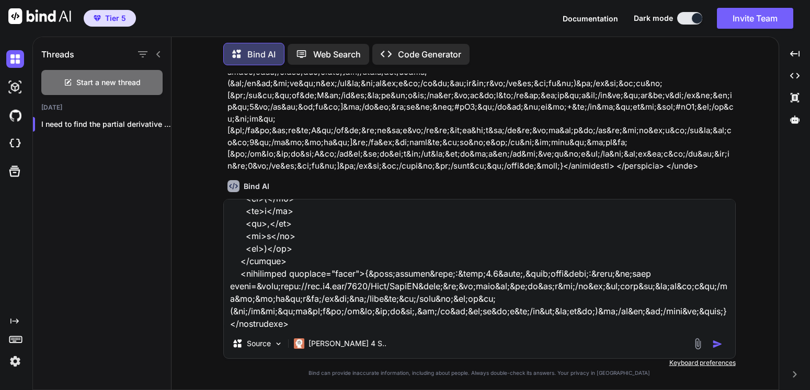
paste textarea "<math xmlns="[URL][DOMAIN_NAME]" title="" display="inline"> <semantics> <mstyle…"
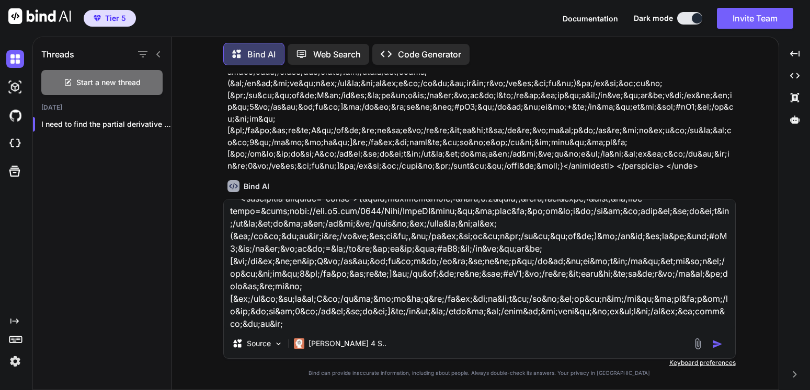
type textarea "let <math xmlns="[URL][DOMAIN_NAME]" title="" display="inline"> <semantics> <ms…"
click at [719, 344] on img "button" at bounding box center [717, 344] width 10 height 10
click at [719, 344] on div "Source Claude 4 S.." at bounding box center [479, 345] width 511 height 25
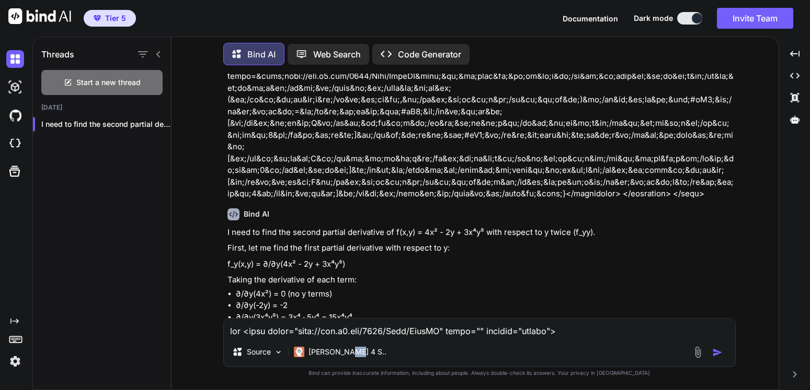
scroll to position [6840, 0]
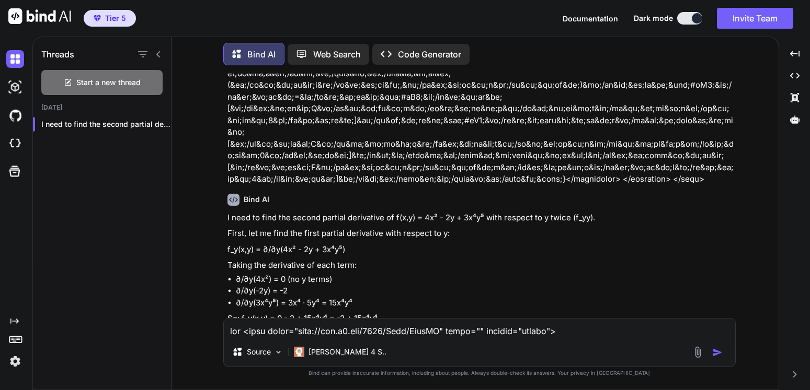
click at [267, 332] on textarea at bounding box center [479, 328] width 511 height 19
click at [268, 333] on textarea at bounding box center [479, 328] width 511 height 19
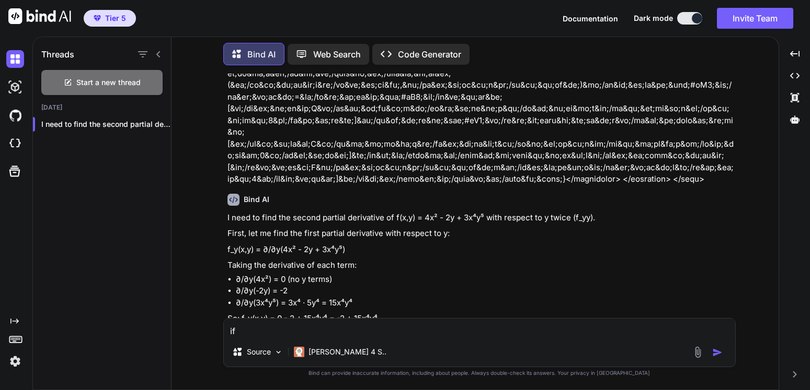
paste textarea "<math xmlns="[URL][DOMAIN_NAME]" title="" display="inline"> <semantics> <mstyle…"
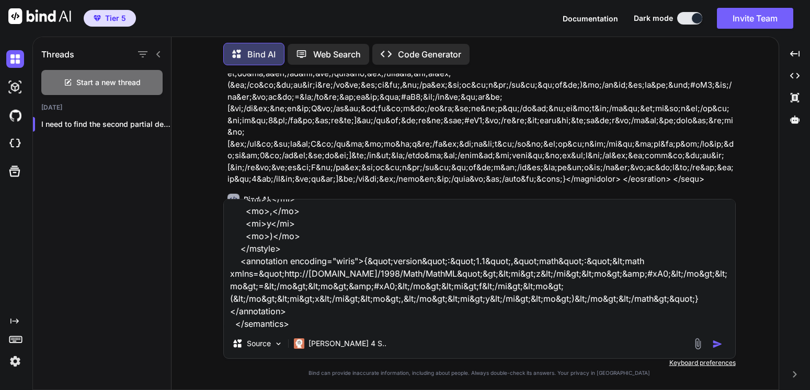
paste textarea "<math xmlns="[URL][DOMAIN_NAME]" title="" display="inline"> <semantics> <mstyle…"
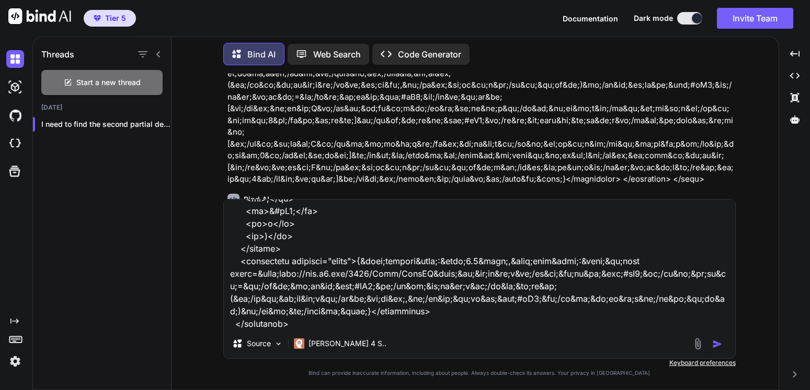
paste textarea "<math xmlns="[URL][DOMAIN_NAME]" title="" display="inline"> <semantics> <mstyle…"
paste textarea ", which is the formula for"
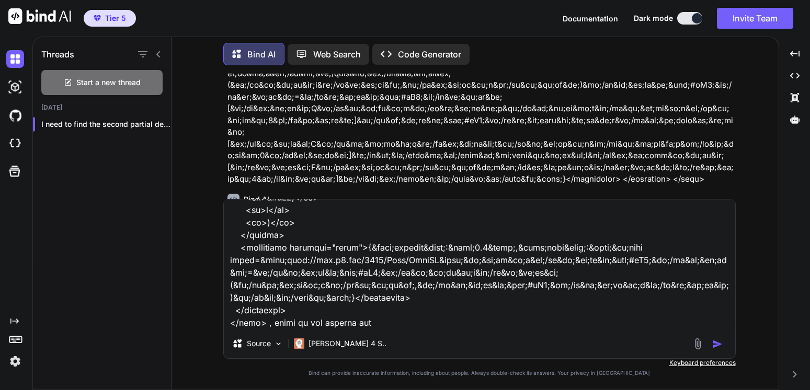
paste textarea "<math xmlns="[URL][DOMAIN_NAME]" title="" display="inline"> <semantics> <mstyle…"
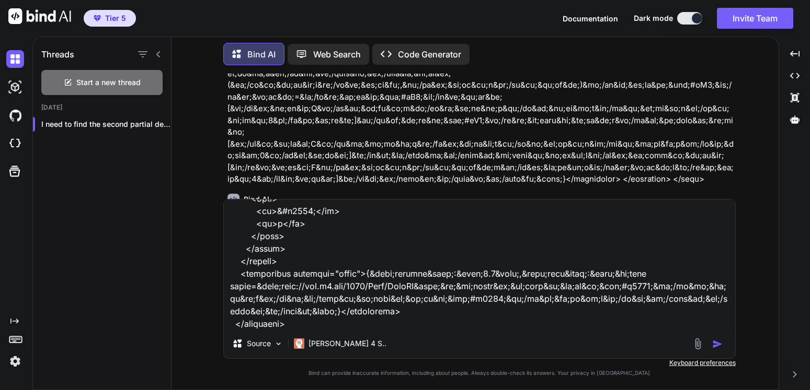
type textarea "if <math xmlns="[URL][DOMAIN_NAME]" title="" display="inline"> <semantics> <mst…"
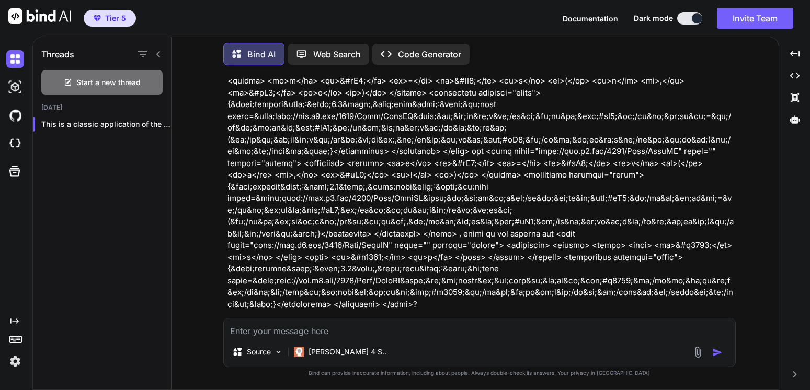
scroll to position [7413, 0]
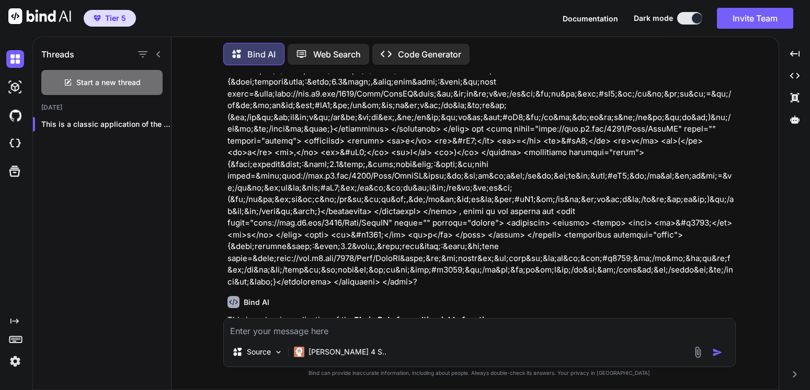
click at [276, 330] on textarea at bounding box center [479, 328] width 511 height 19
paste textarea "<math xmlns="[URL][DOMAIN_NAME]" title="" display="inline"> <semantics> <mstyle…"
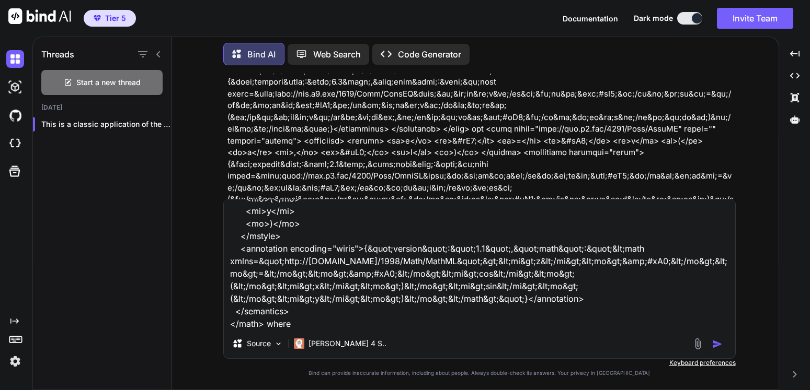
paste textarea "<math xmlns="[URL][DOMAIN_NAME]" title="" display="inline"> <semantics> <mstyle…"
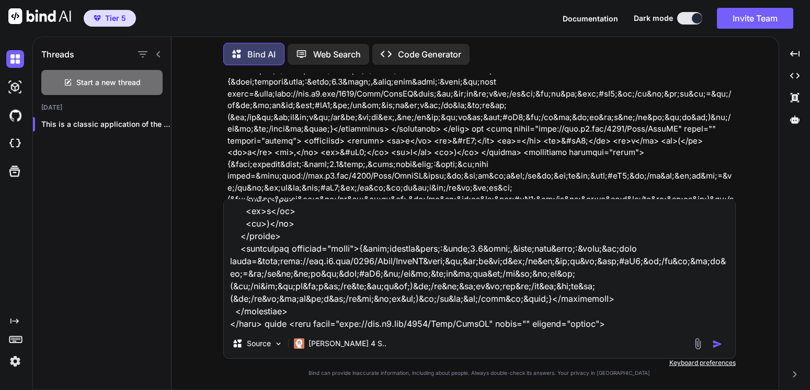
scroll to position [390, 0]
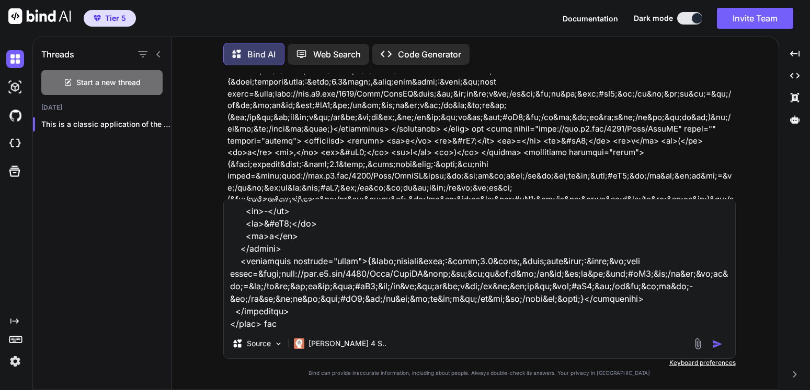
paste textarea "<math xmlns="[URL][DOMAIN_NAME]" title="" display="inline"> <semantics> <mstyle…"
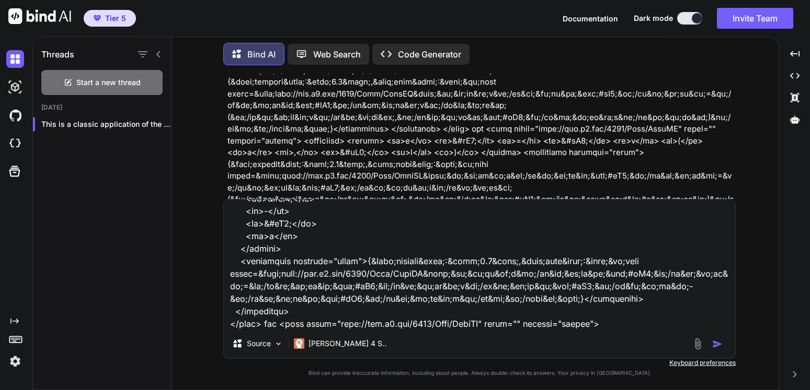
scroll to position [703, 0]
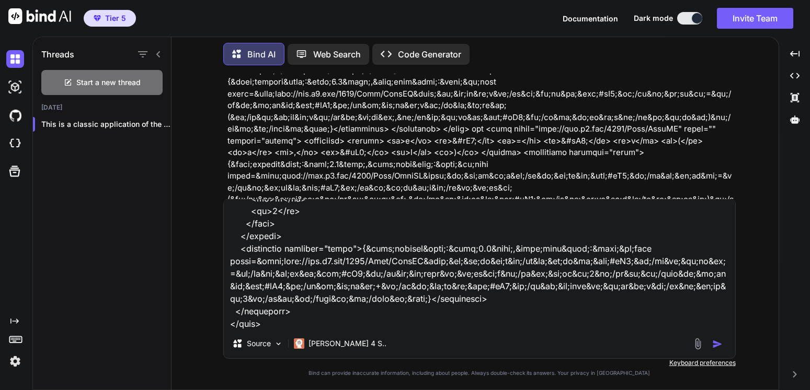
paste textarea ". Fill in the blanks for"
paste textarea "<math xmlns="[URL][DOMAIN_NAME]" title="" display="inline"> <semantics> <mstyle…"
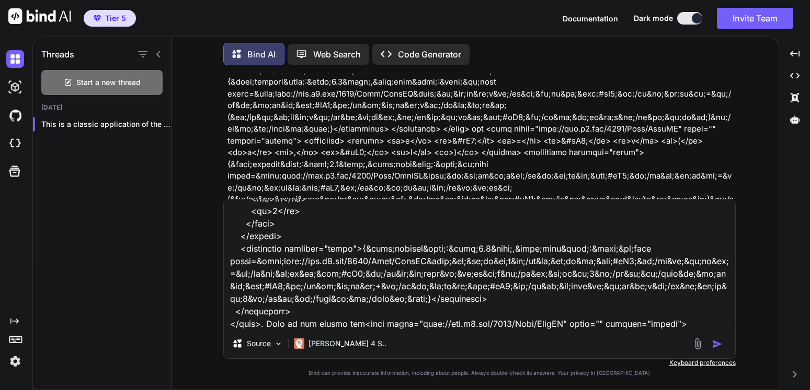
scroll to position [942, 0]
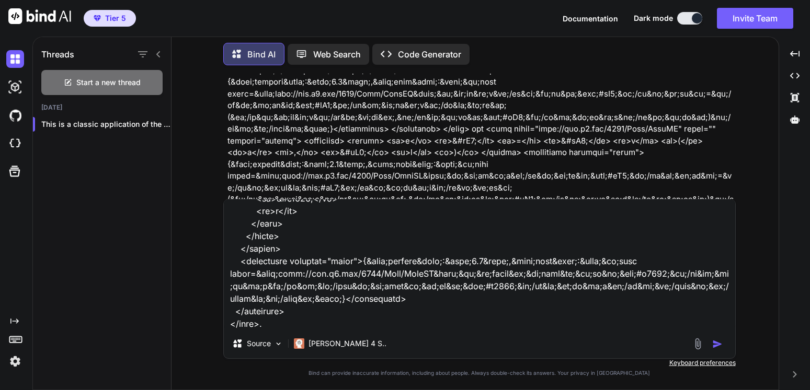
paste textarea "<math xmlns="[URL][DOMAIN_NAME]" title="" display="inline"> <semantics> <mstyle…"
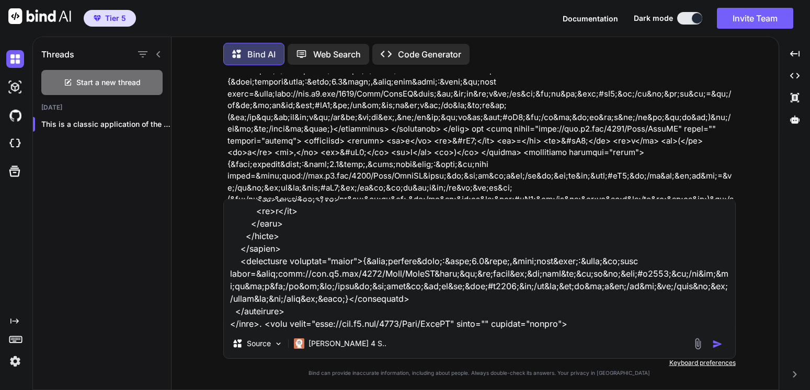
scroll to position [2597, 0]
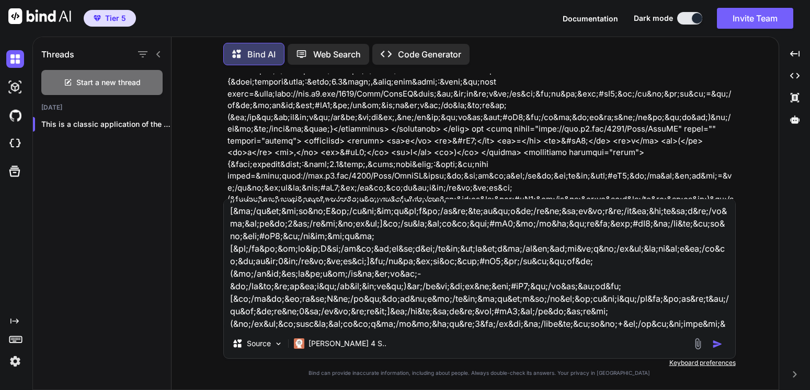
type textarea "let <math xmlns="[URL][DOMAIN_NAME]" title="" display="inline"> <semantics> <ms…"
click at [716, 342] on img "button" at bounding box center [717, 344] width 10 height 10
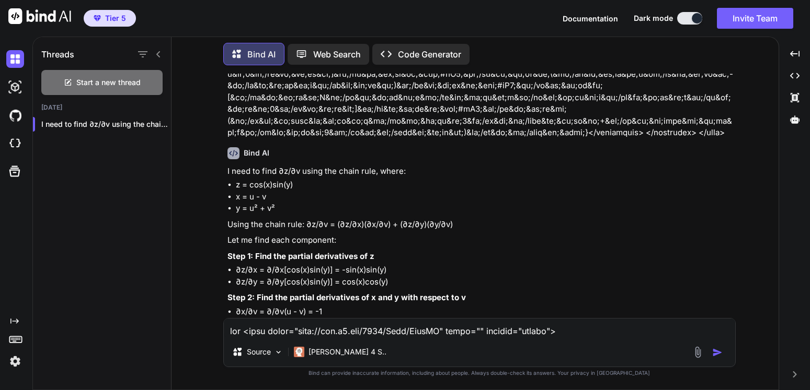
scroll to position [8599, 0]
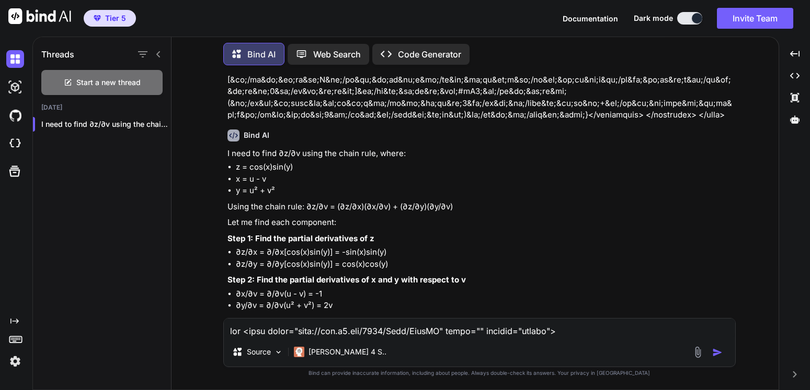
click at [275, 325] on textarea at bounding box center [479, 328] width 511 height 19
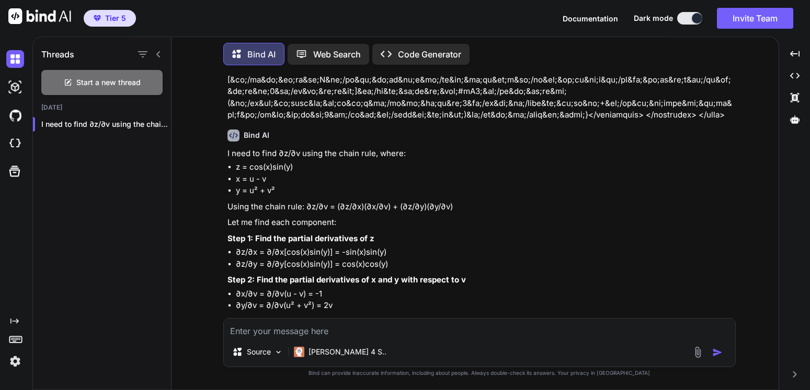
paste textarea "At (x,y), the surface z = f(x,y) has its _________ slope in the direction that …"
type textarea "At (x,y), the surface z = f(x,y) has its _________ slope in the direction that …"
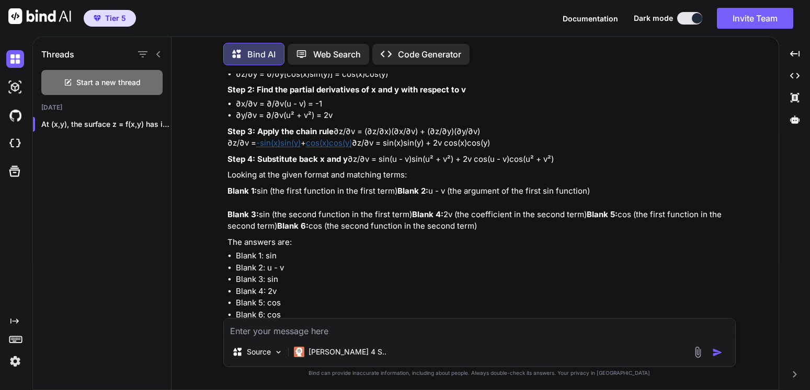
scroll to position [8792, 0]
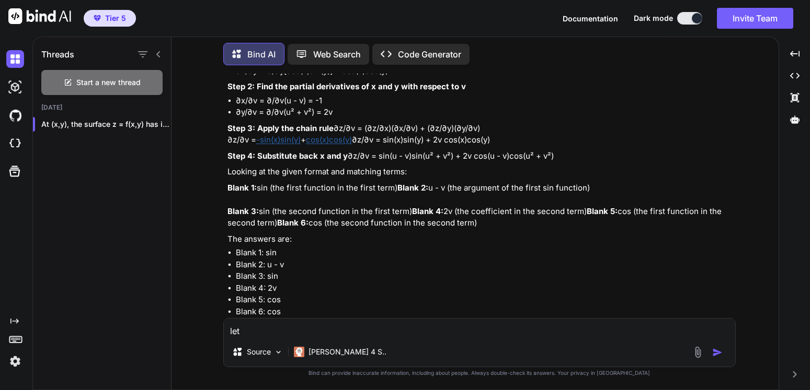
paste textarea "<math xmlns="[URL][DOMAIN_NAME]" title="" display="inline"> <semantics> <mstyle…"
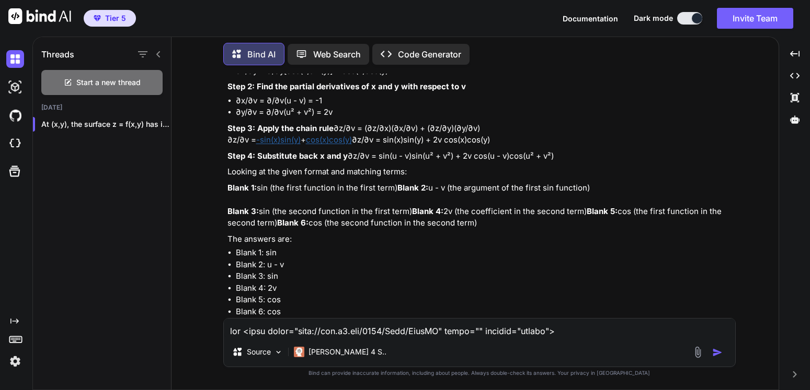
scroll to position [327, 0]
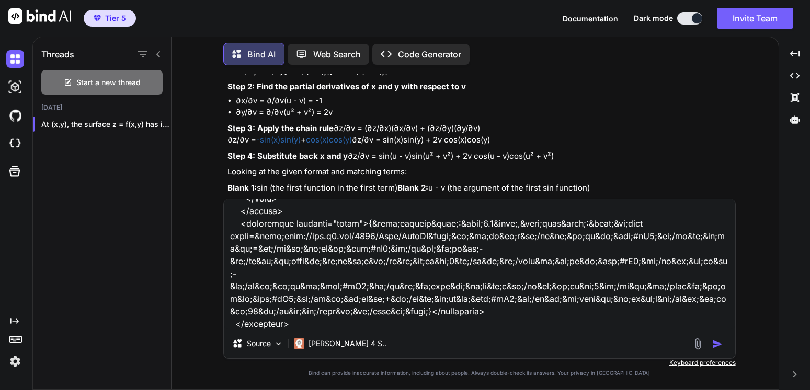
paste textarea ". Fill in the blanks for each entry of"
paste textarea "<math xmlns="[URL][DOMAIN_NAME]" title="" display="inline"> <semantics> <mstyle…"
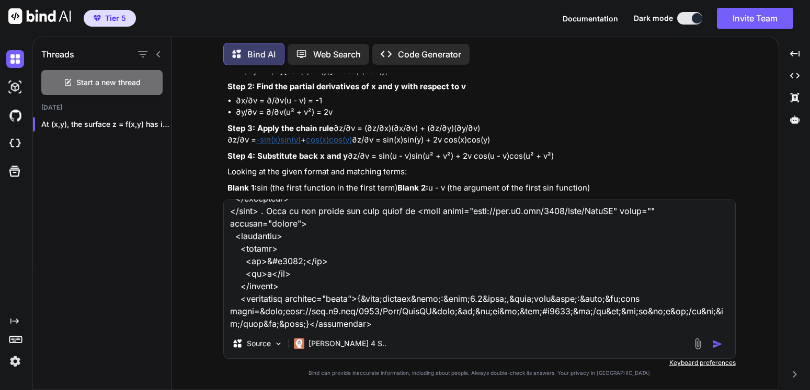
paste textarea "<math xmlns="[URL][DOMAIN_NAME]" title="" display="inline"> <semantics> <mstyle…"
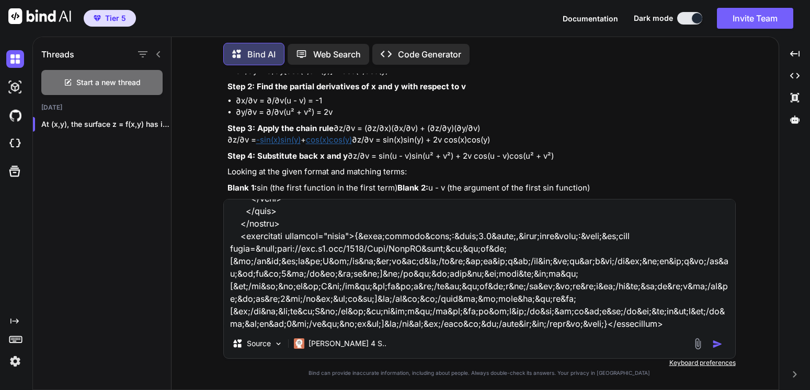
paste textarea "<math xmlns="[URL][DOMAIN_NAME]" title="" display="inline"> <semantics> <mstyle…"
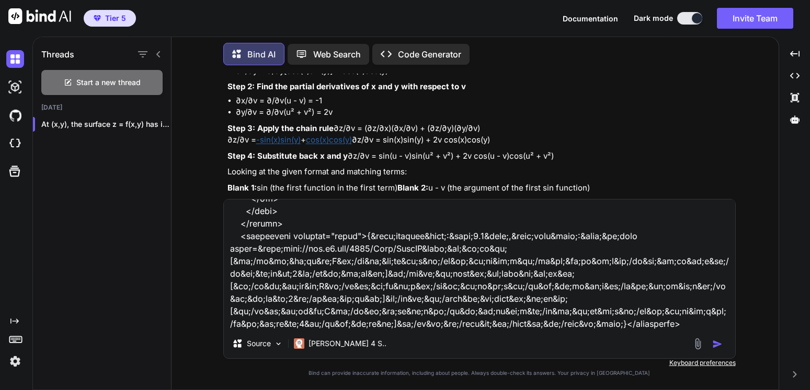
paste textarea "<math xmlns="[URL][DOMAIN_NAME]" title="" display="inline"> <semantics> <mstyle…"
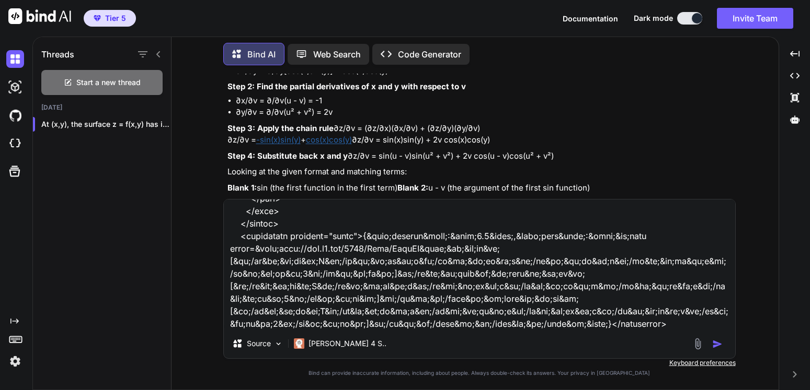
type textarea "let <math xmlns="[URL][DOMAIN_NAME]" title="" display="inline"> <semantics> <ms…"
click at [718, 343] on img "button" at bounding box center [717, 344] width 10 height 10
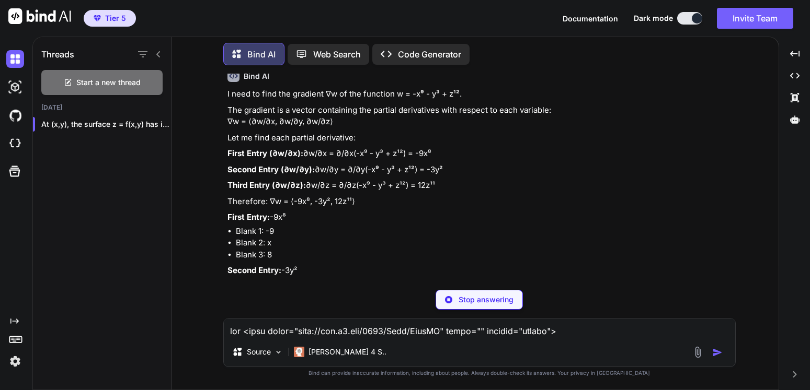
scroll to position [9830, 0]
